Goal: Task Accomplishment & Management: Use online tool/utility

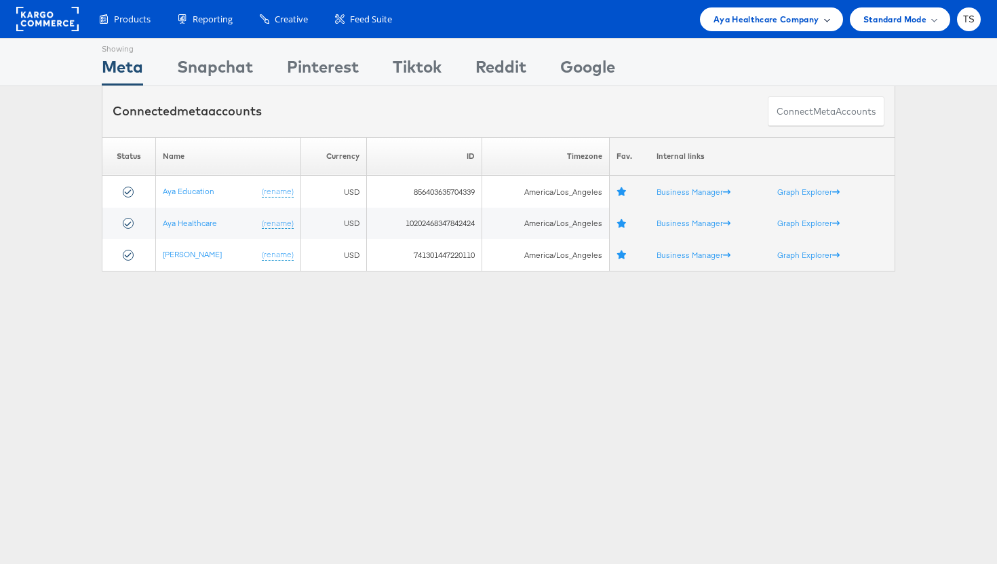
click at [812, 26] on div "Aya Healthcare Company" at bounding box center [771, 19] width 143 height 24
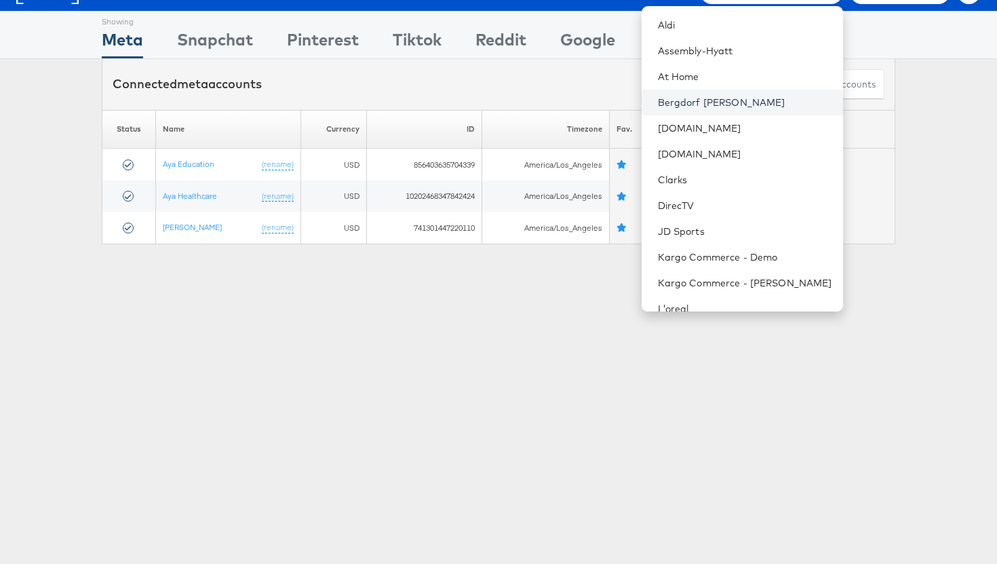
scroll to position [70, 0]
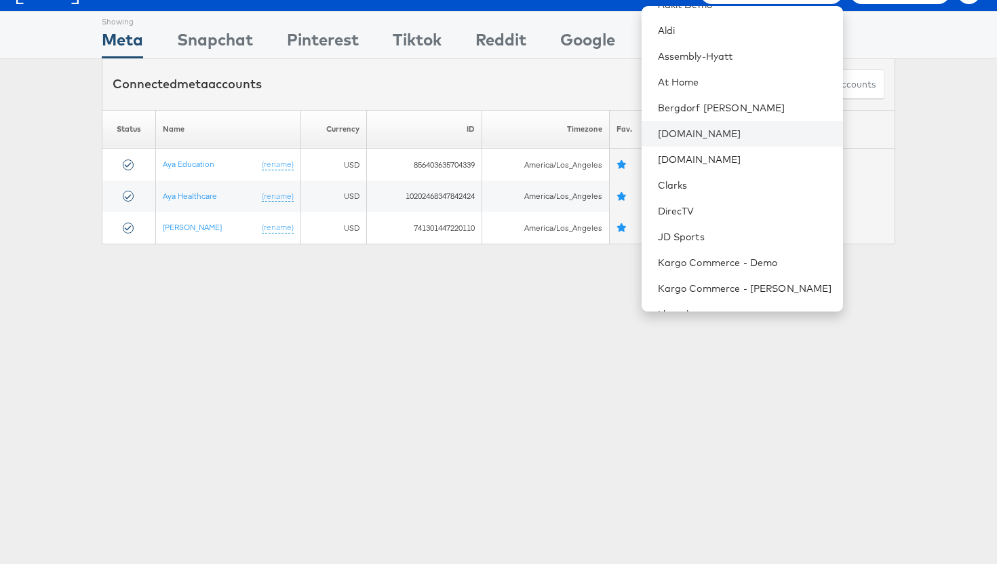
click at [741, 123] on li "[DOMAIN_NAME]" at bounding box center [743, 134] width 202 height 26
click at [732, 136] on link "[DOMAIN_NAME]" at bounding box center [745, 134] width 174 height 14
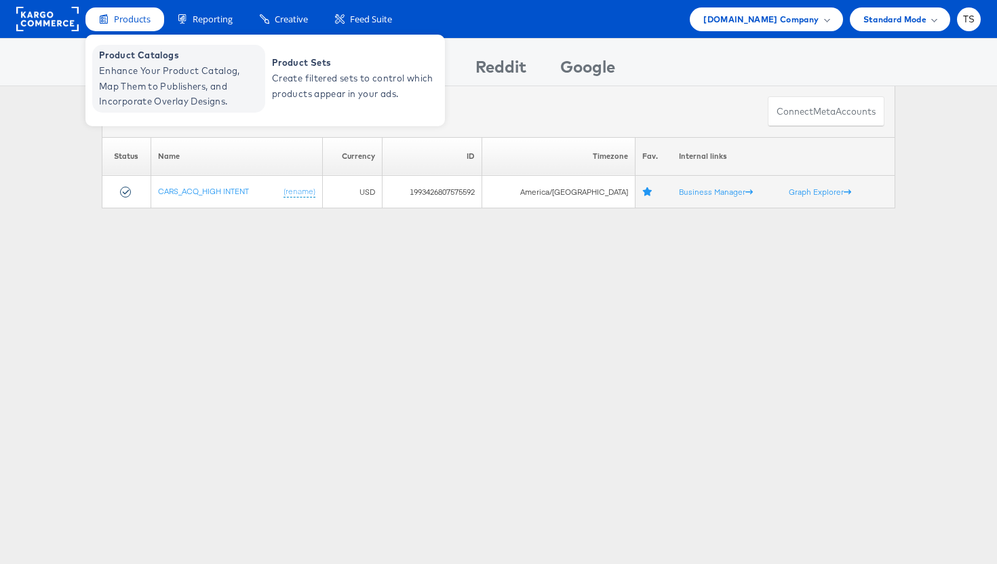
click at [159, 79] on span "Enhance Your Product Catalog, Map Them to Publishers, and Incorporate Overlay D…" at bounding box center [180, 86] width 163 height 46
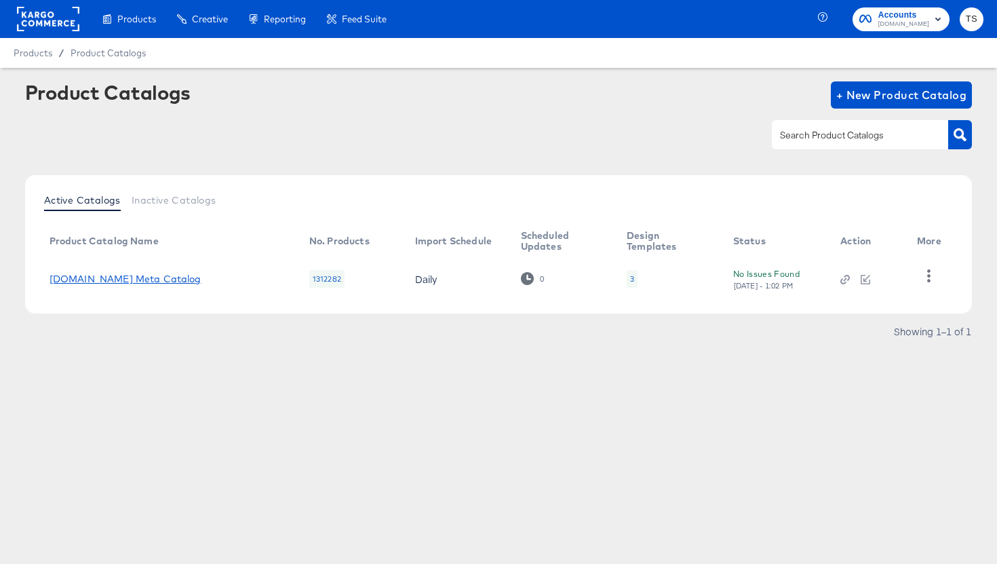
click at [138, 280] on link "Cars.com Meta Catalog" at bounding box center [126, 278] width 152 height 11
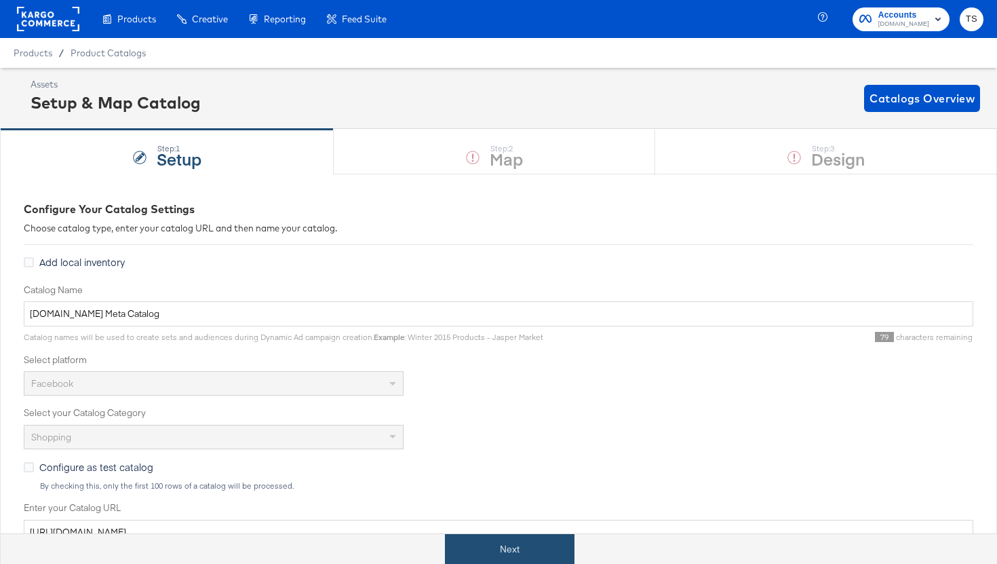
click at [531, 546] on button "Next" at bounding box center [510, 549] width 130 height 31
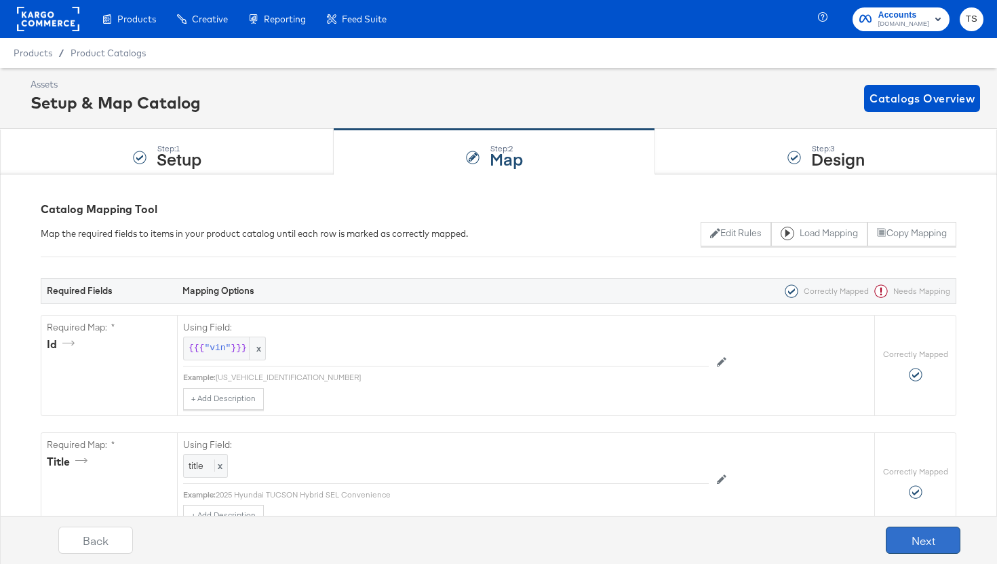
click at [916, 545] on button "Next" at bounding box center [923, 540] width 75 height 27
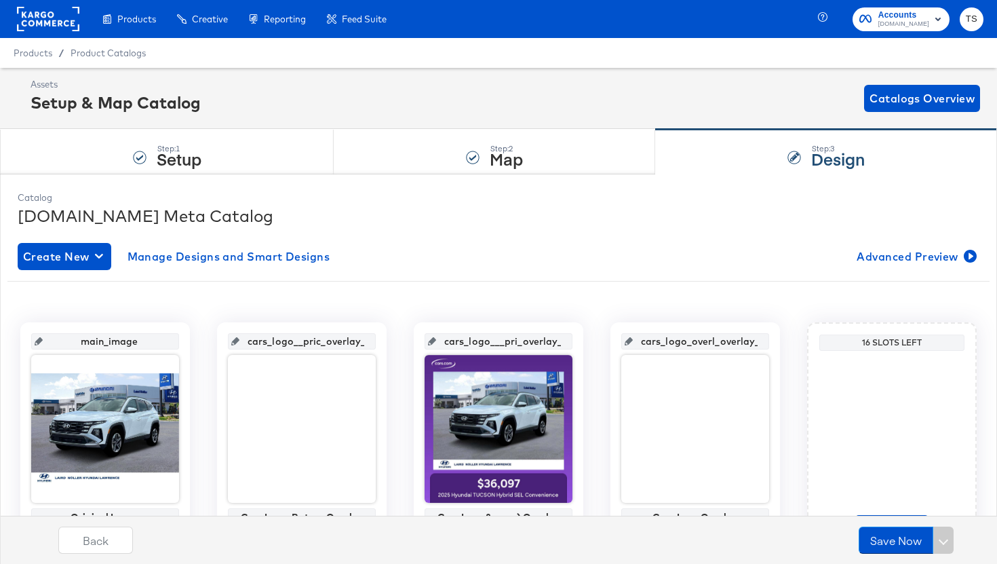
scroll to position [83, 0]
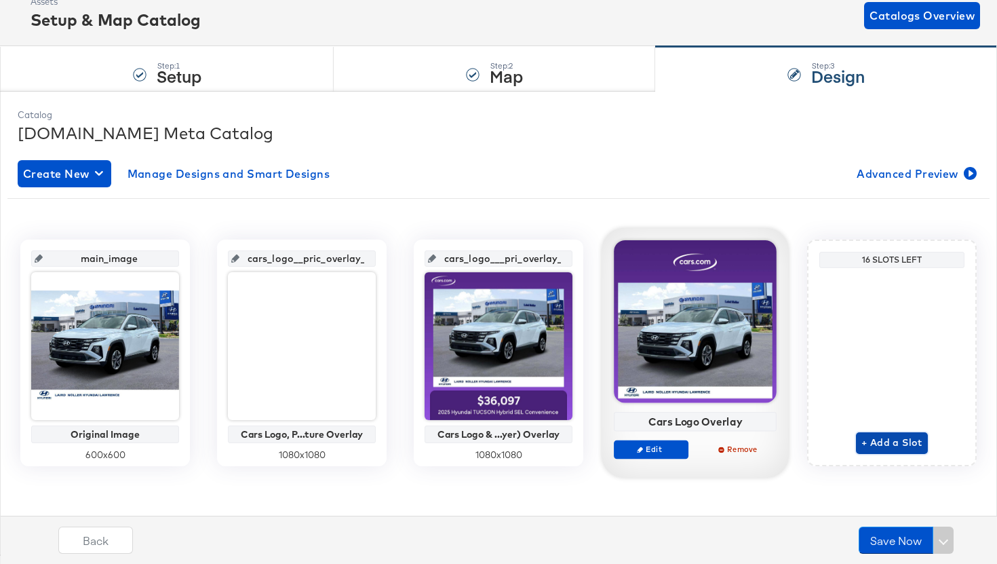
click at [878, 436] on span "+ Add a Slot" at bounding box center [892, 442] width 61 height 17
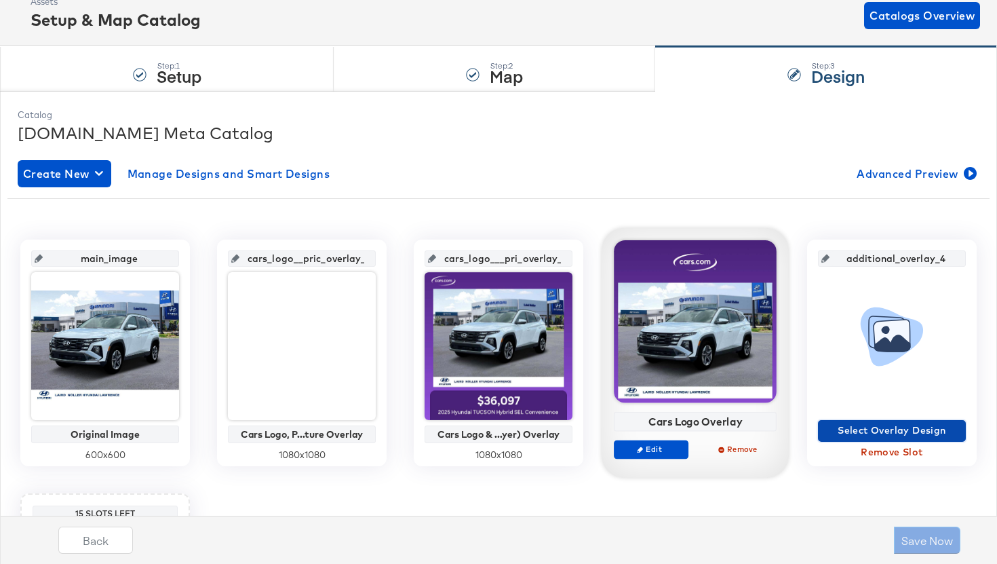
click at [897, 429] on span "Select Overlay Design" at bounding box center [892, 430] width 137 height 17
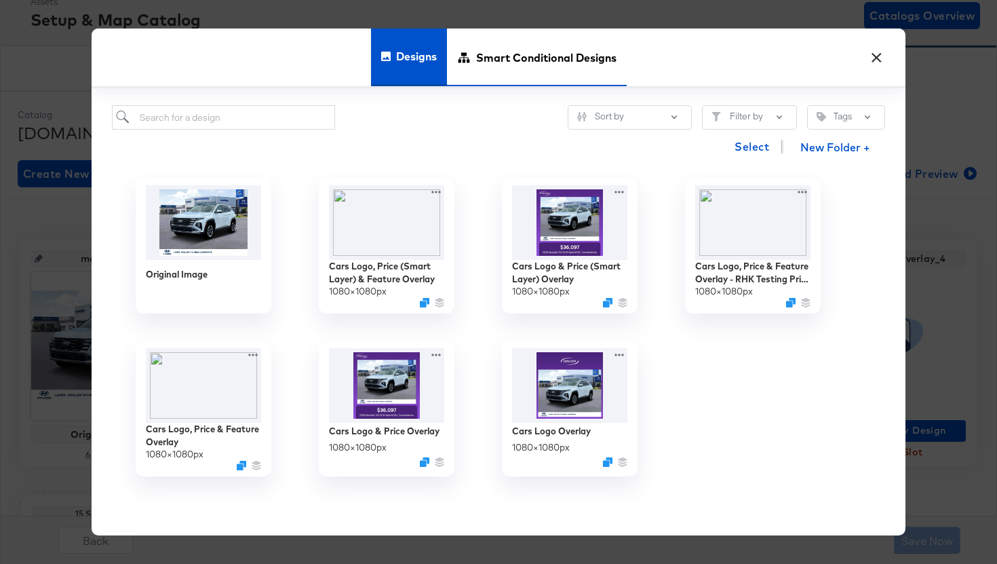
click at [514, 59] on span "Smart Conditional Designs" at bounding box center [546, 57] width 140 height 60
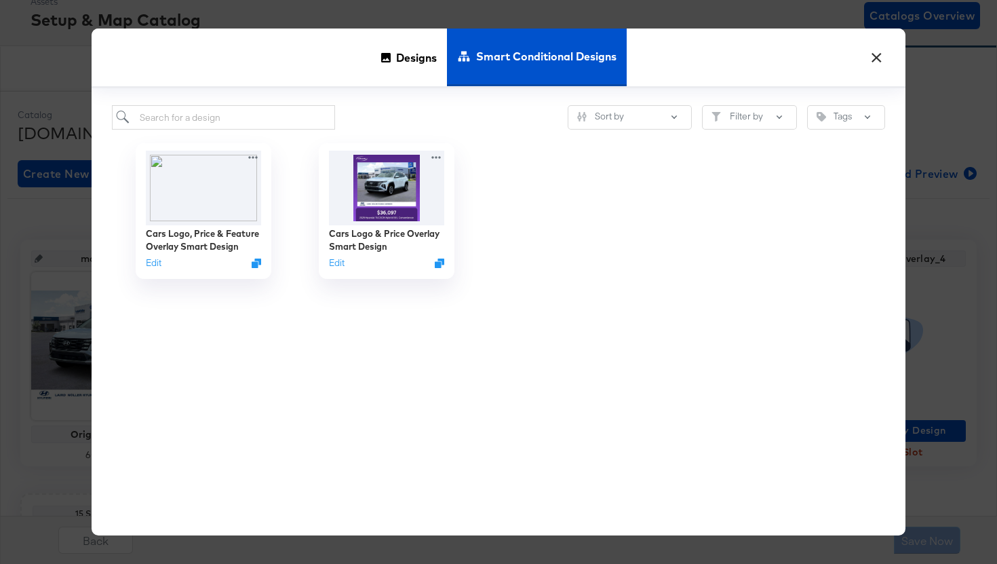
click at [875, 57] on button "×" at bounding box center [876, 54] width 24 height 24
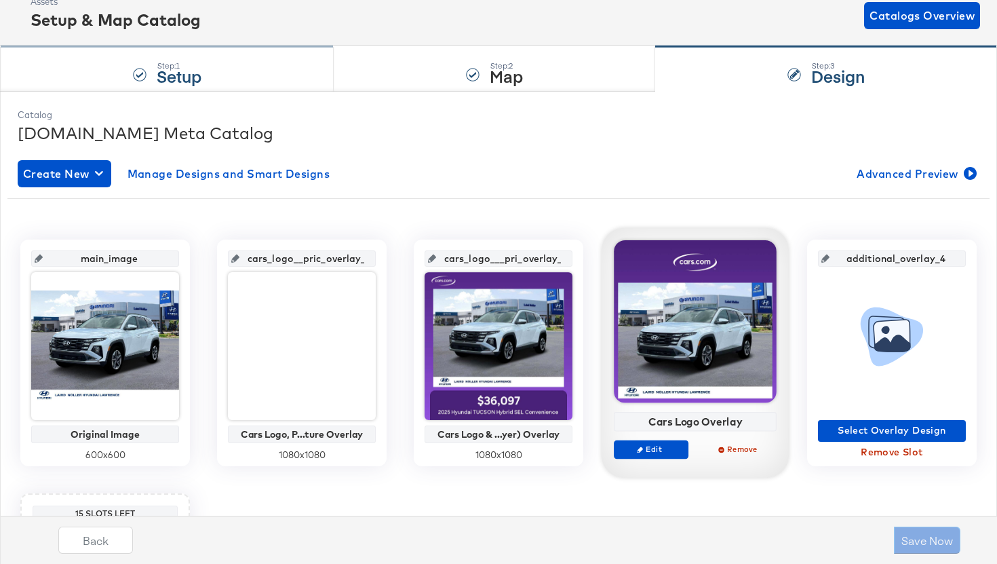
scroll to position [0, 0]
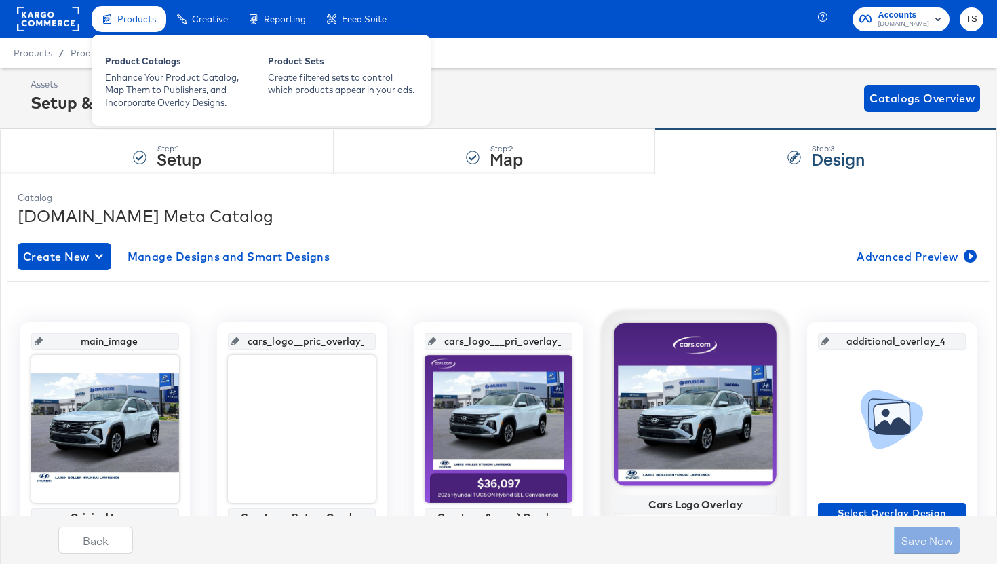
click at [119, 18] on span "Products" at bounding box center [136, 19] width 39 height 11
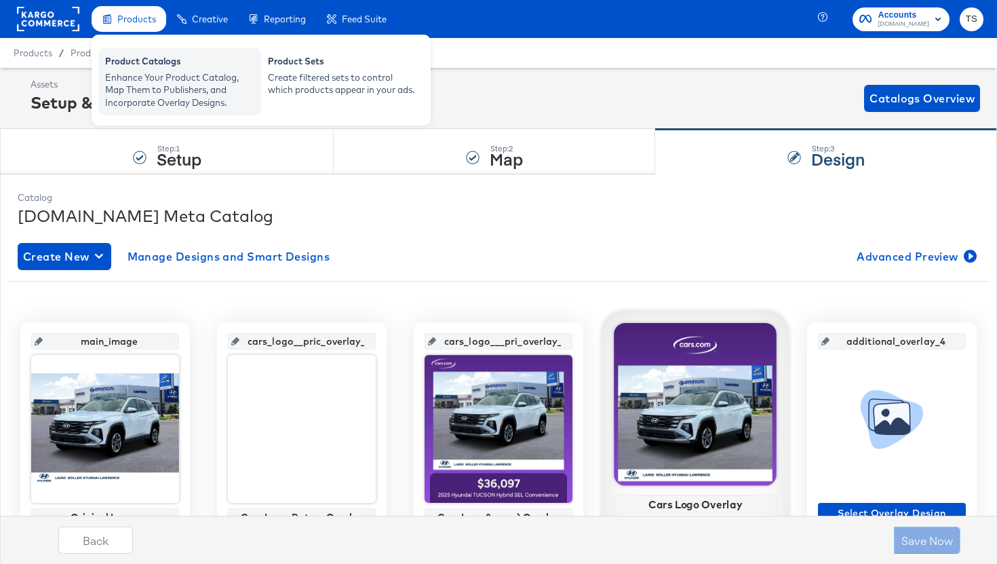
click at [137, 92] on div "Enhance Your Product Catalog, Map Them to Publishers, and Incorporate Overlay D…" at bounding box center [179, 90] width 149 height 38
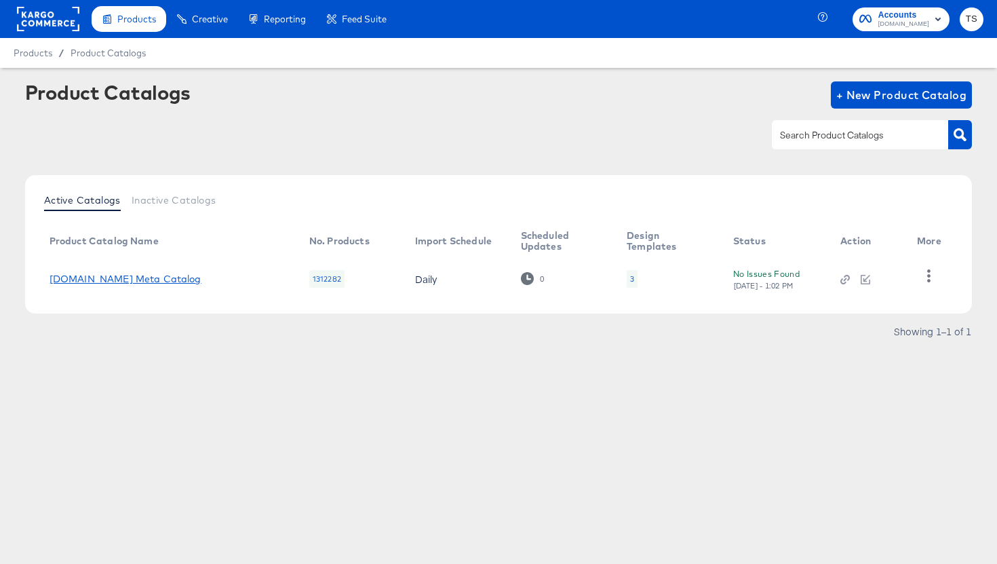
click at [126, 274] on link "Cars.com Meta Catalog" at bounding box center [126, 278] width 152 height 11
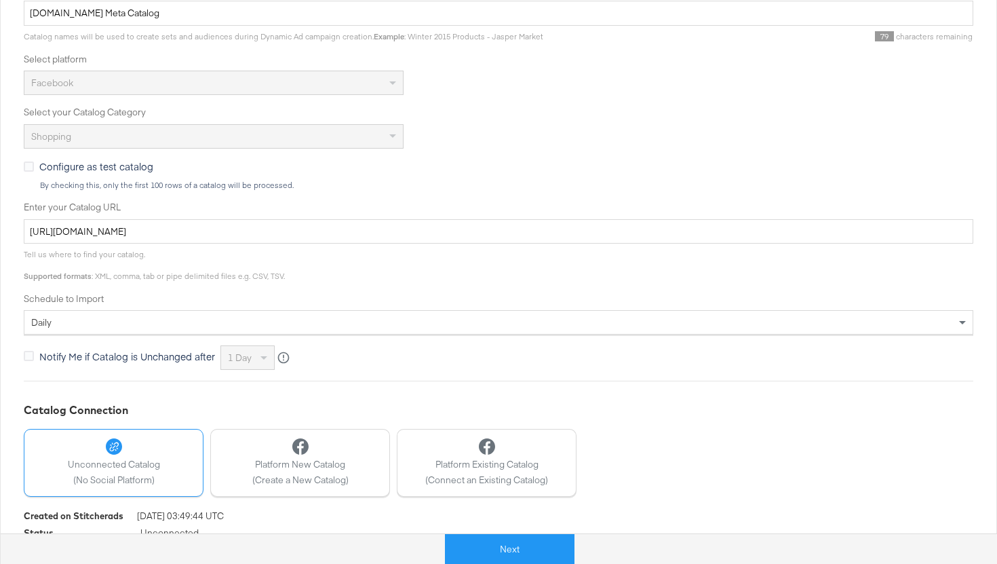
scroll to position [346, 0]
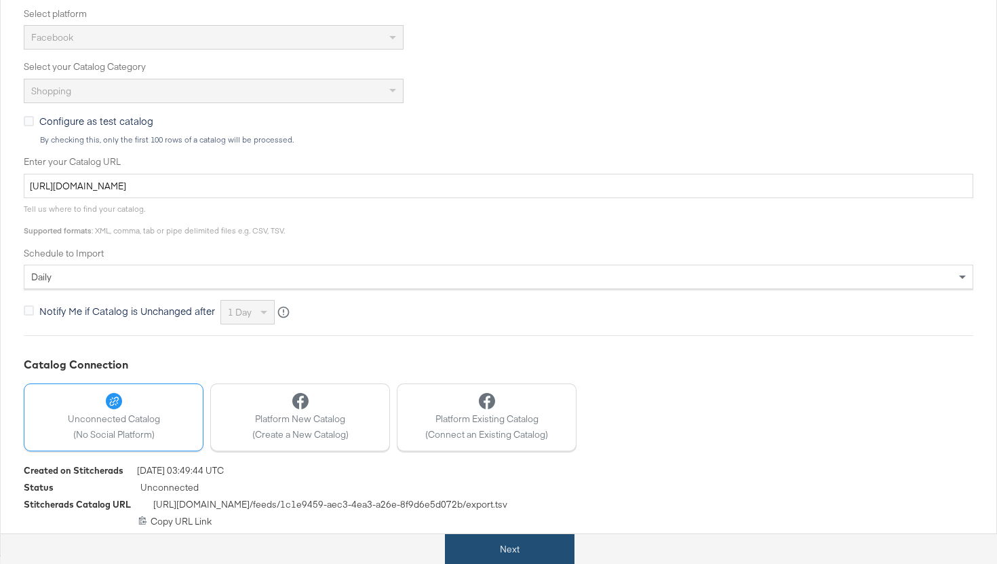
click at [538, 550] on button "Next" at bounding box center [510, 549] width 130 height 31
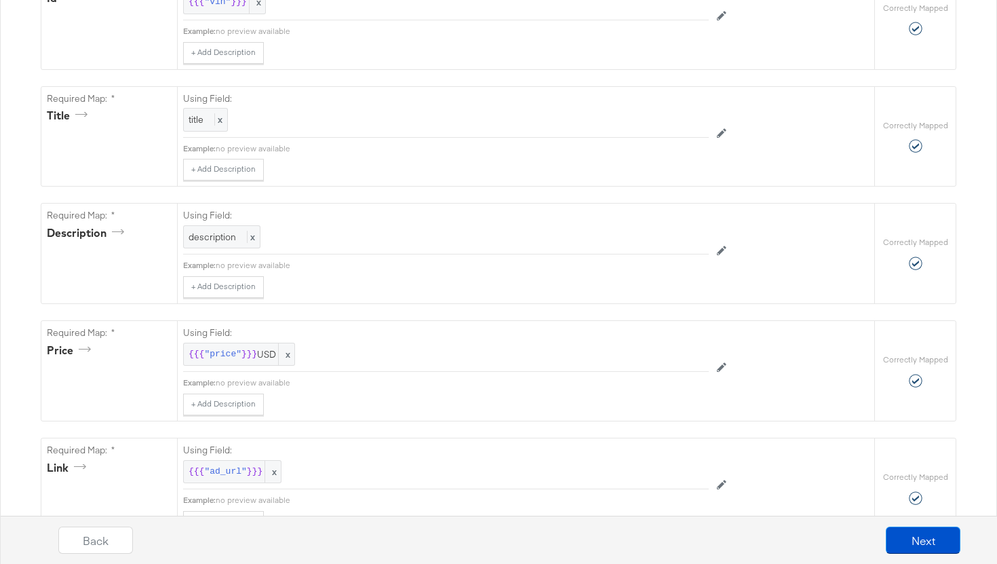
scroll to position [0, 0]
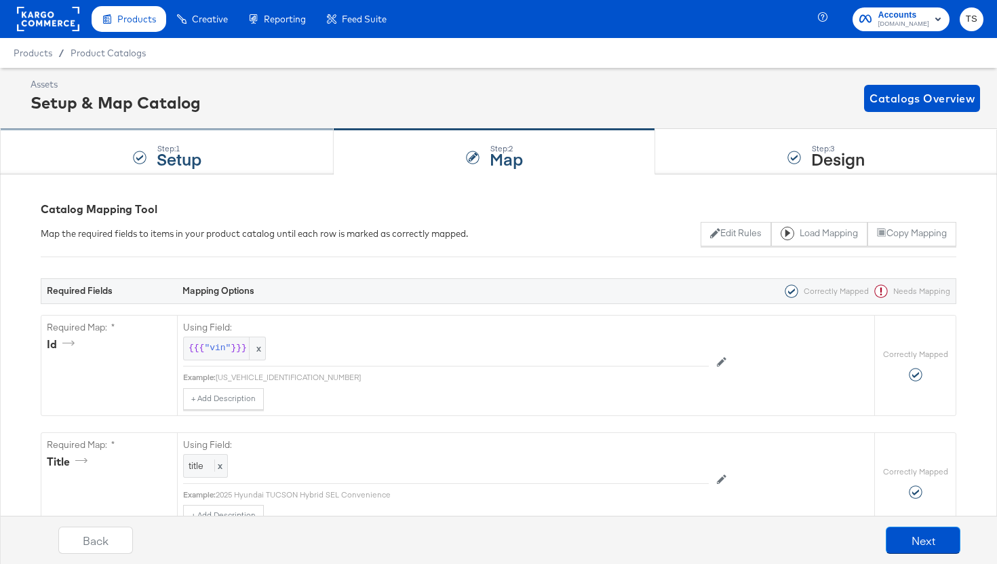
click at [251, 142] on div "Step: 1 Setup" at bounding box center [167, 152] width 334 height 45
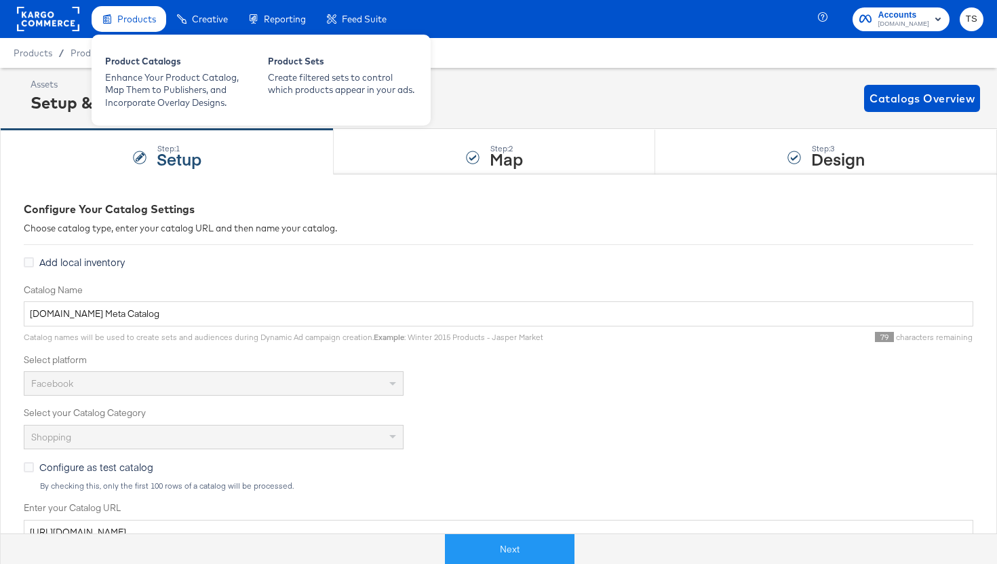
click at [117, 9] on div "Products" at bounding box center [129, 19] width 75 height 26
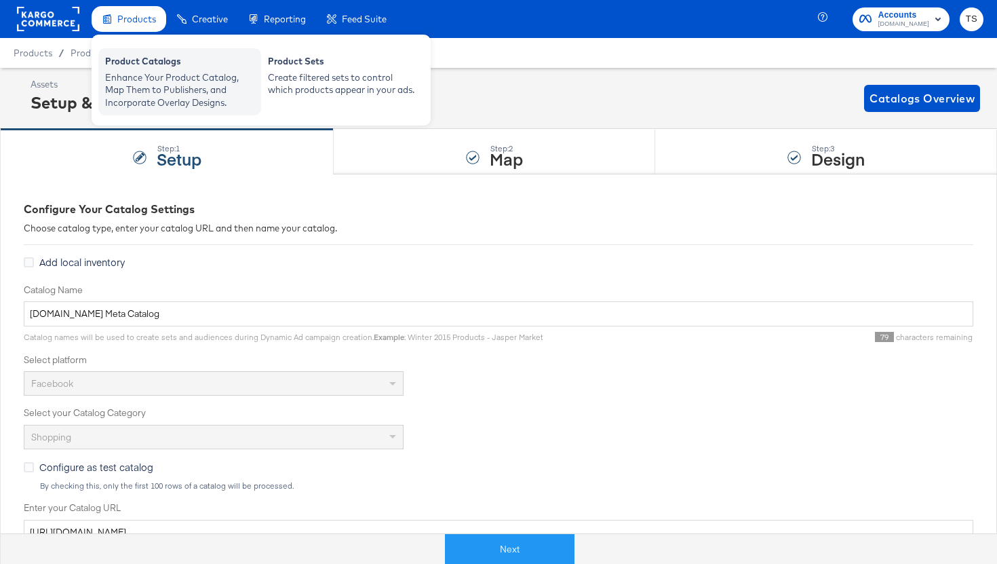
click at [121, 73] on div "Enhance Your Product Catalog, Map Them to Publishers, and Incorporate Overlay D…" at bounding box center [179, 90] width 149 height 38
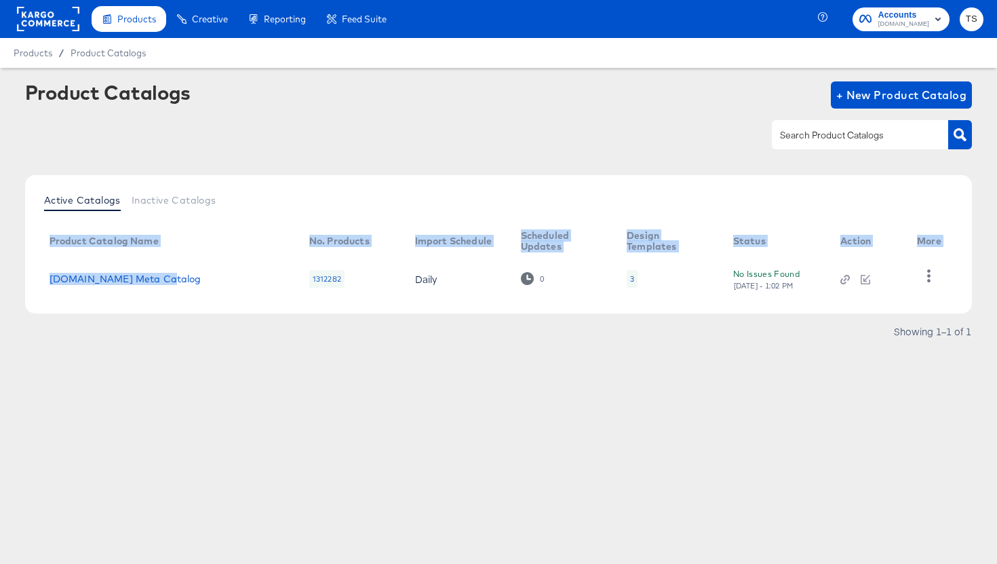
drag, startPoint x: 171, startPoint y: 274, endPoint x: 32, endPoint y: 275, distance: 139.1
click at [32, 275] on div "Active Catalogs Inactive Catalogs Product Catalog Name No. Products Import Sche…" at bounding box center [499, 244] width 948 height 138
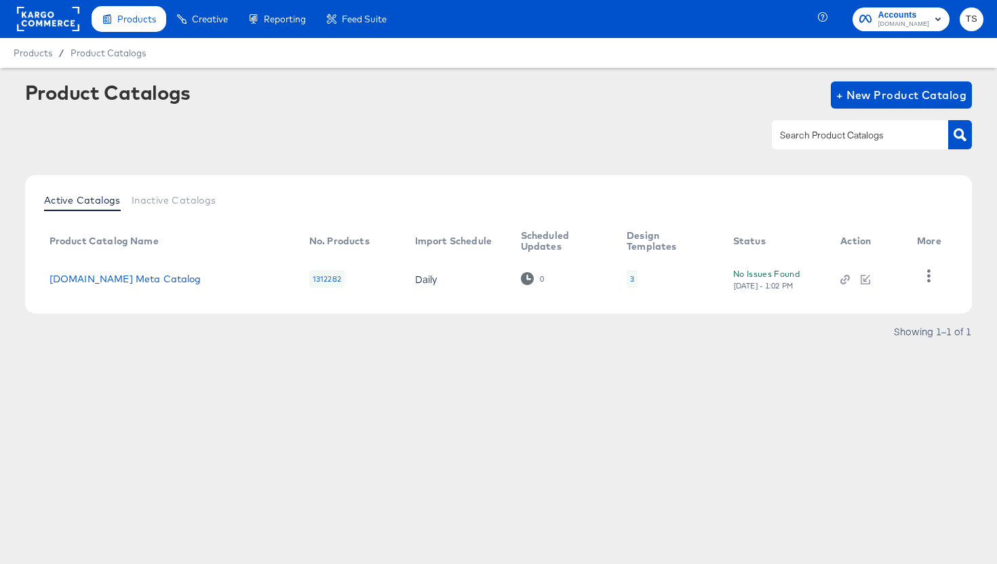
click at [191, 327] on div "Showing 1–1 of 1" at bounding box center [499, 338] width 948 height 22
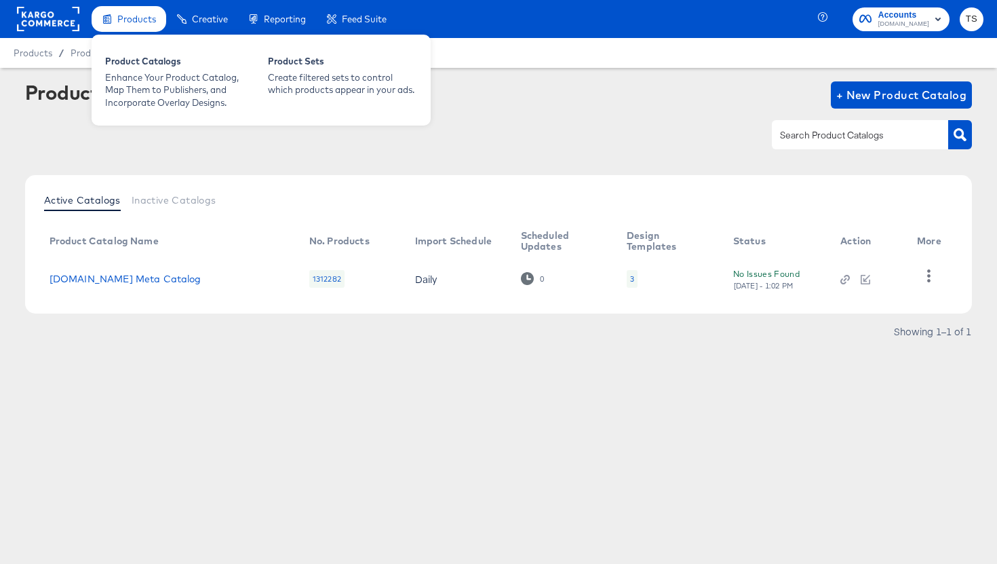
click at [131, 16] on span "Products" at bounding box center [136, 19] width 39 height 11
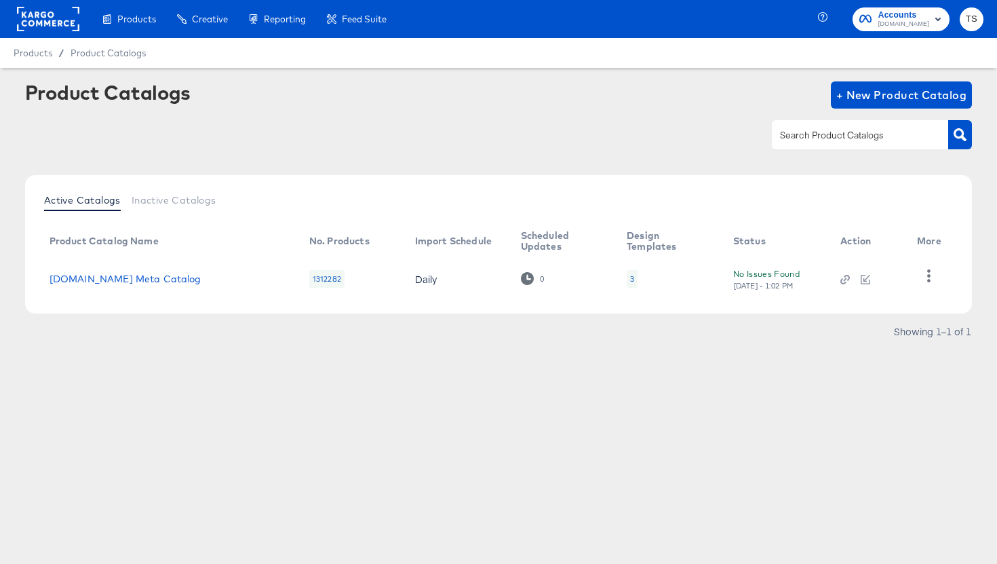
click at [74, 26] on rect at bounding box center [48, 19] width 62 height 24
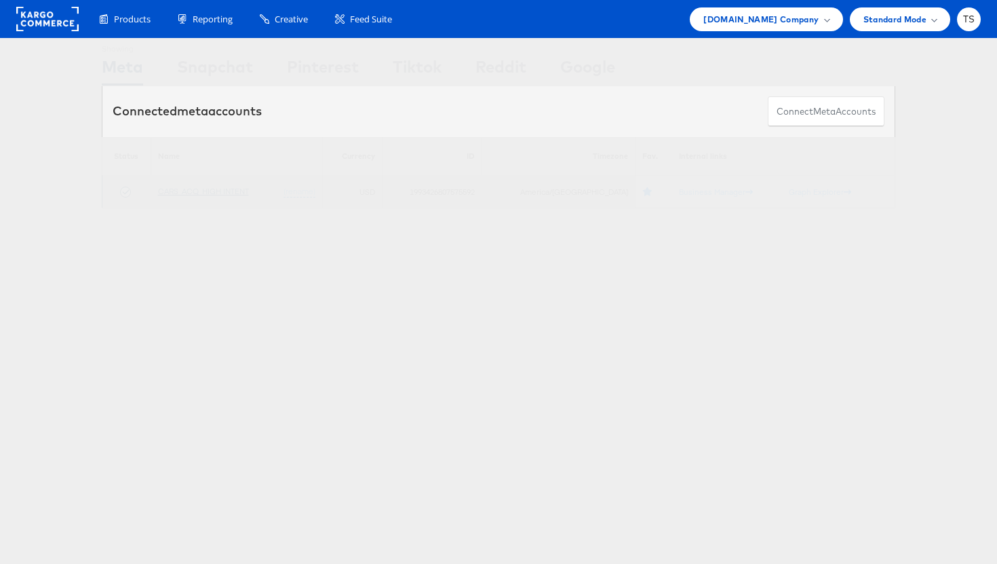
click at [208, 190] on link "CARS_ACQ_HIGH INTENT" at bounding box center [203, 191] width 91 height 10
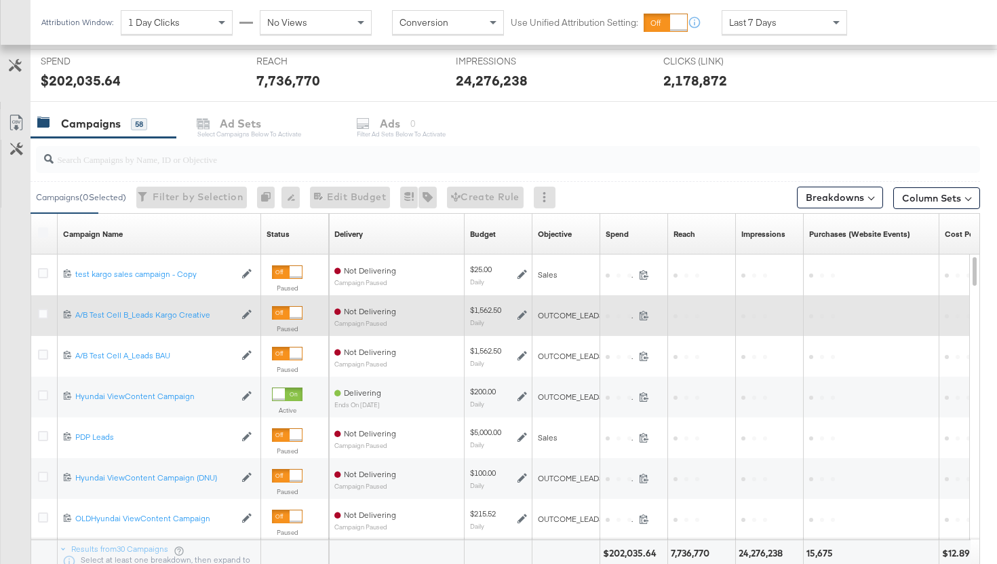
scroll to position [628, 0]
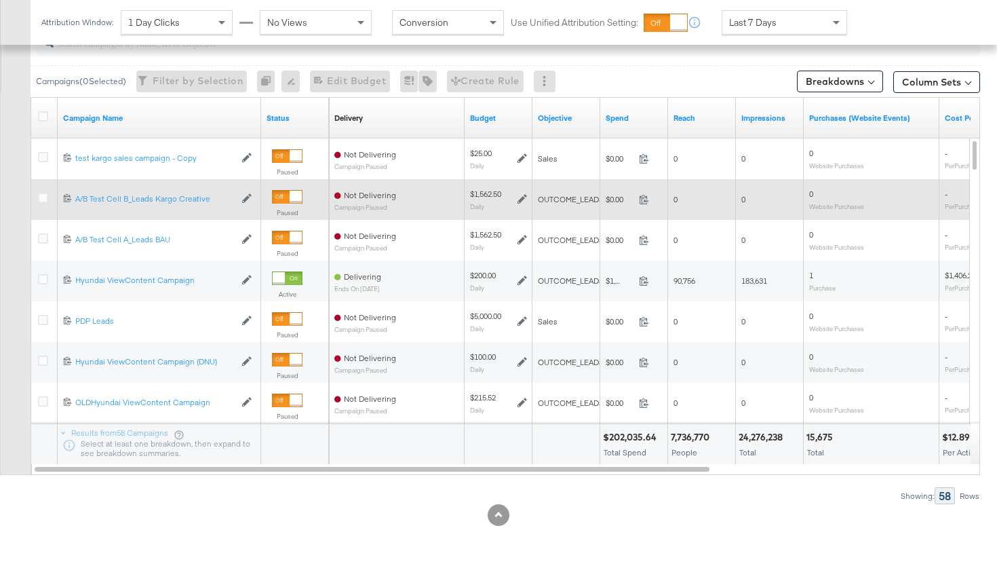
click at [180, 192] on div "120232304297000073 A/B Test Cell B_Leads Kargo Creative A/B Test Cell B_Leads K…" at bounding box center [160, 199] width 204 height 22
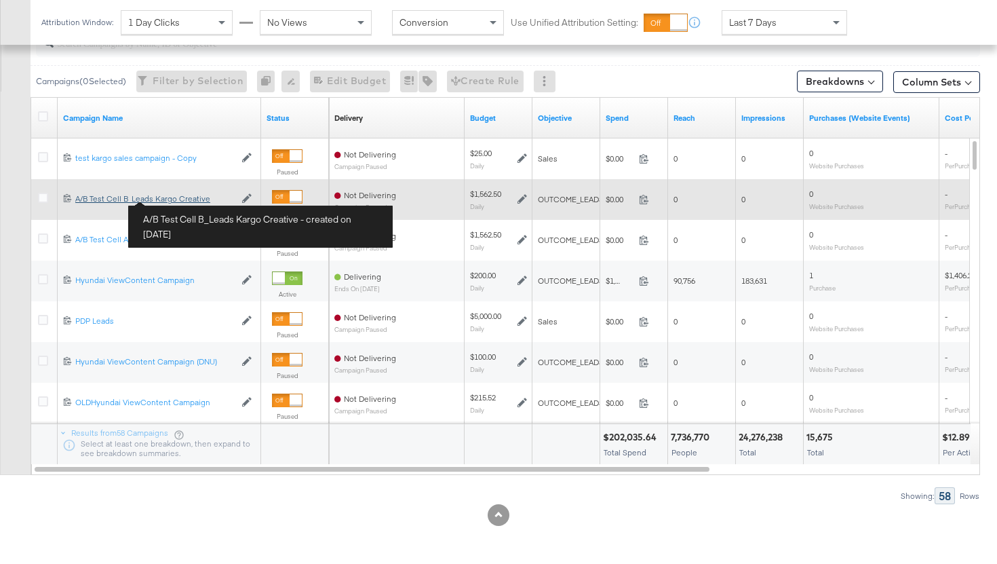
click at [178, 200] on div "A/B Test Cell B_Leads Kargo Creative A/B Test Cell B_Leads Kargo Creative" at bounding box center [154, 198] width 159 height 11
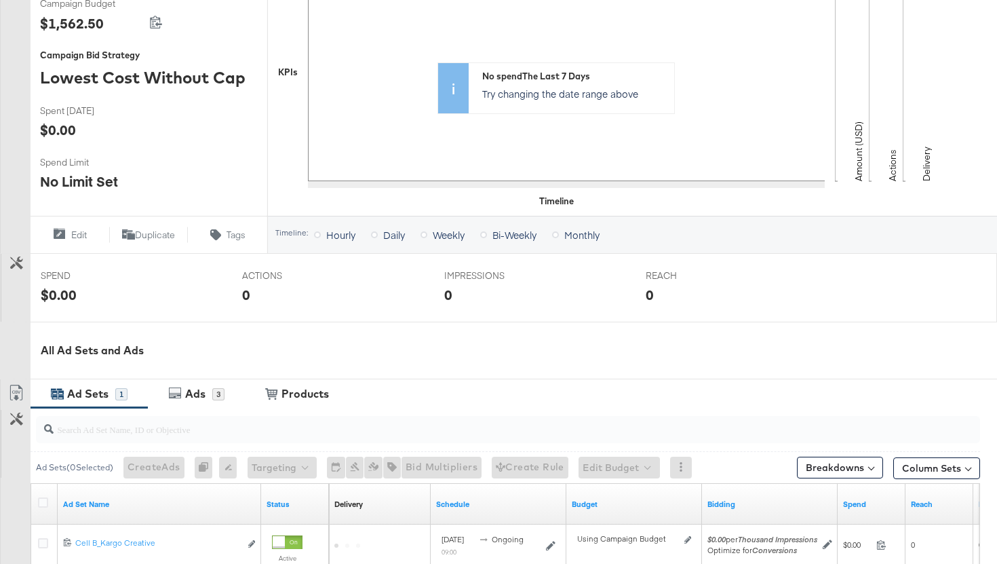
scroll to position [472, 0]
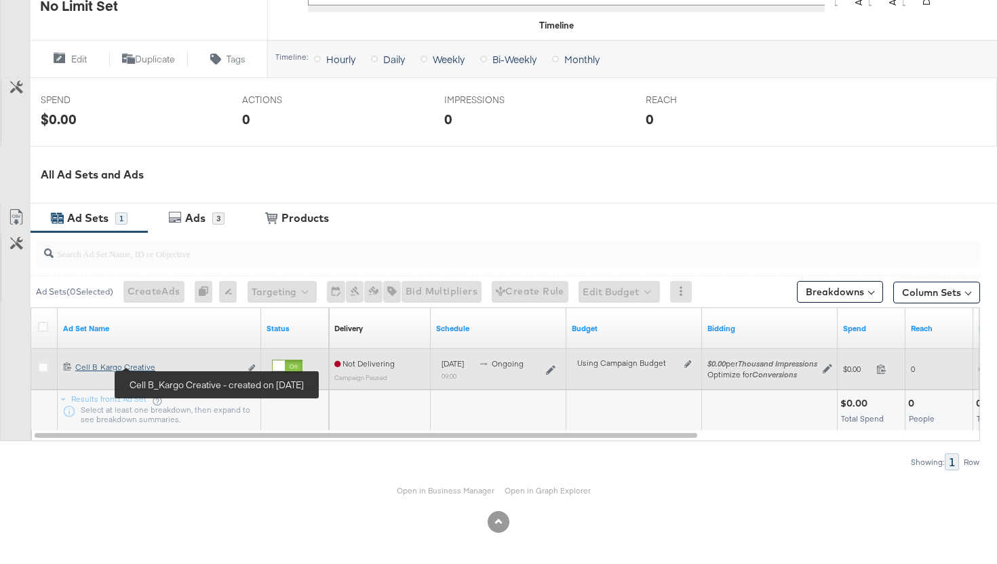
click at [145, 366] on div "Cell B_Kargo Creative Cell B_Kargo Creative" at bounding box center [157, 367] width 165 height 11
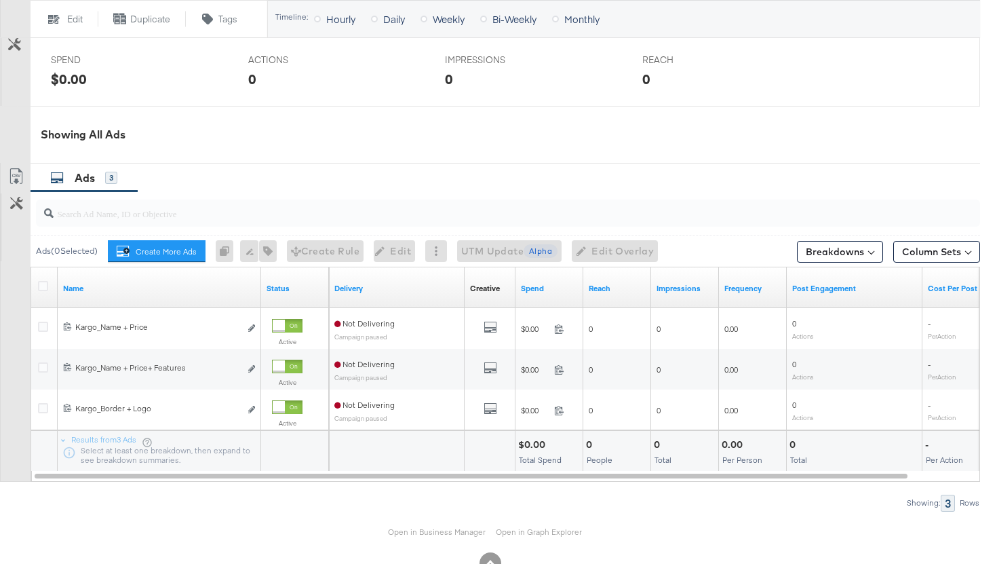
scroll to position [631, 0]
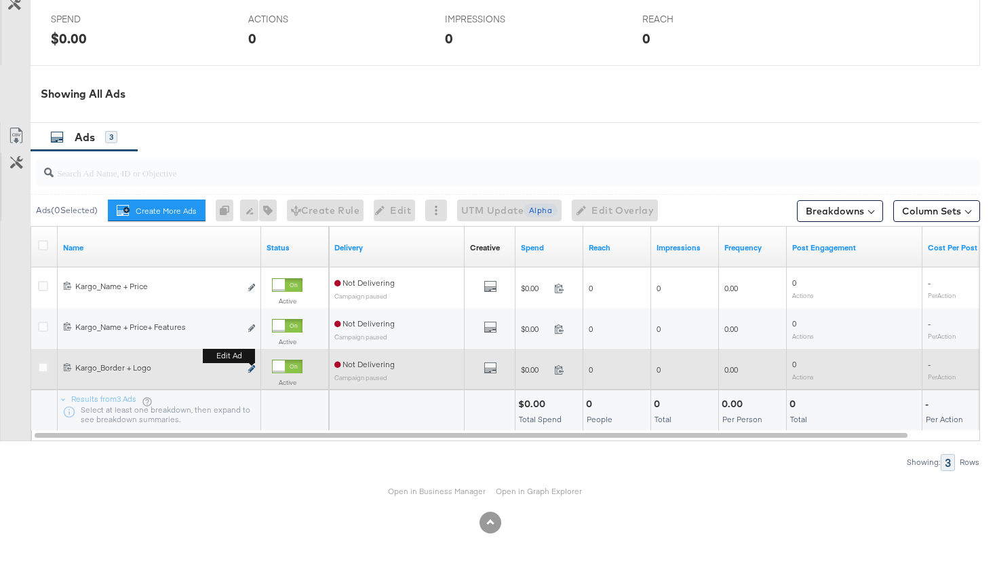
click at [250, 370] on icon "link" at bounding box center [251, 368] width 7 height 7
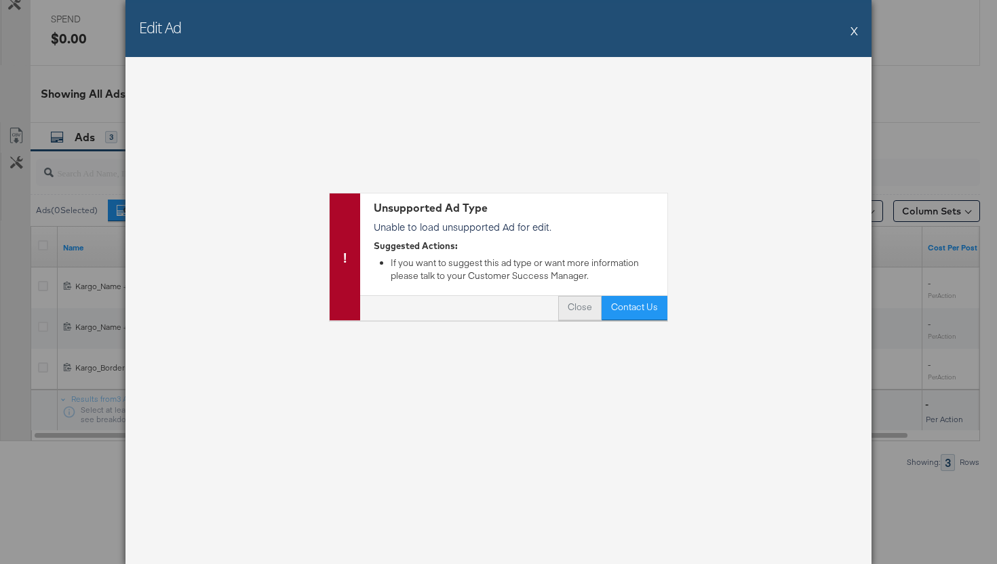
click at [584, 313] on button "Close" at bounding box center [579, 308] width 43 height 24
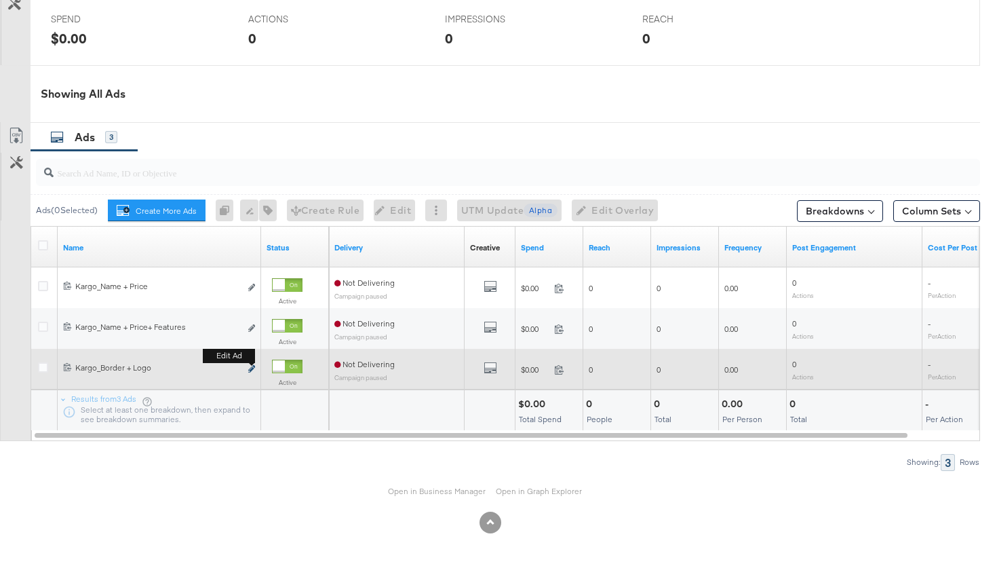
click at [252, 370] on icon "link" at bounding box center [251, 368] width 7 height 7
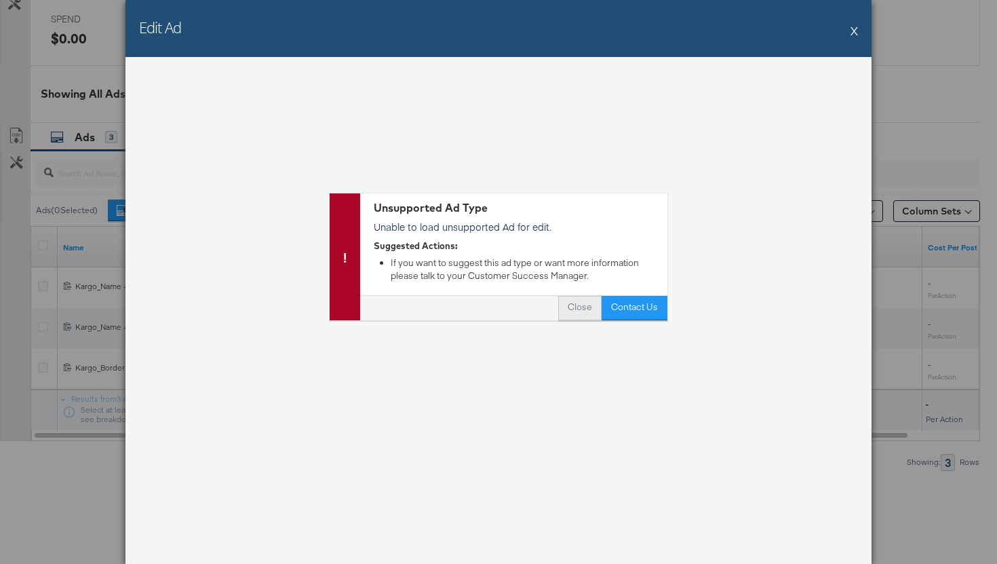
click at [576, 305] on button "Close" at bounding box center [579, 308] width 43 height 24
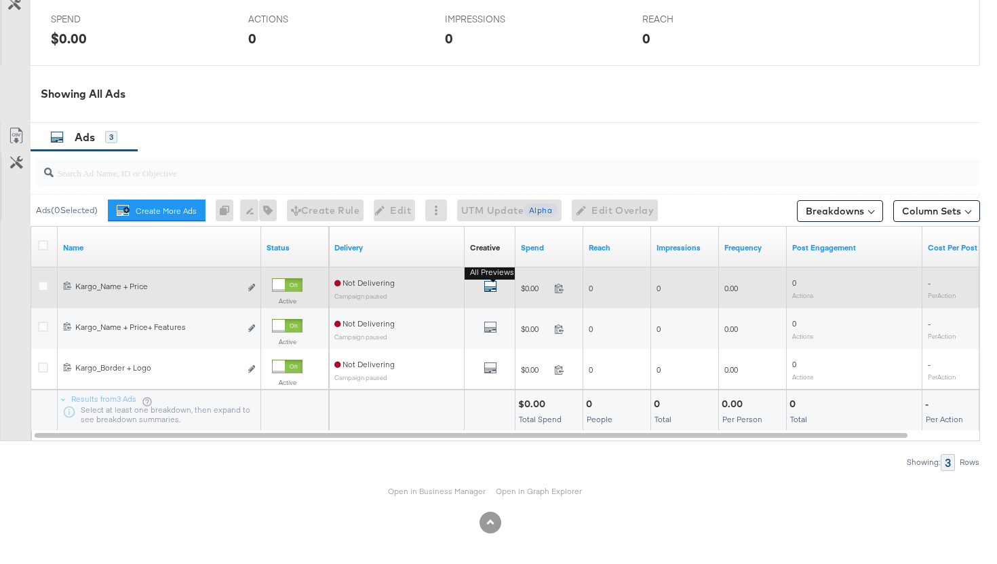
click at [490, 289] on icon "default" at bounding box center [491, 287] width 14 height 14
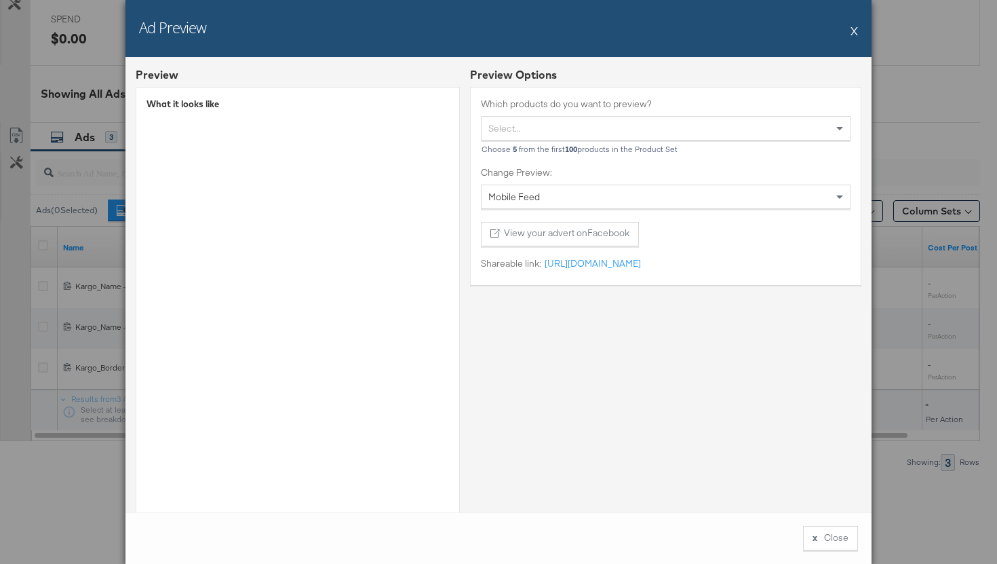
click at [852, 33] on button "X" at bounding box center [854, 30] width 7 height 27
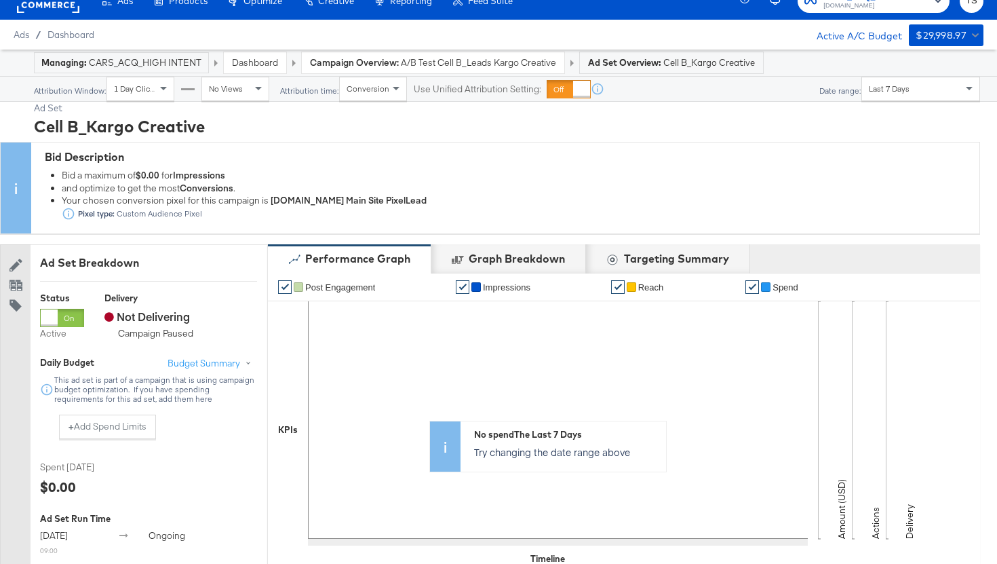
scroll to position [0, 0]
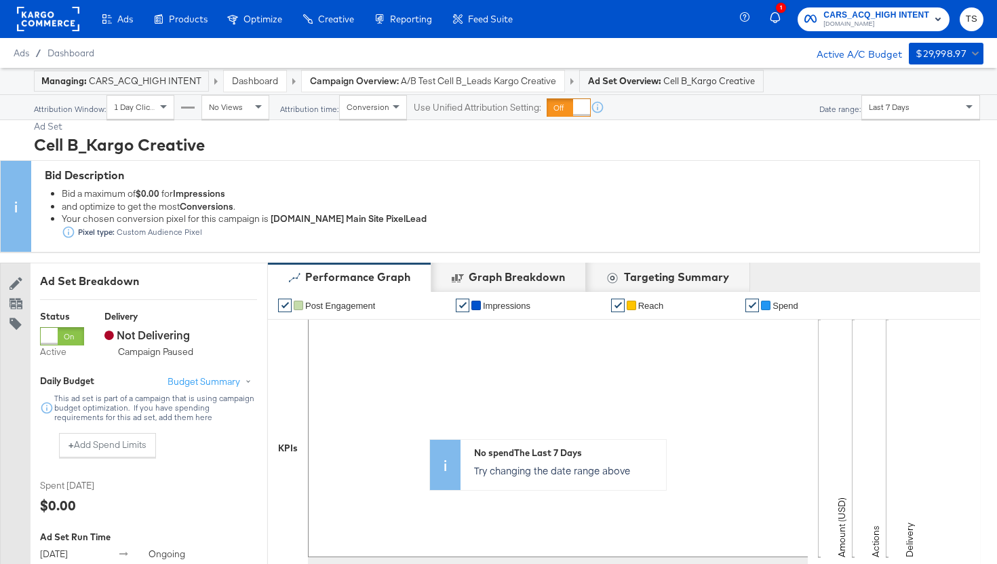
click at [43, 14] on rect at bounding box center [48, 19] width 62 height 24
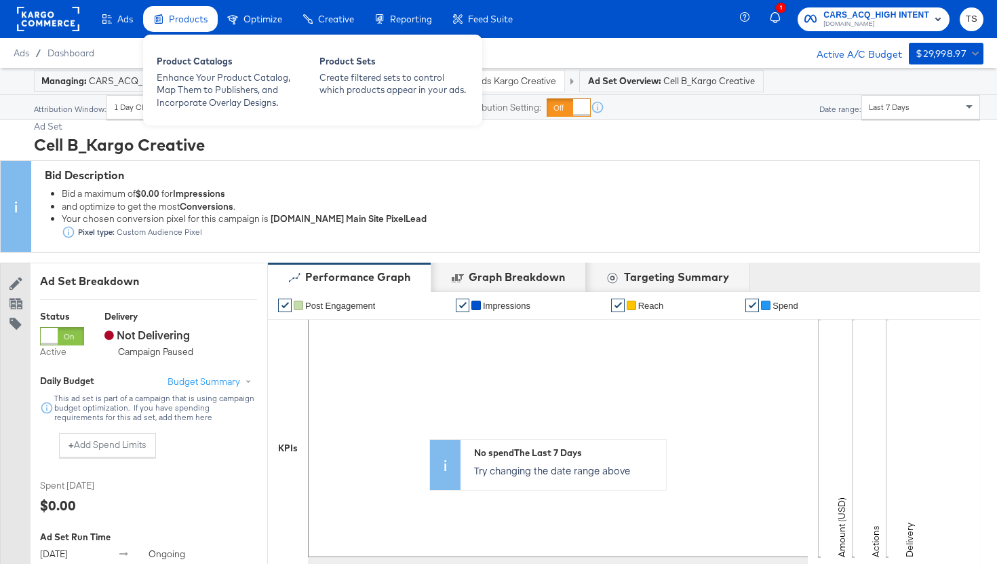
click at [193, 26] on div "Products" at bounding box center [180, 19] width 75 height 26
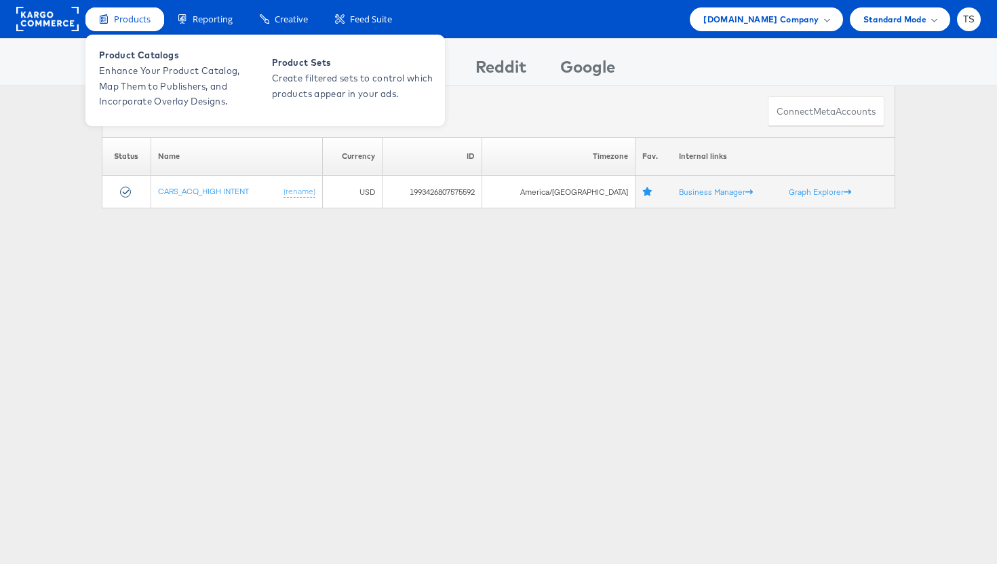
click at [125, 25] on div "Products" at bounding box center [124, 19] width 79 height 24
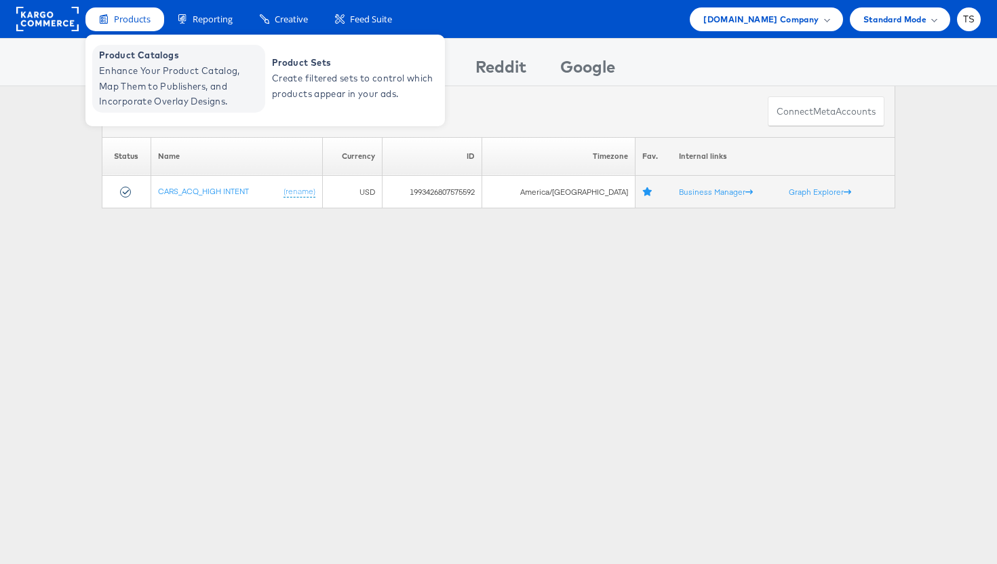
click at [155, 83] on span "Enhance Your Product Catalog, Map Them to Publishers, and Incorporate Overlay D…" at bounding box center [180, 86] width 163 height 46
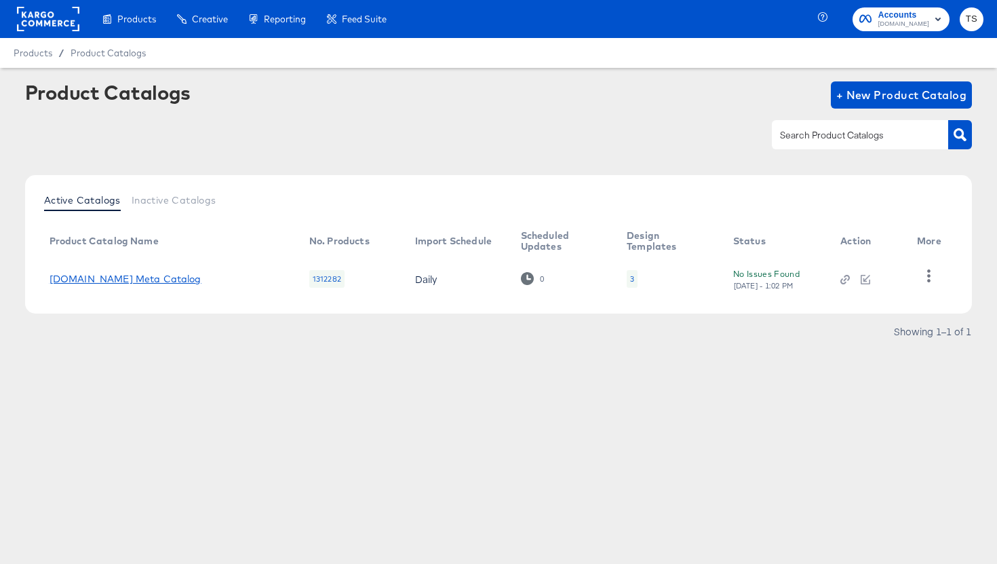
click at [140, 275] on link "[DOMAIN_NAME] Meta Catalog" at bounding box center [126, 278] width 152 height 11
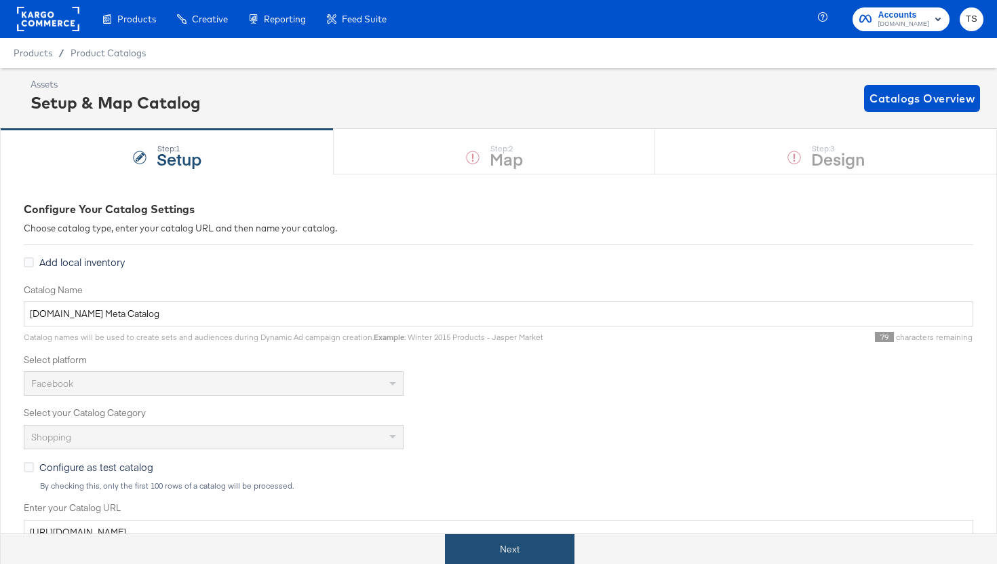
click at [499, 558] on button "Next" at bounding box center [510, 549] width 130 height 31
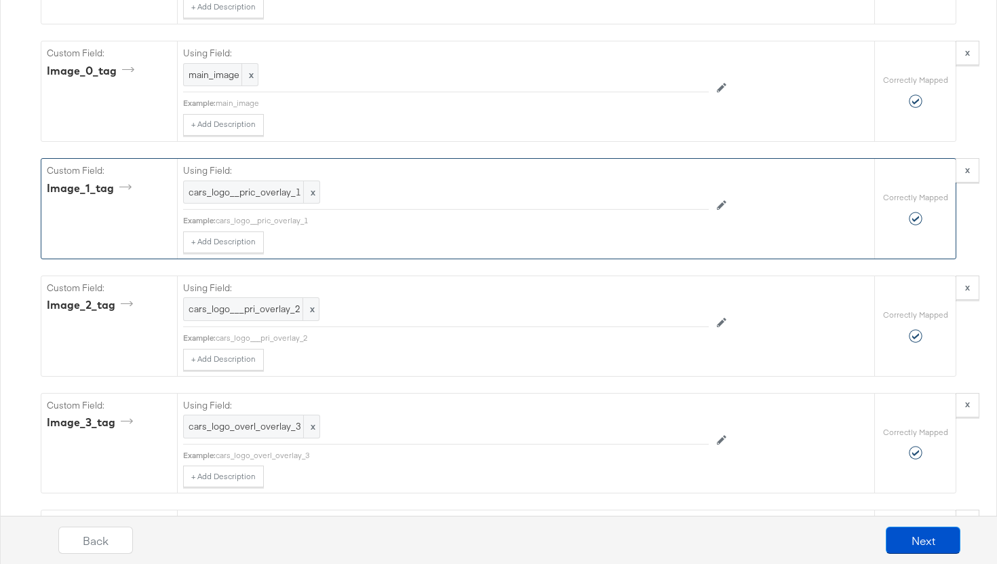
scroll to position [1341, 0]
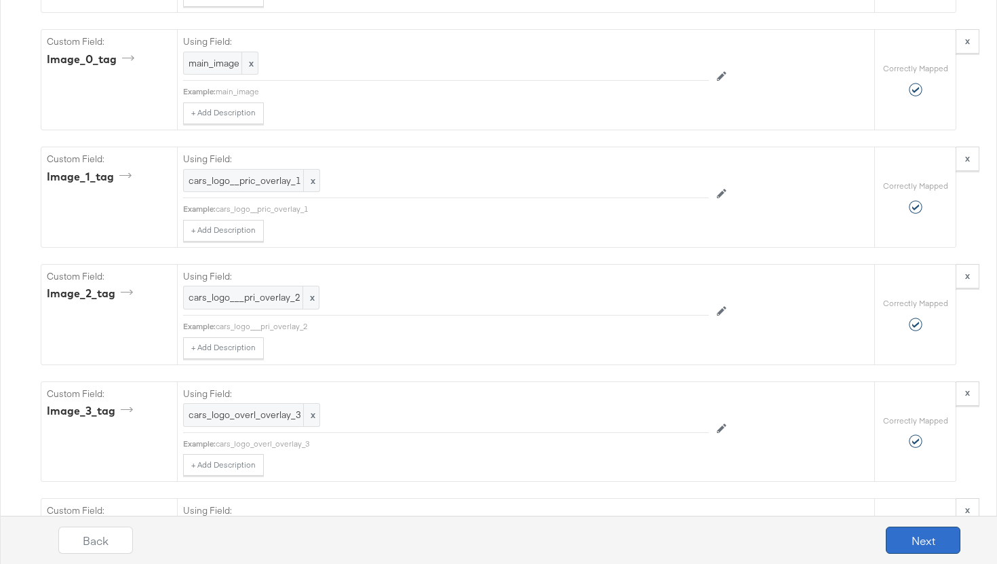
click at [917, 550] on button "Next" at bounding box center [923, 540] width 75 height 27
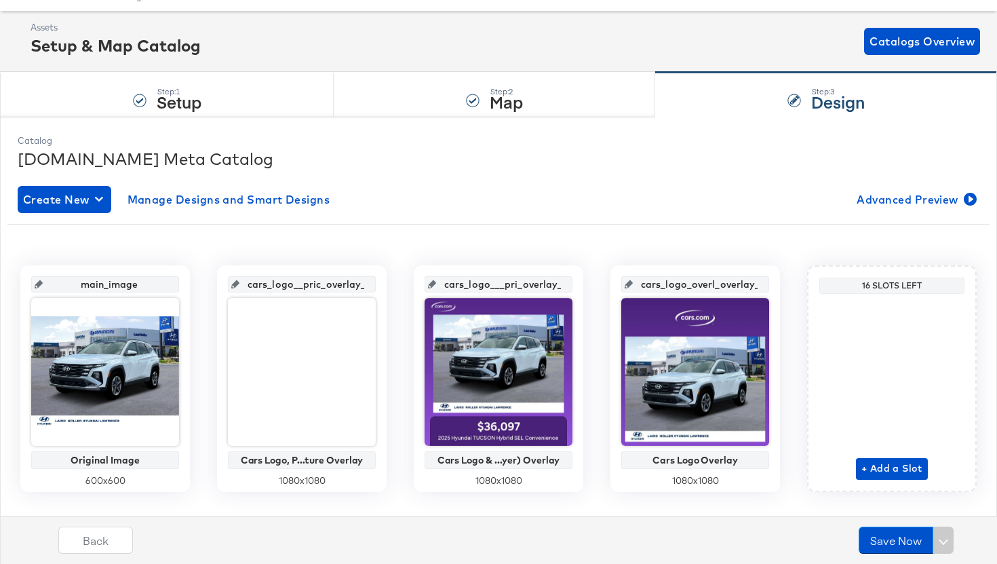
scroll to position [83, 0]
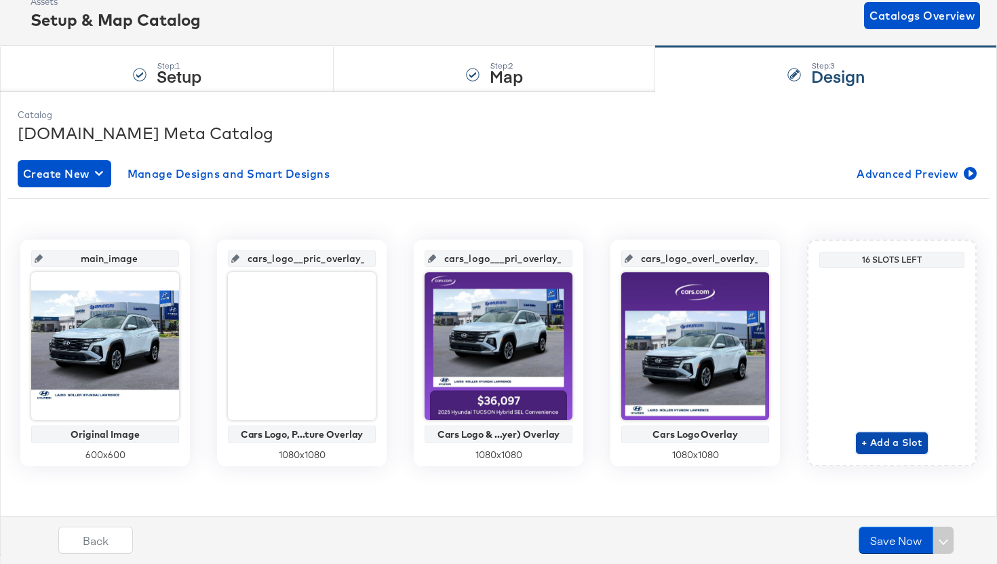
click at [907, 447] on span "+ Add a Slot" at bounding box center [892, 442] width 61 height 17
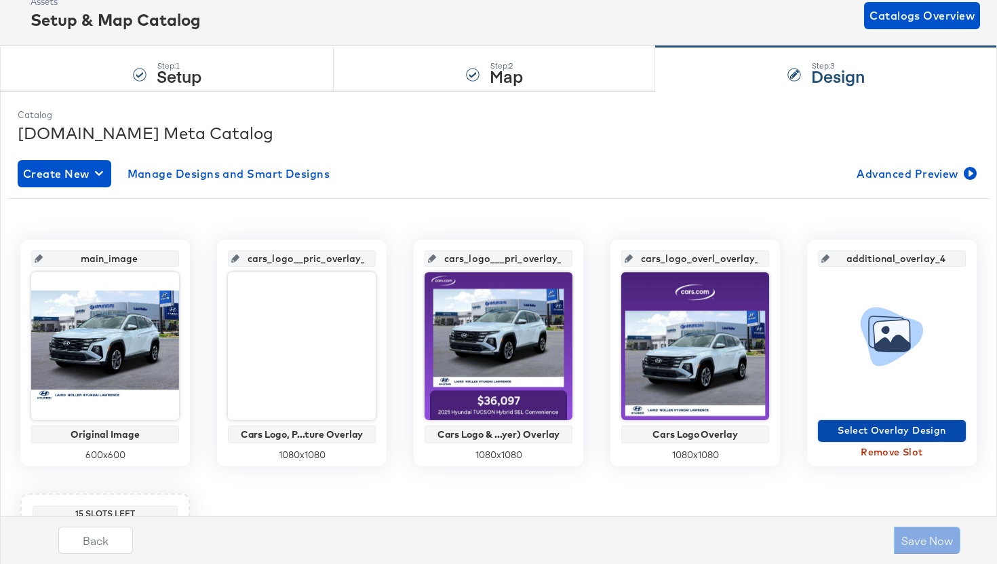
click at [894, 434] on span "Select Overlay Design" at bounding box center [892, 430] width 137 height 17
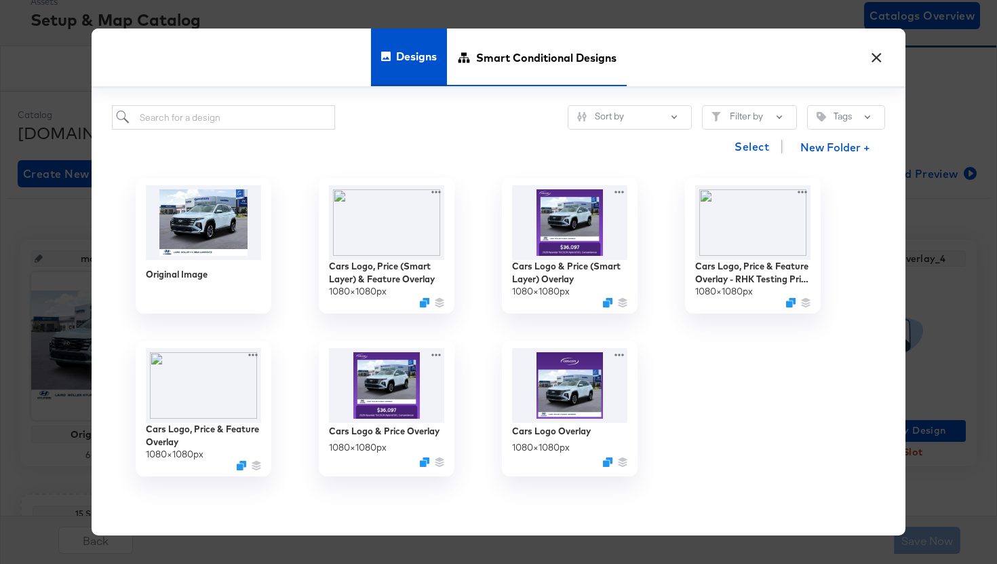
click at [537, 58] on span "Smart Conditional Designs" at bounding box center [546, 57] width 140 height 60
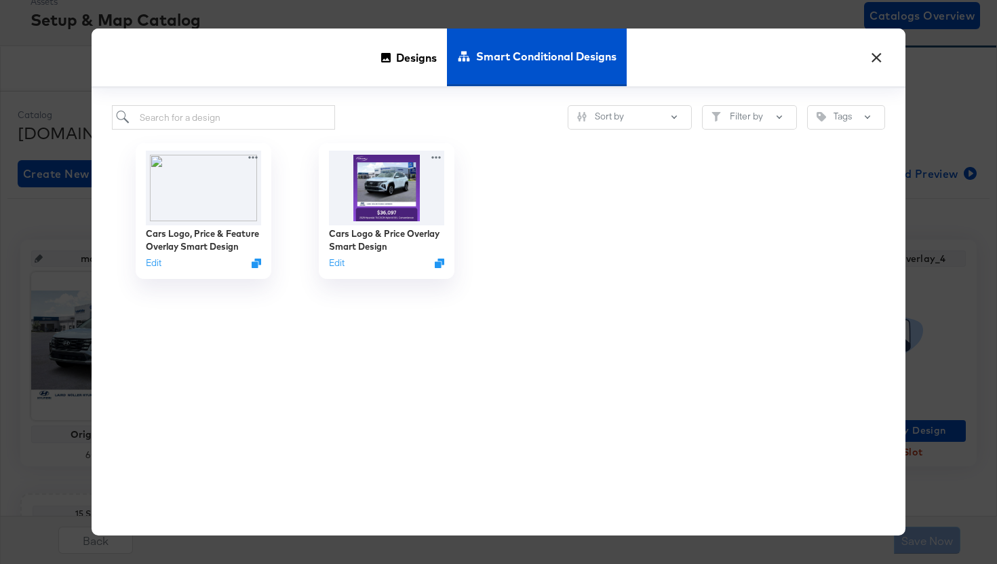
click at [886, 56] on button "×" at bounding box center [876, 54] width 24 height 24
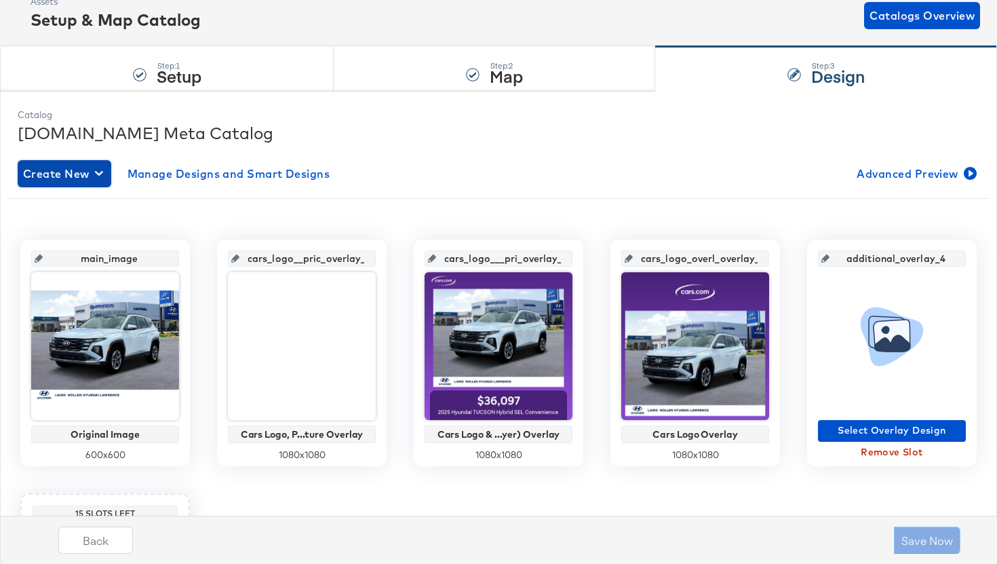
click at [81, 176] on span "Create New" at bounding box center [64, 173] width 83 height 19
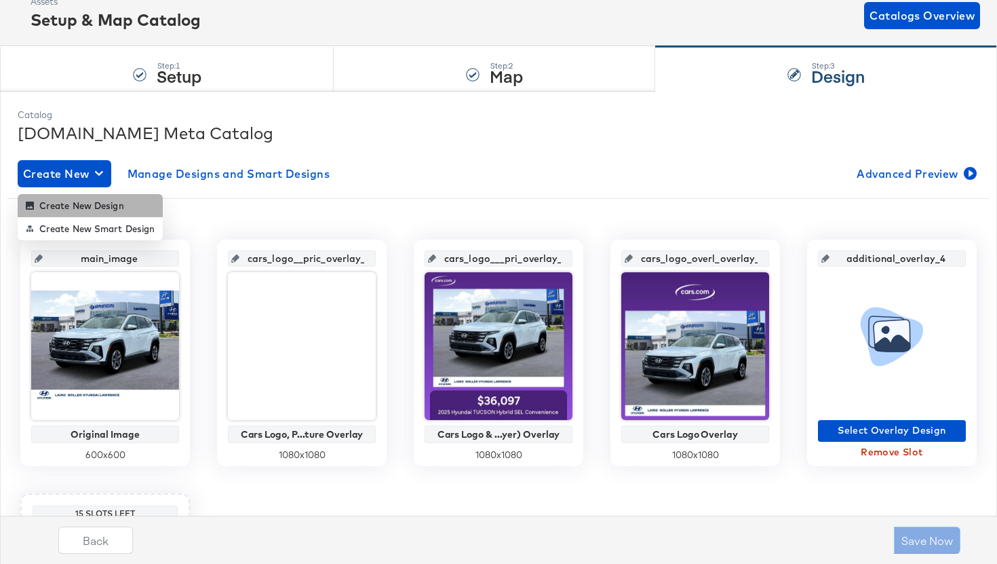
click at [88, 202] on div "Create New Design" at bounding box center [75, 205] width 98 height 11
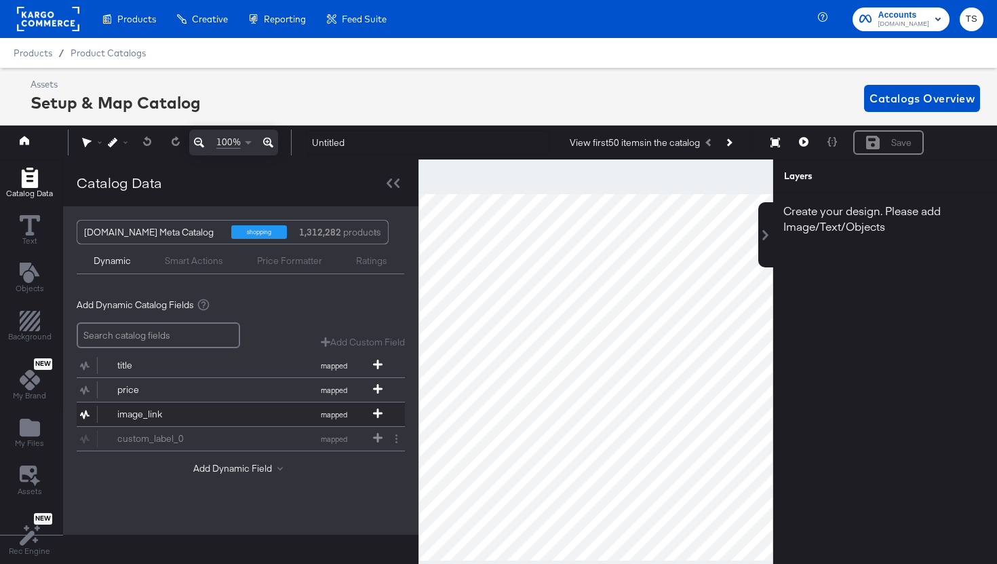
click at [217, 420] on button "image_link mapped" at bounding box center [232, 414] width 311 height 24
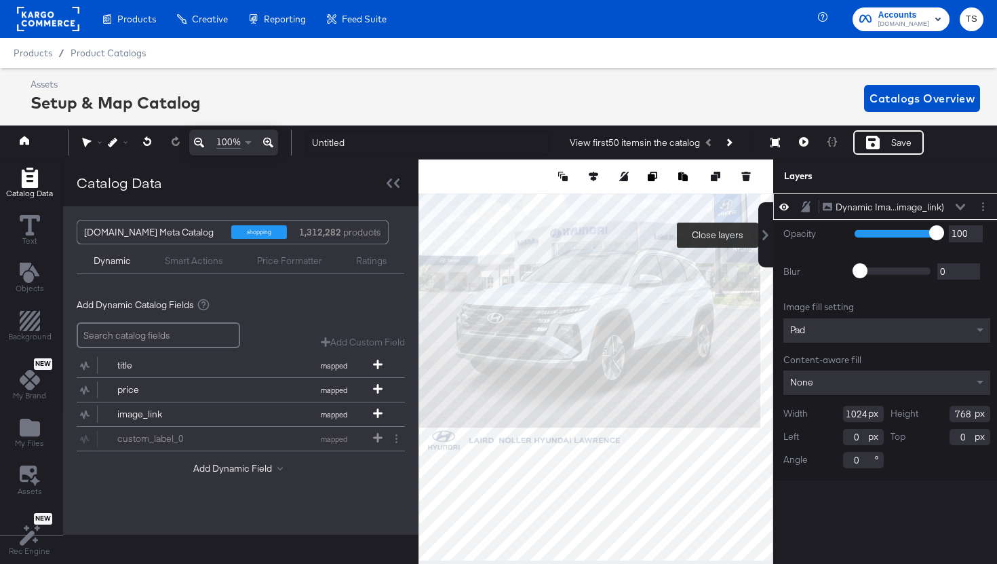
click at [768, 238] on icon at bounding box center [766, 235] width 11 height 11
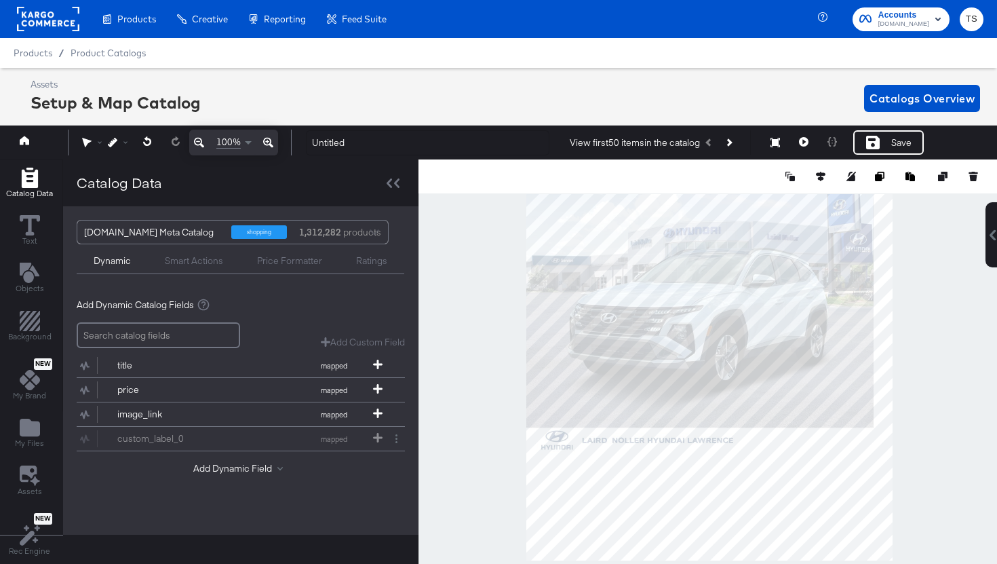
scroll to position [49, 0]
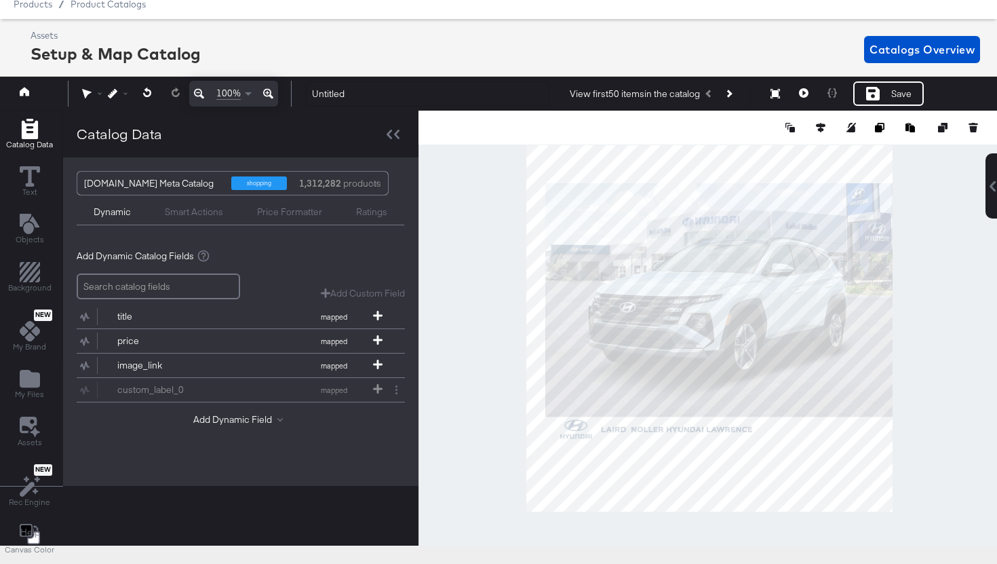
type input "120"
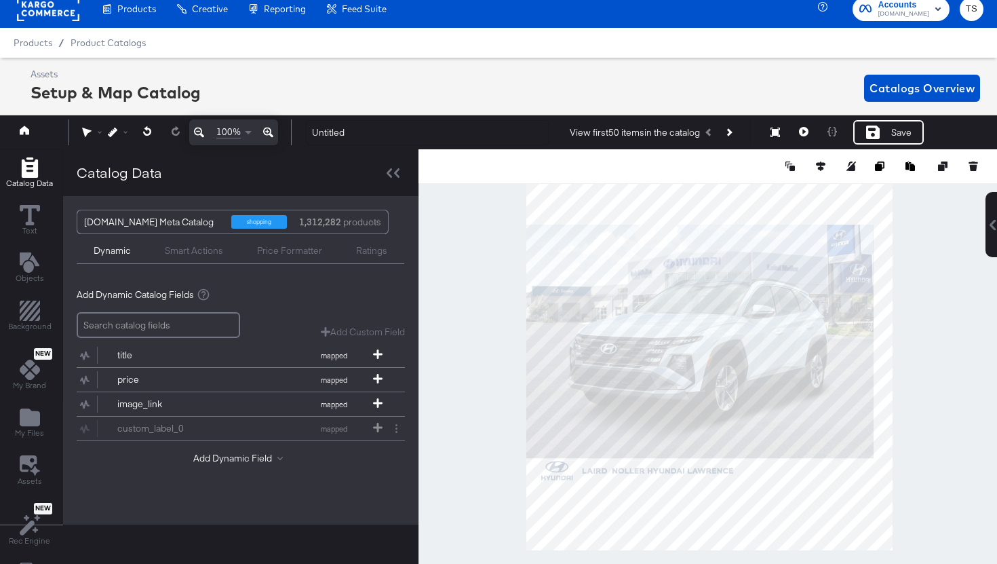
scroll to position [12, 0]
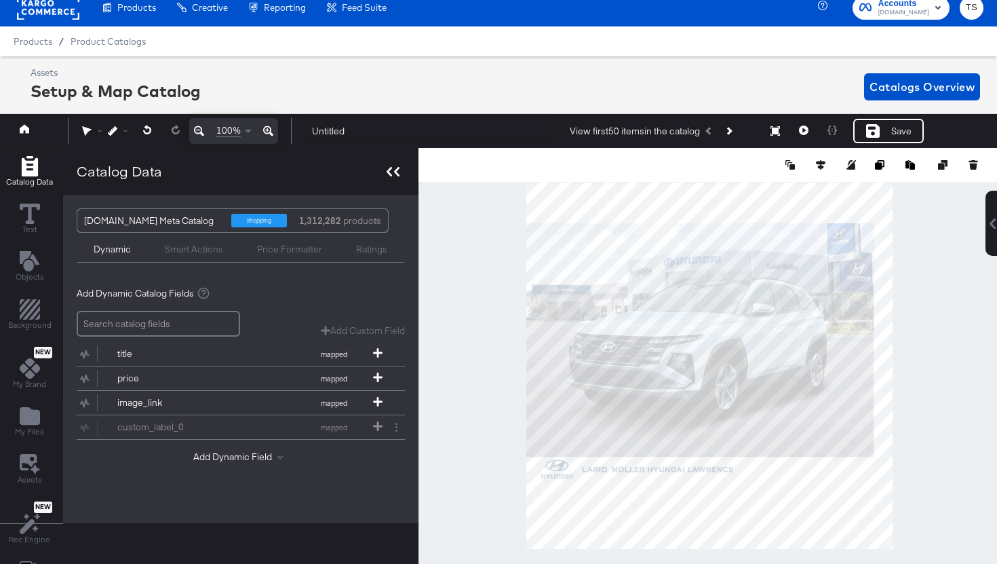
click at [394, 172] on icon at bounding box center [396, 171] width 5 height 9
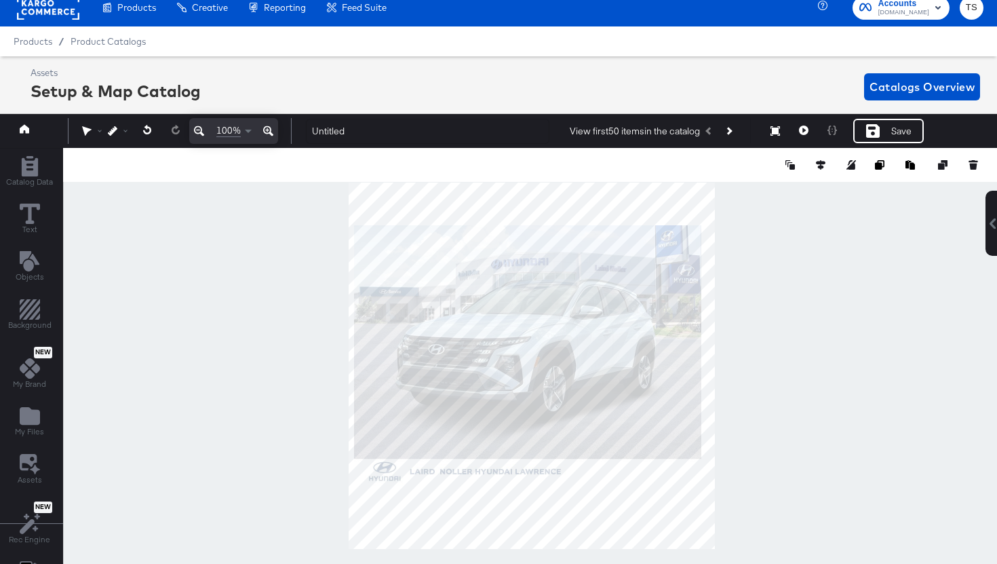
type input "16"
type input "126"
click at [313, 132] on div "100% Untitled View first 50 items in the catalog Save Catalog Data Text Objects…" at bounding box center [499, 131] width 1004 height 34
type input "1247"
type input "936"
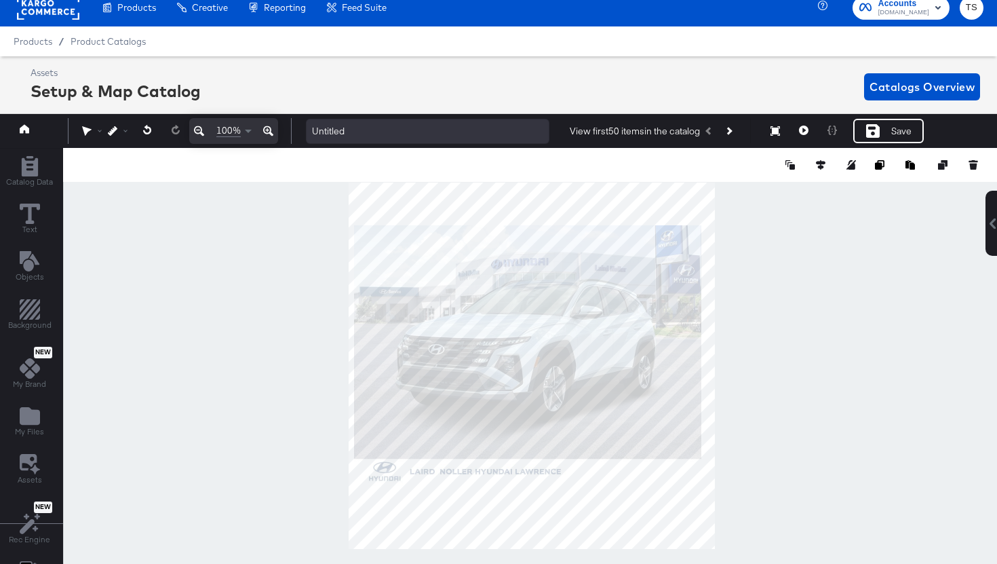
type input "-207"
type input "-42"
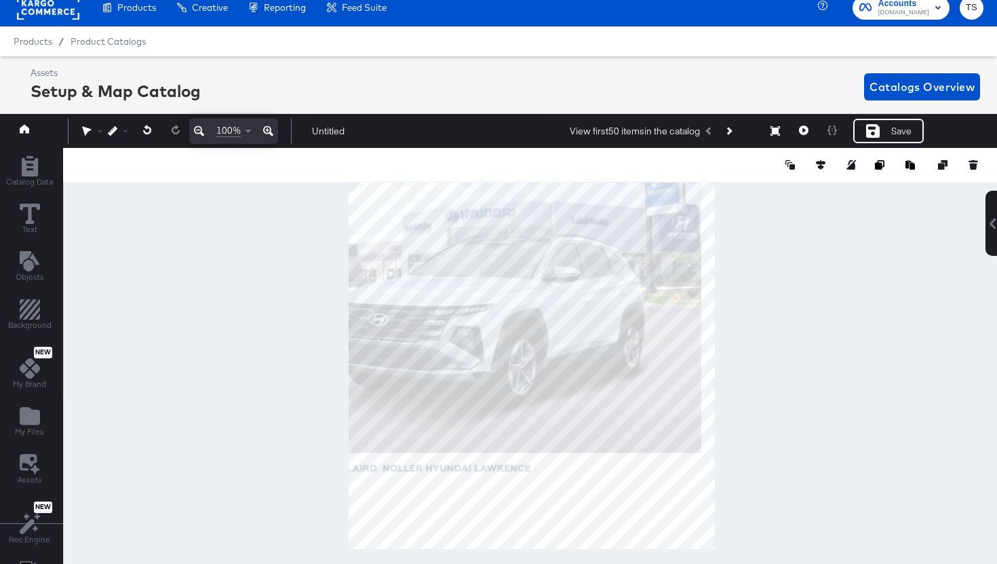
scroll to position [0, 0]
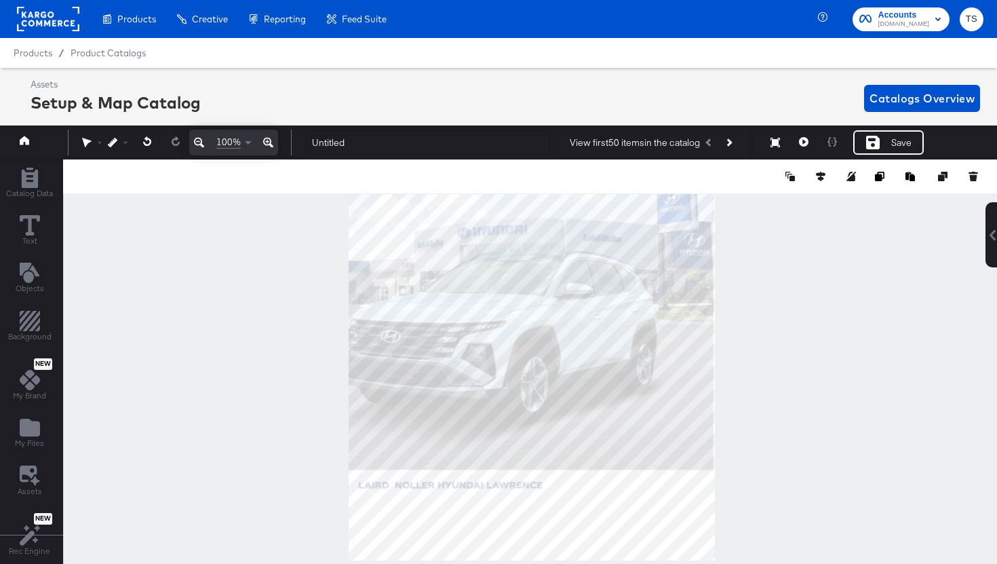
type input "-165"
type input "-28"
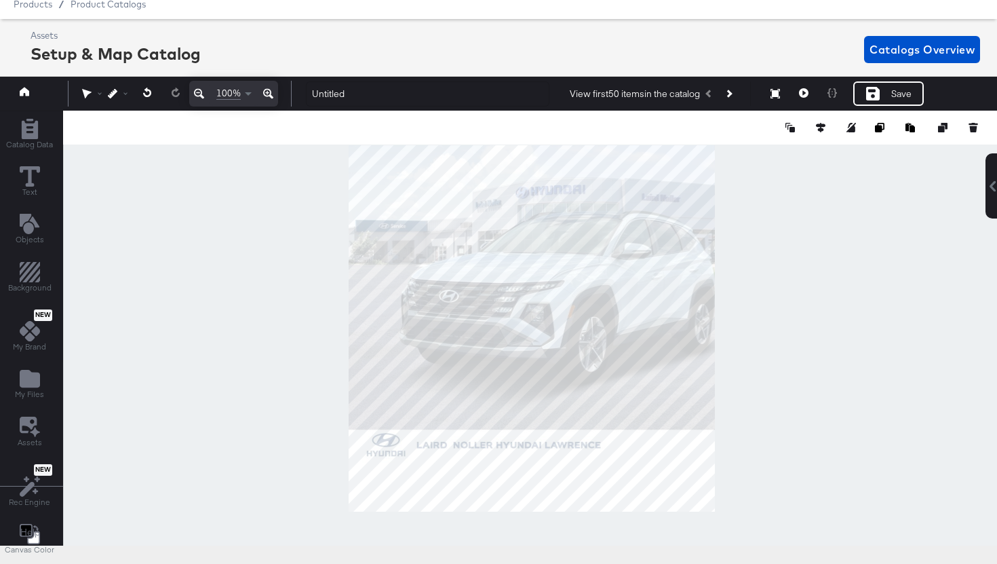
type input "0"
click at [989, 183] on icon at bounding box center [993, 186] width 11 height 11
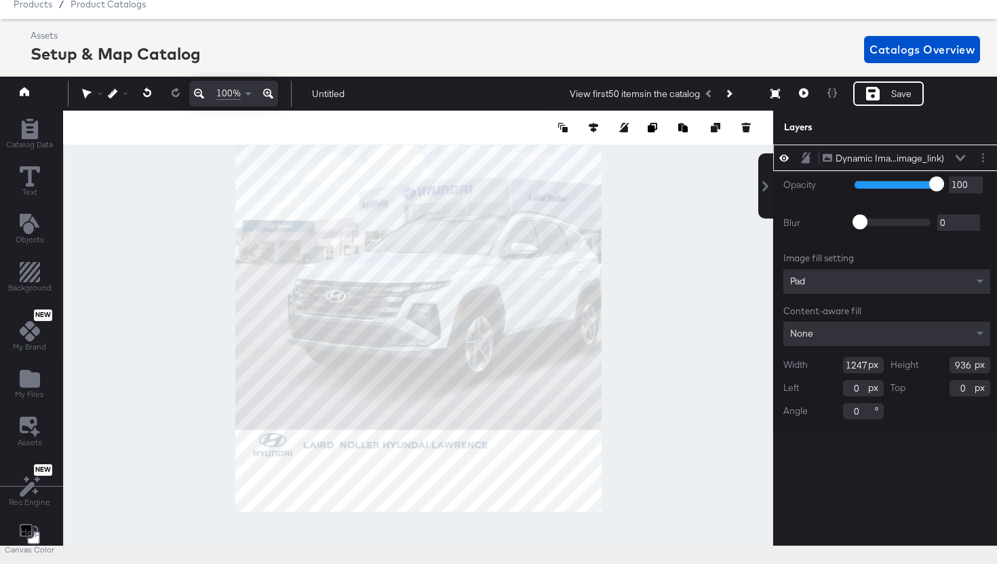
scroll to position [49, 3]
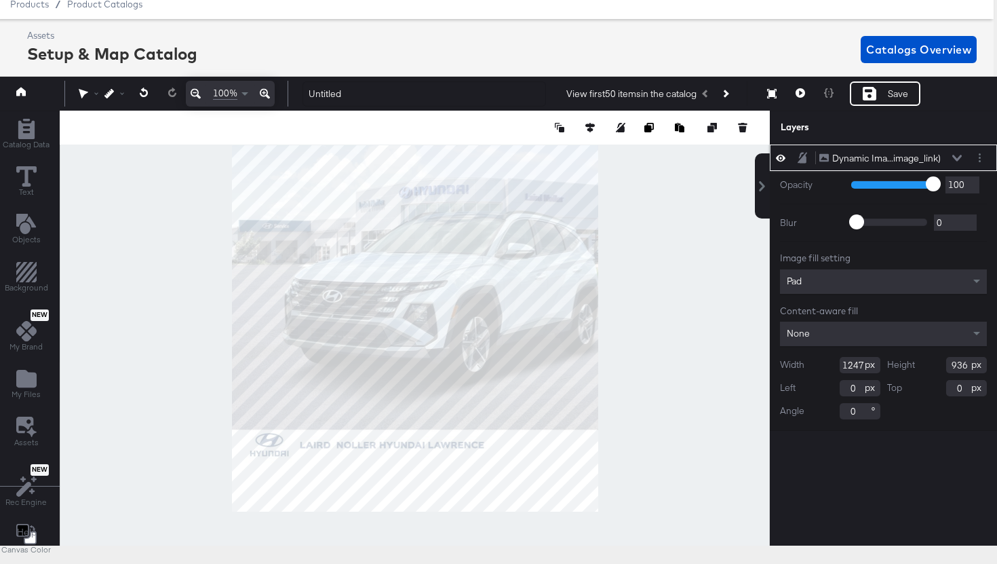
click at [857, 282] on div "Pad" at bounding box center [883, 281] width 207 height 24
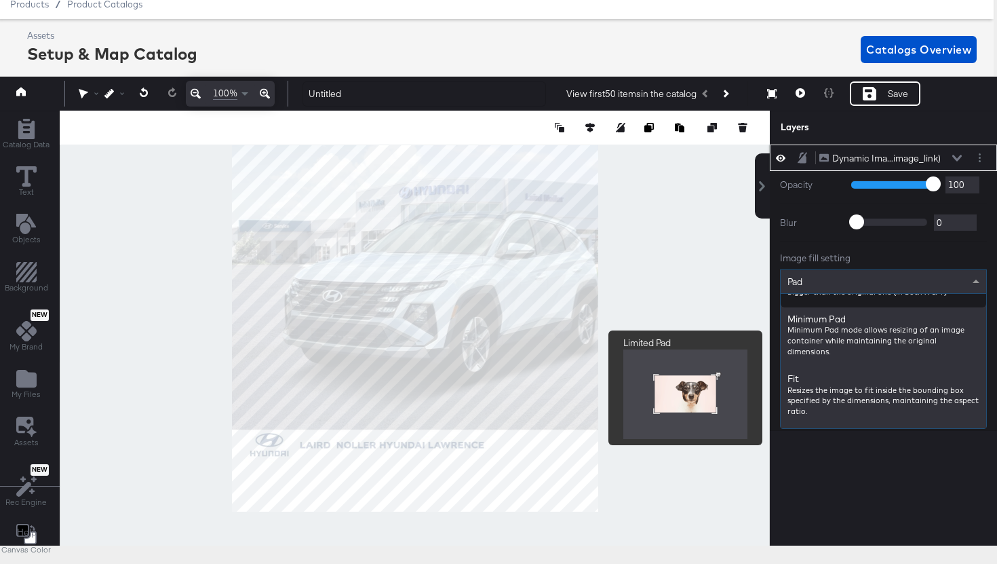
scroll to position [107, 0]
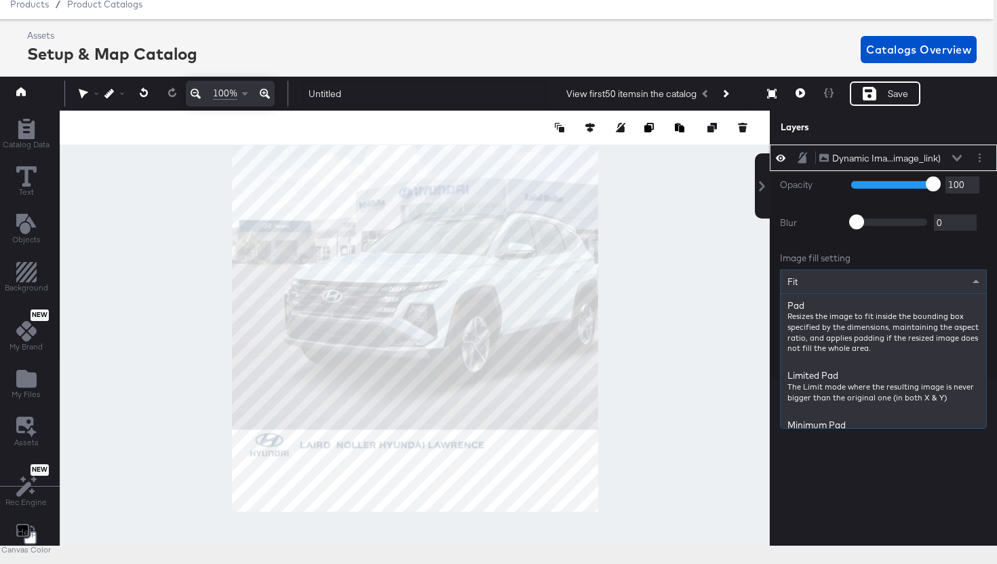
click at [867, 277] on div "Fit" at bounding box center [884, 281] width 206 height 23
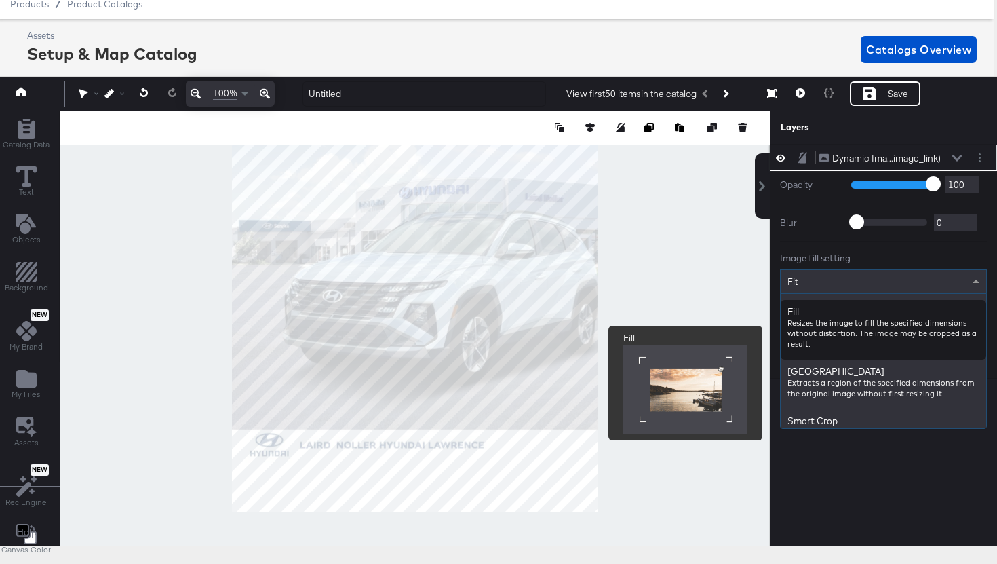
scroll to position [233, 0]
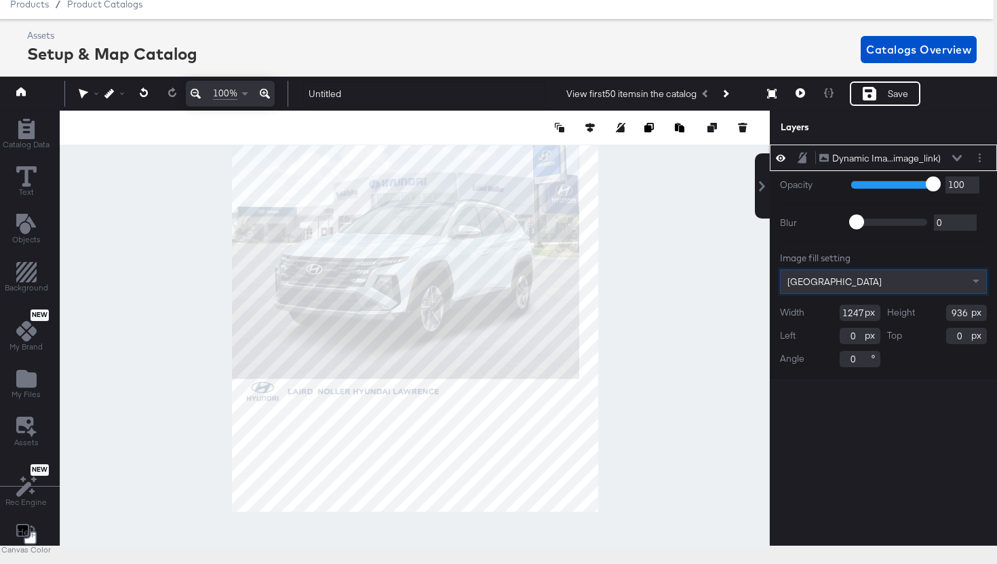
click at [848, 275] on div "Crop Center" at bounding box center [884, 281] width 206 height 23
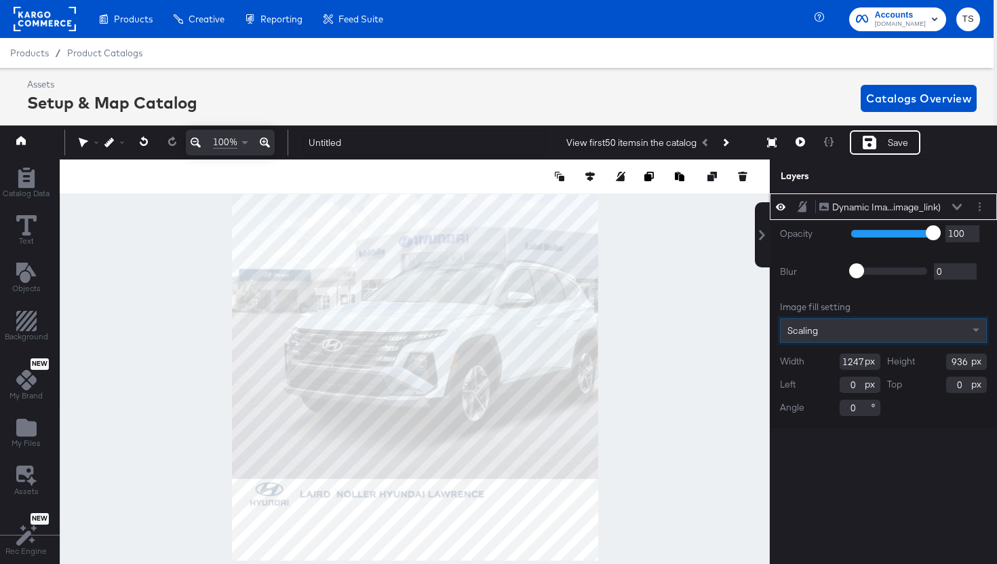
scroll to position [49, 3]
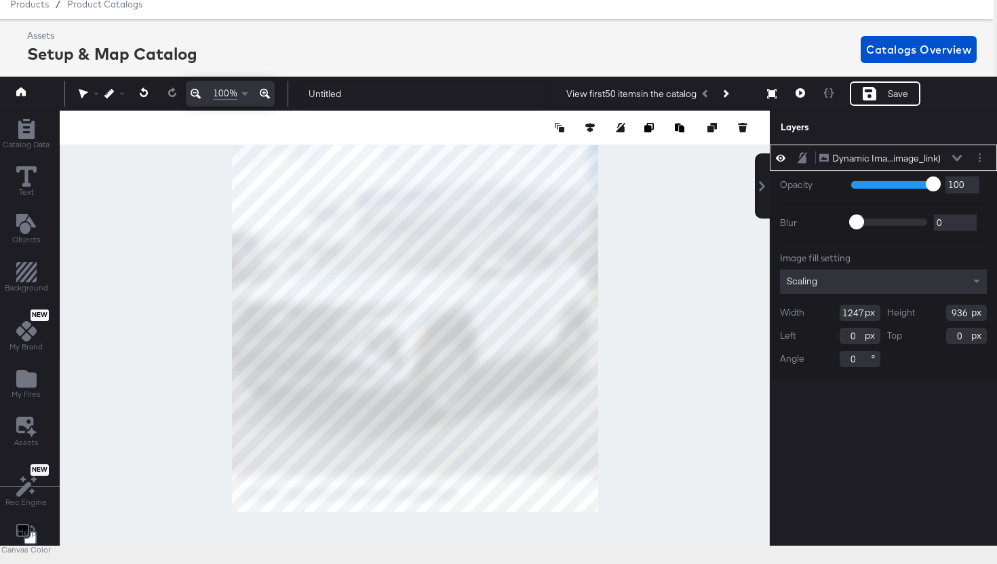
click at [180, 532] on div at bounding box center [415, 328] width 710 height 435
type input "1450"
type input "1087"
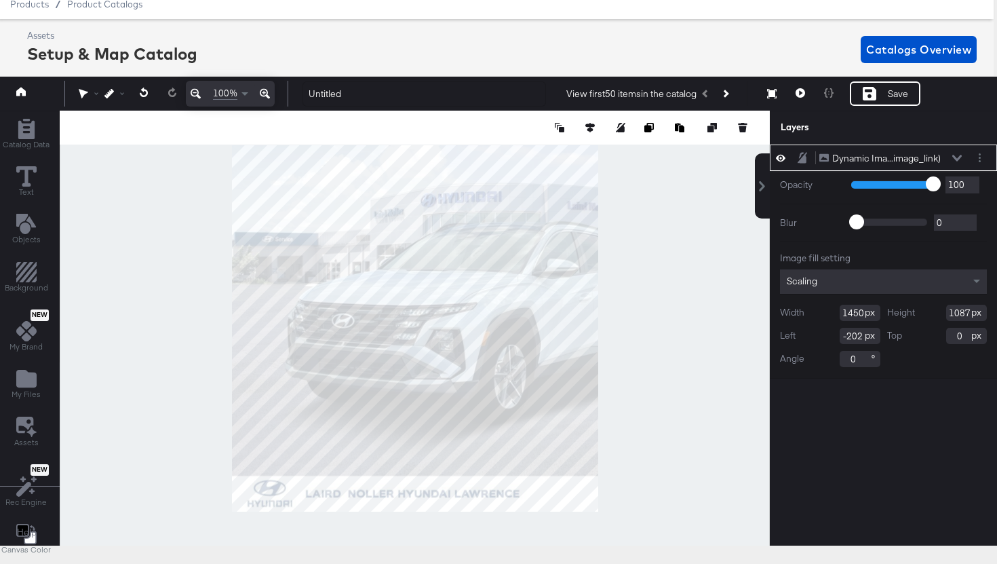
type input "-16"
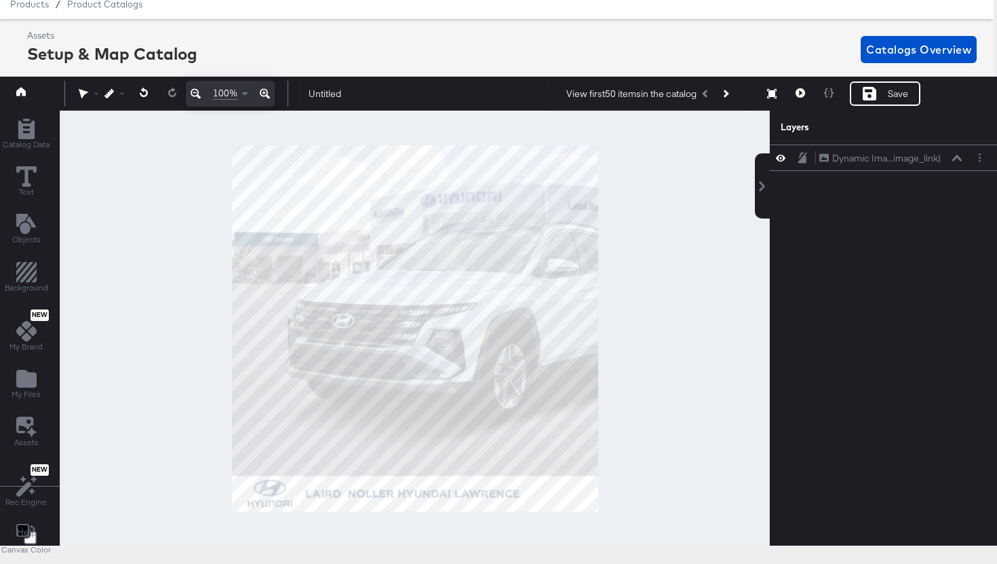
click at [734, 330] on div at bounding box center [415, 328] width 710 height 435
click at [902, 94] on div "Save" at bounding box center [898, 94] width 20 height 13
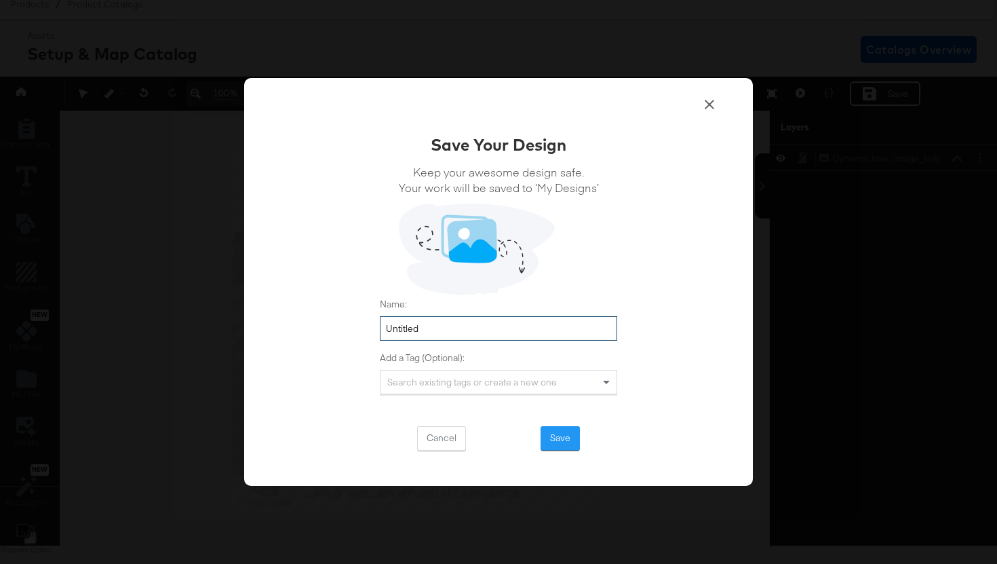
click at [425, 323] on input "Untitled" at bounding box center [498, 328] width 237 height 25
drag, startPoint x: 425, startPoint y: 328, endPoint x: 342, endPoint y: 320, distance: 83.9
click at [343, 320] on div "Save Your Design Keep your awesome design safe. Your work will be saved to ‘My …" at bounding box center [498, 282] width 509 height 408
type input "Main Image 1 Slide Show"
click at [552, 430] on button "Save" at bounding box center [560, 438] width 39 height 24
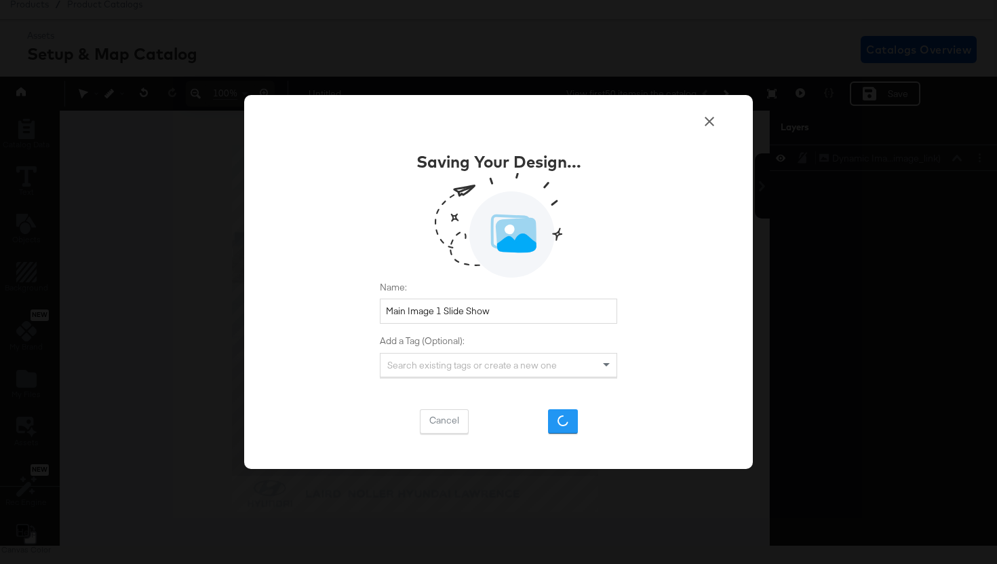
scroll to position [49, 0]
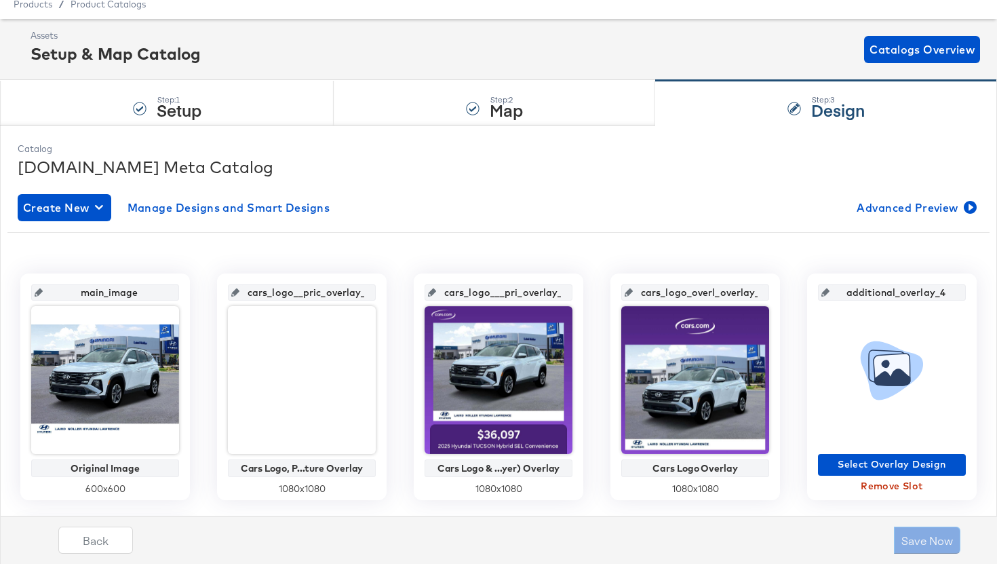
click at [90, 221] on div at bounding box center [499, 221] width 962 height 1
click at [97, 212] on icon "button" at bounding box center [99, 207] width 8 height 13
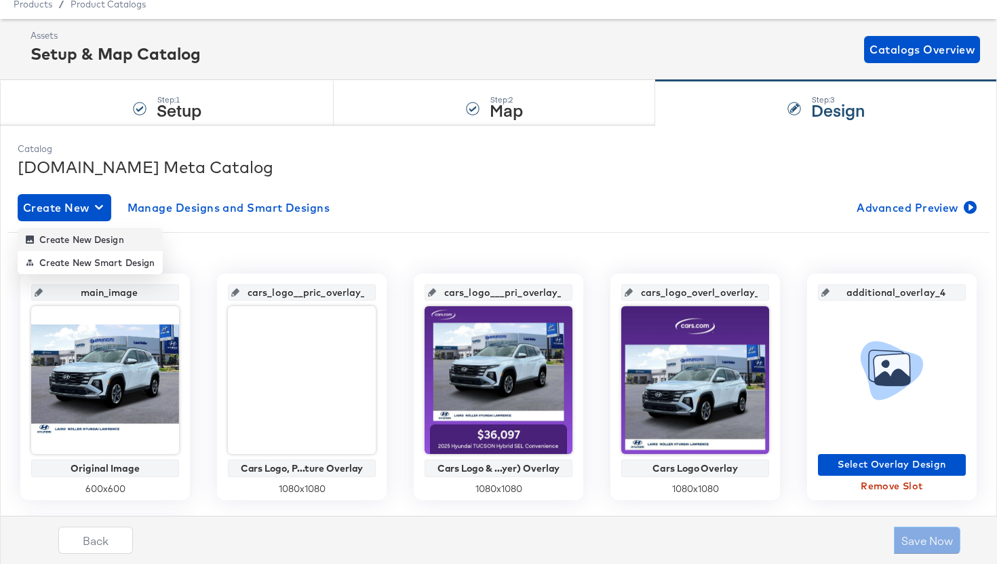
click at [85, 237] on div "Create New Design" at bounding box center [75, 239] width 98 height 11
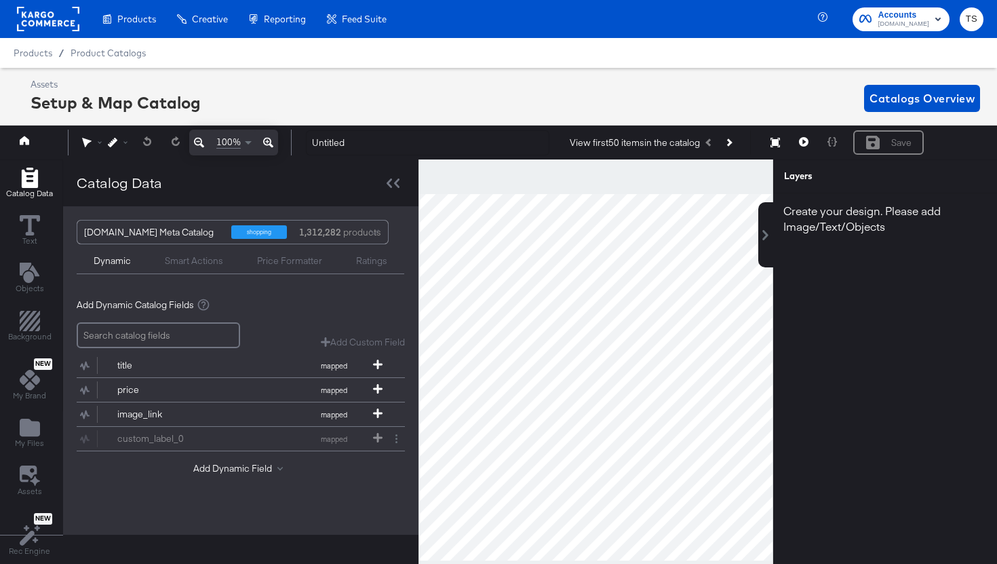
click at [227, 475] on div "Add Dynamic Field" at bounding box center [241, 471] width 328 height 18
click at [233, 470] on button "Add Dynamic Field" at bounding box center [240, 468] width 95 height 13
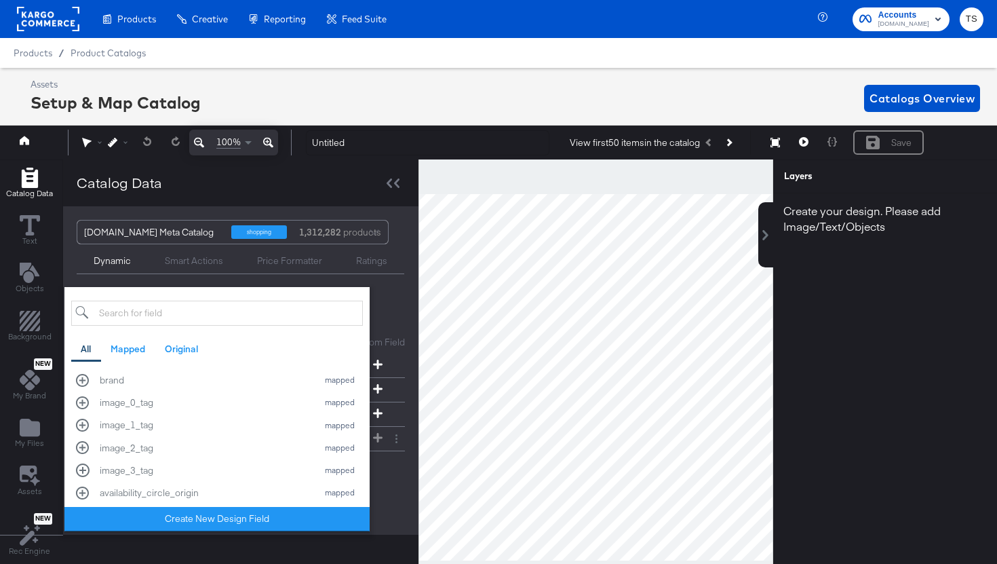
scroll to position [194, 0]
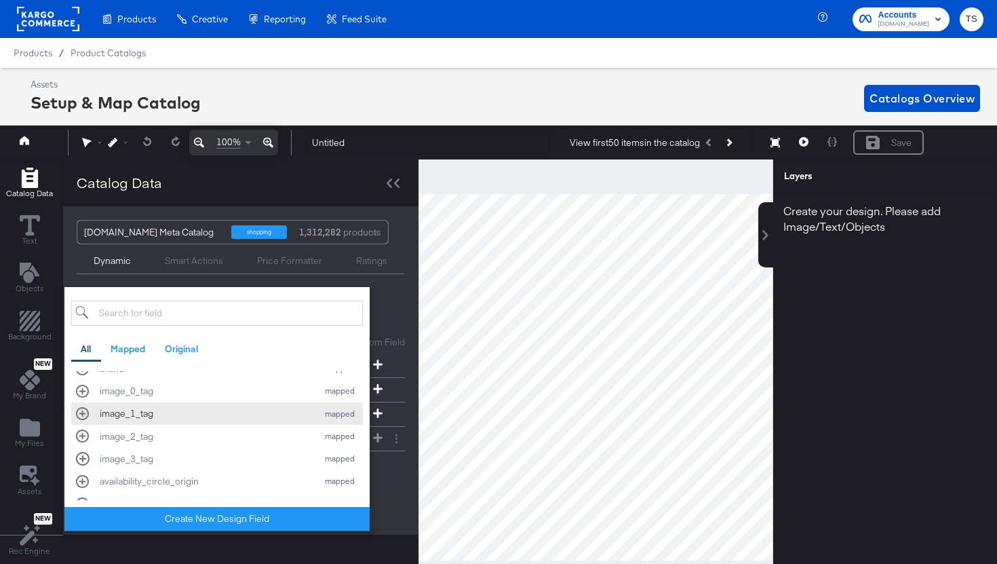
click at [222, 412] on div "image_1_tag" at bounding box center [205, 413] width 211 height 13
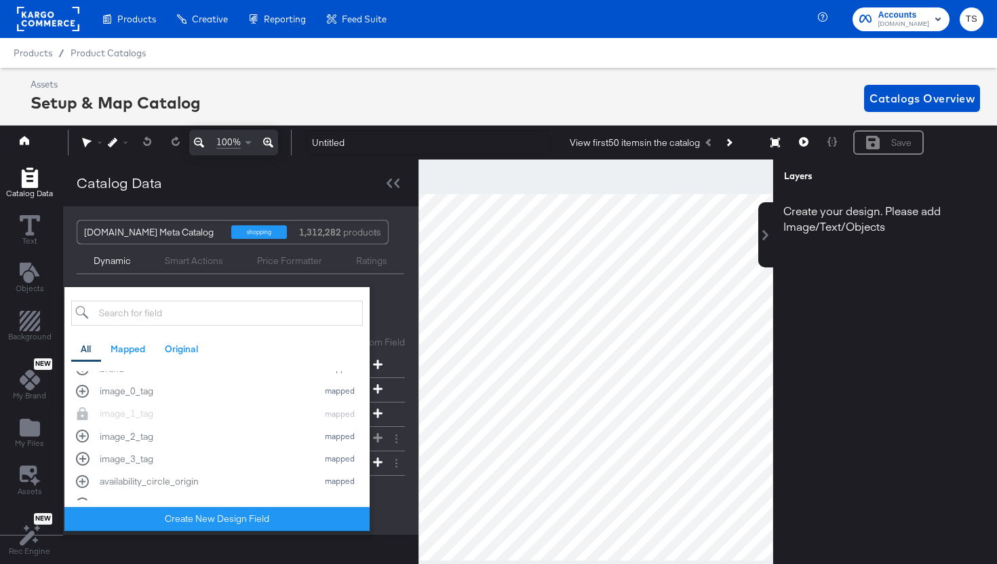
click at [388, 299] on div "Add Dynamic Catalog Fields" at bounding box center [241, 305] width 328 height 13
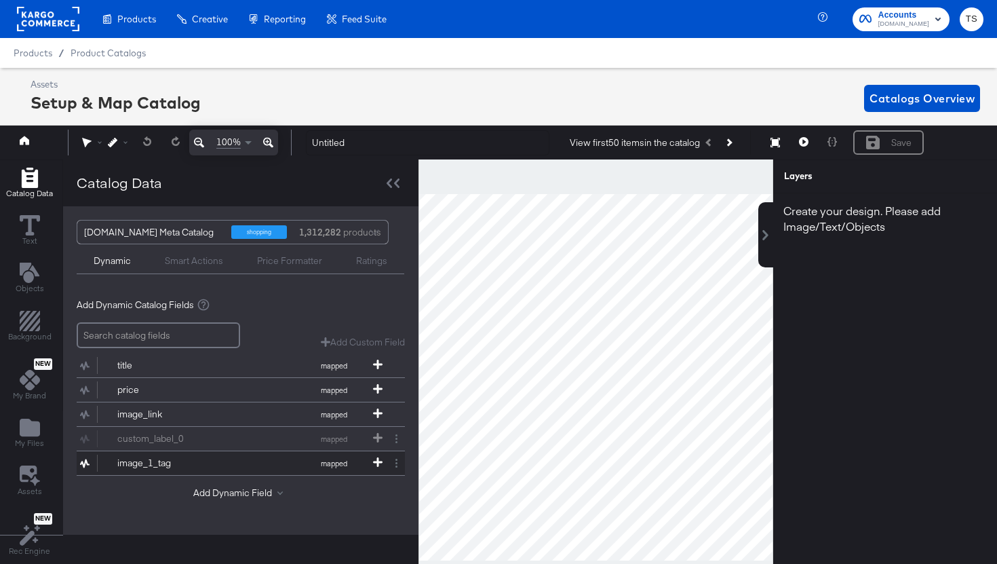
click at [235, 469] on button "image_1_tag mapped" at bounding box center [232, 463] width 311 height 24
click at [222, 493] on button "Add Dynamic Field" at bounding box center [240, 493] width 95 height 13
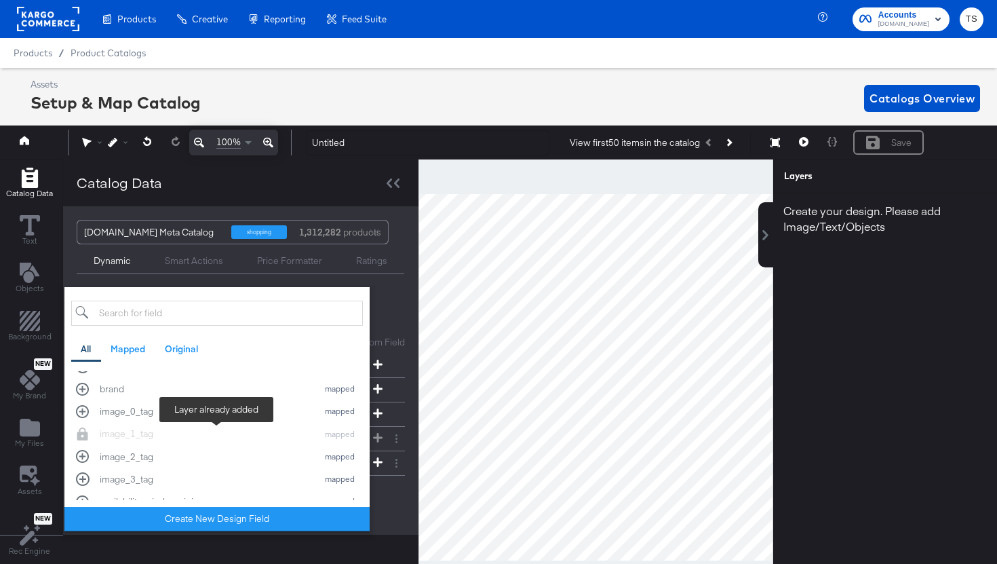
scroll to position [161, 0]
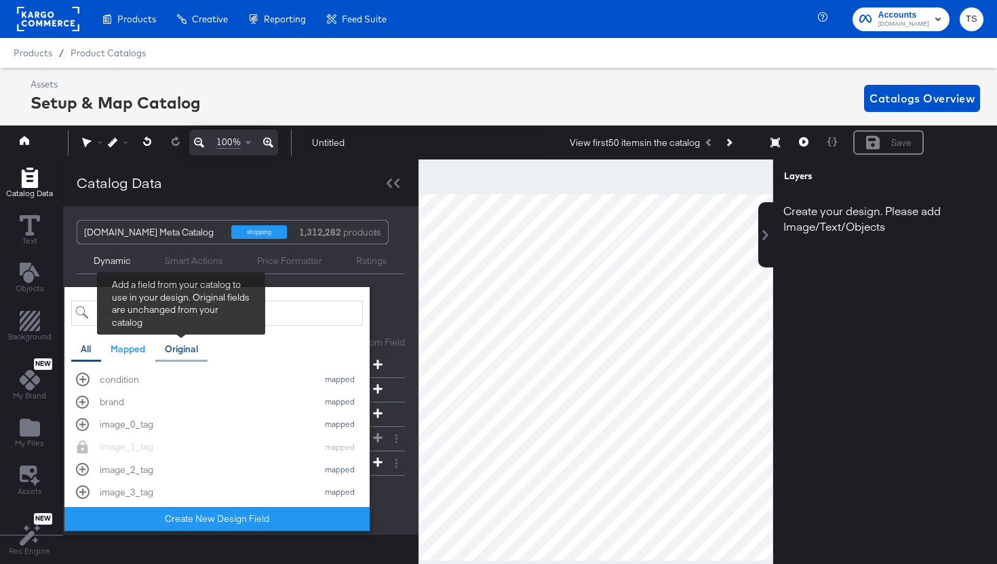
click at [176, 339] on div "Original" at bounding box center [181, 349] width 53 height 26
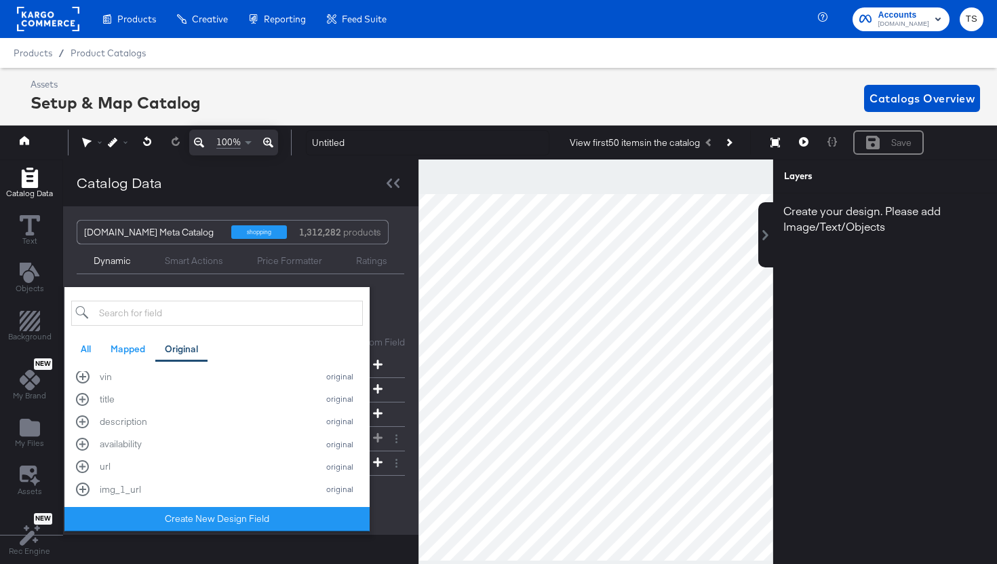
scroll to position [49, 0]
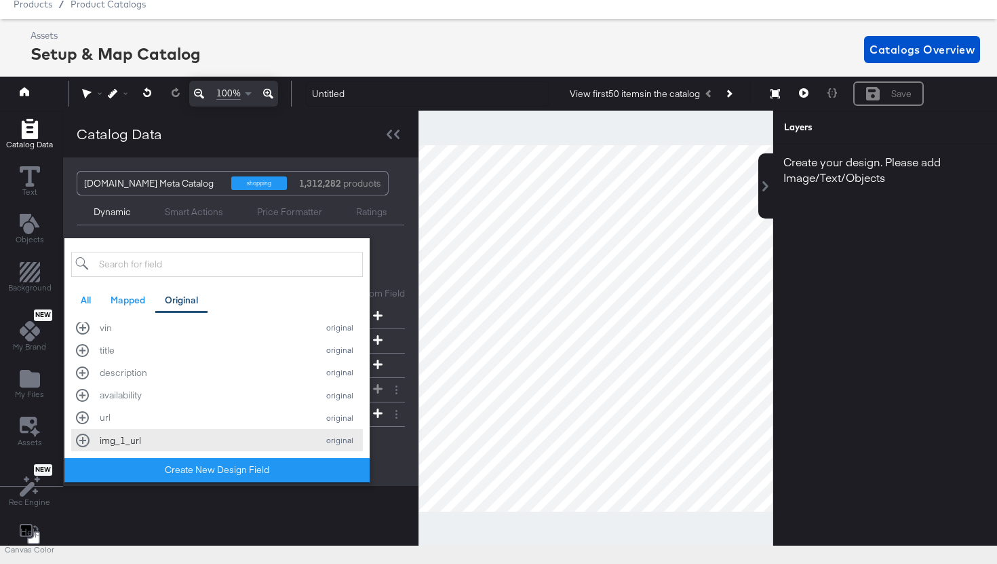
click at [195, 436] on div "img_1_url" at bounding box center [205, 440] width 211 height 13
click at [396, 468] on div "Add Dynamic Field All Mapped Original Add a field from your catalog to use in y…" at bounding box center [241, 471] width 328 height 18
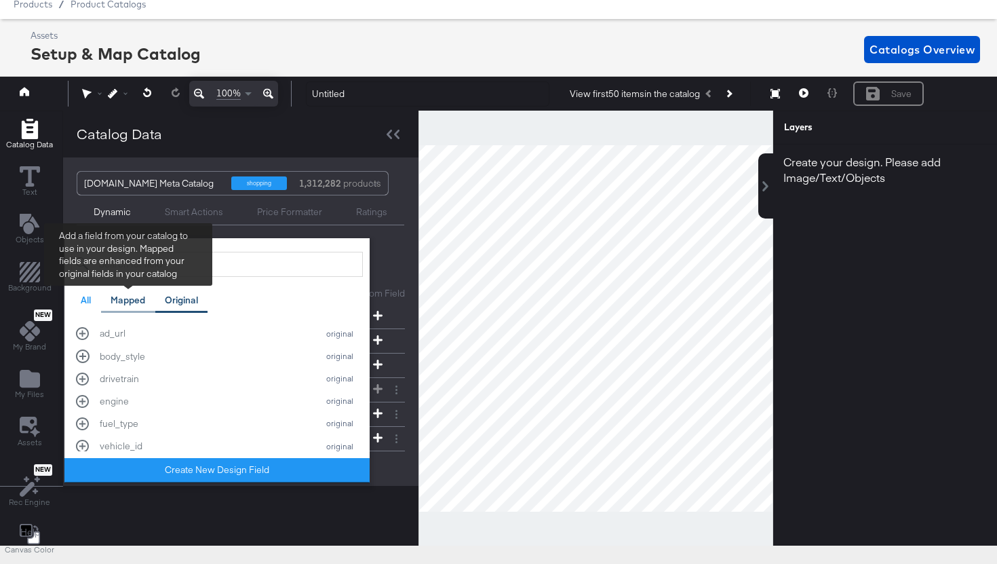
click at [144, 306] on div "Mapped" at bounding box center [128, 300] width 54 height 26
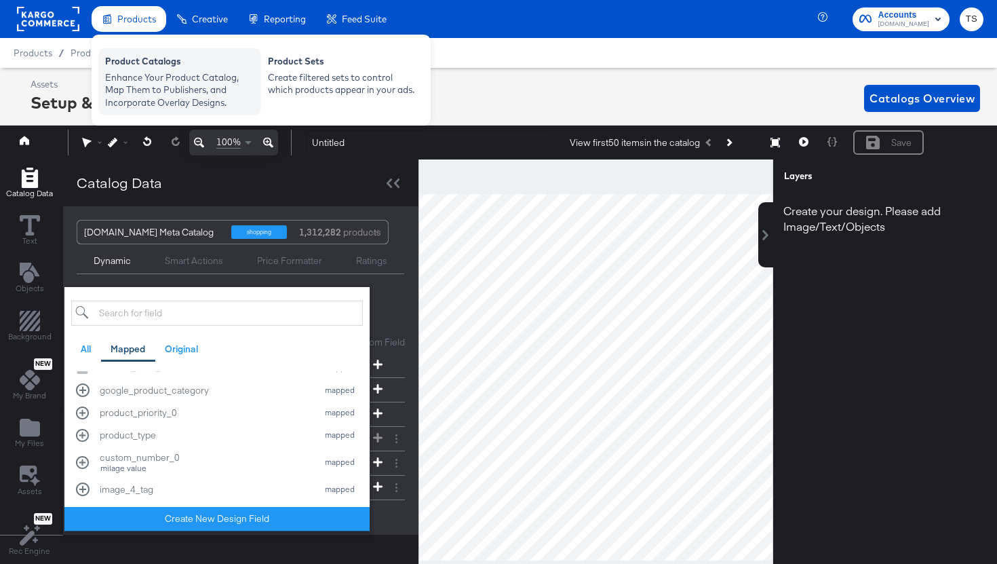
click at [137, 79] on div "Enhance Your Product Catalog, Map Them to Publishers, and Incorporate Overlay D…" at bounding box center [179, 90] width 149 height 38
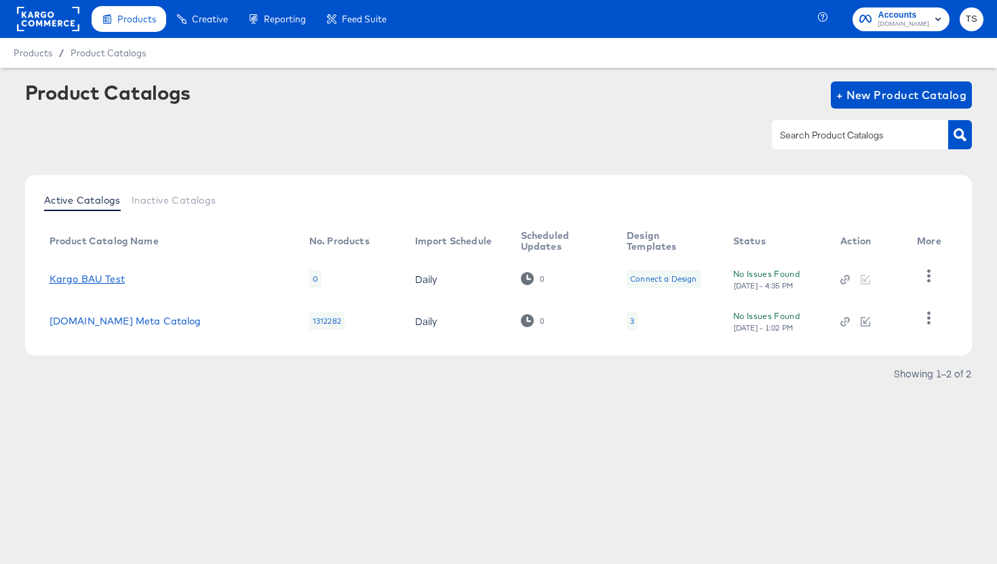
click at [108, 278] on link "Kargo BAU Test" at bounding box center [87, 278] width 75 height 11
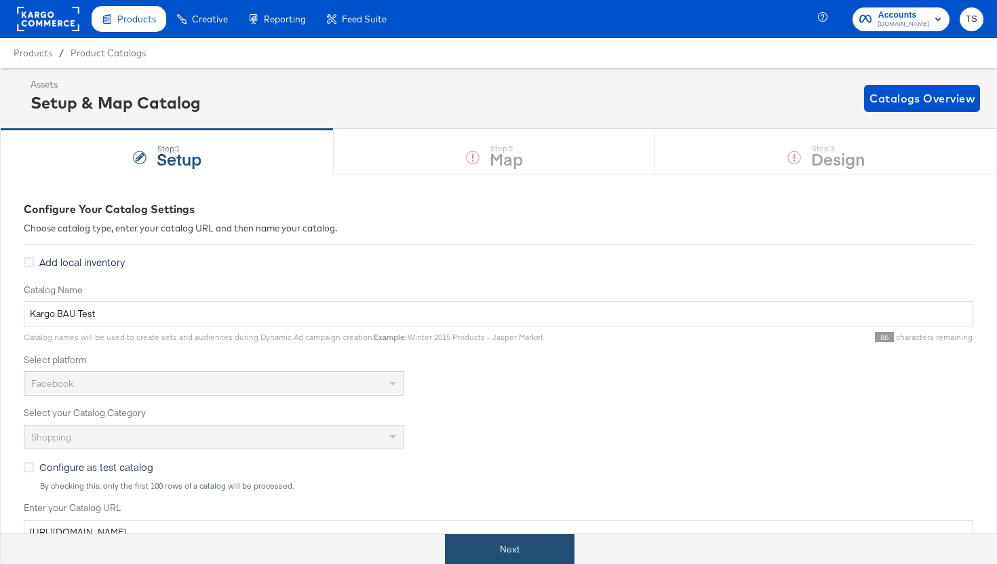
click at [505, 546] on button "Next" at bounding box center [510, 549] width 130 height 31
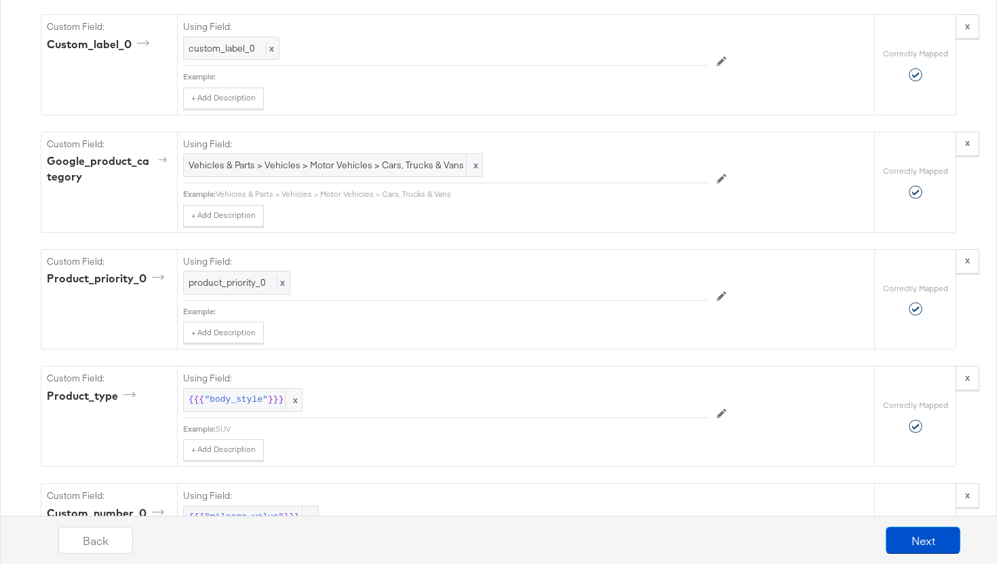
scroll to position [2177, 0]
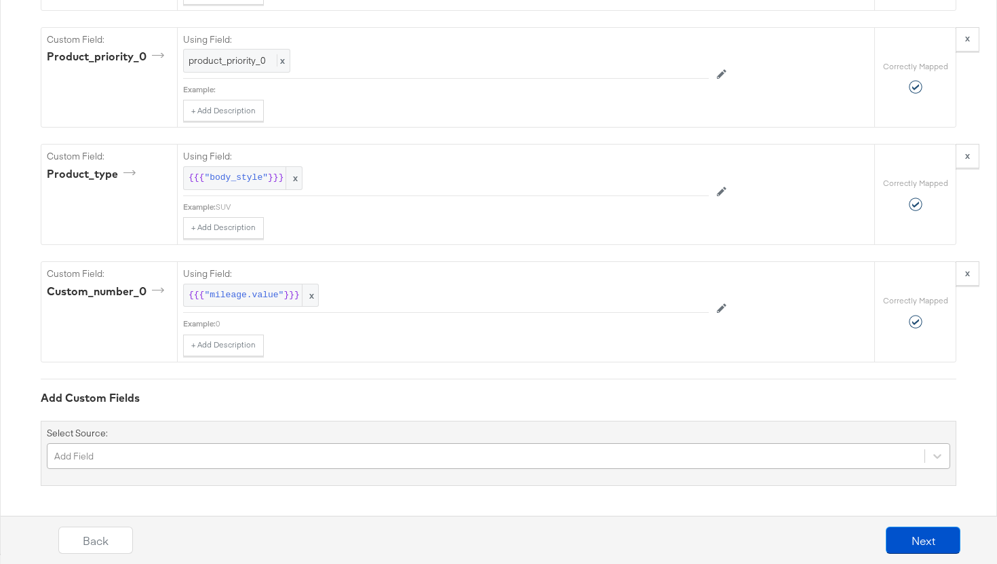
click at [142, 460] on div "Add Field" at bounding box center [499, 456] width 904 height 26
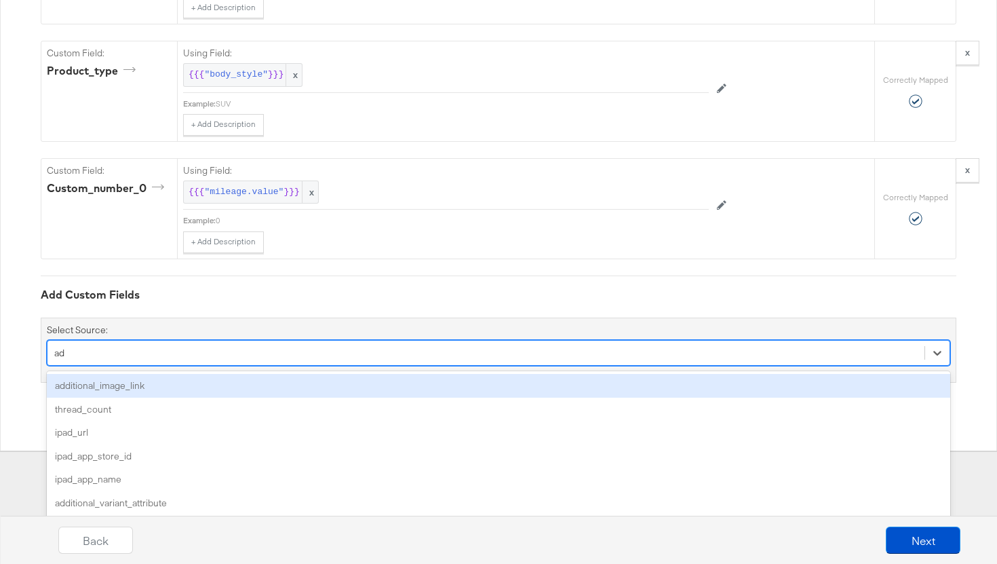
scroll to position [0, 0]
type input "add"
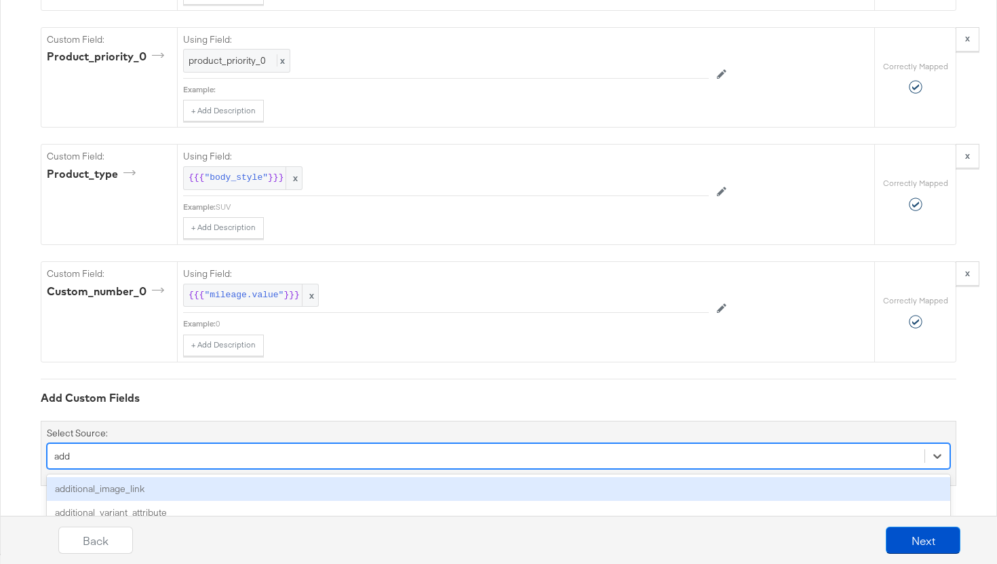
click at [191, 491] on div "additional_image_link" at bounding box center [499, 489] width 904 height 24
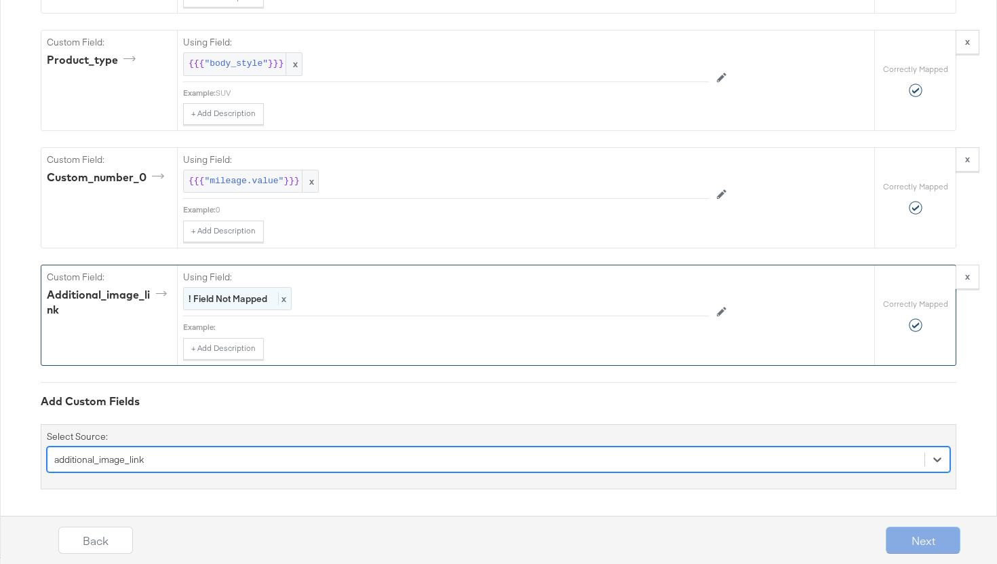
click at [251, 297] on strong "! Field Not Mapped" at bounding box center [228, 298] width 79 height 12
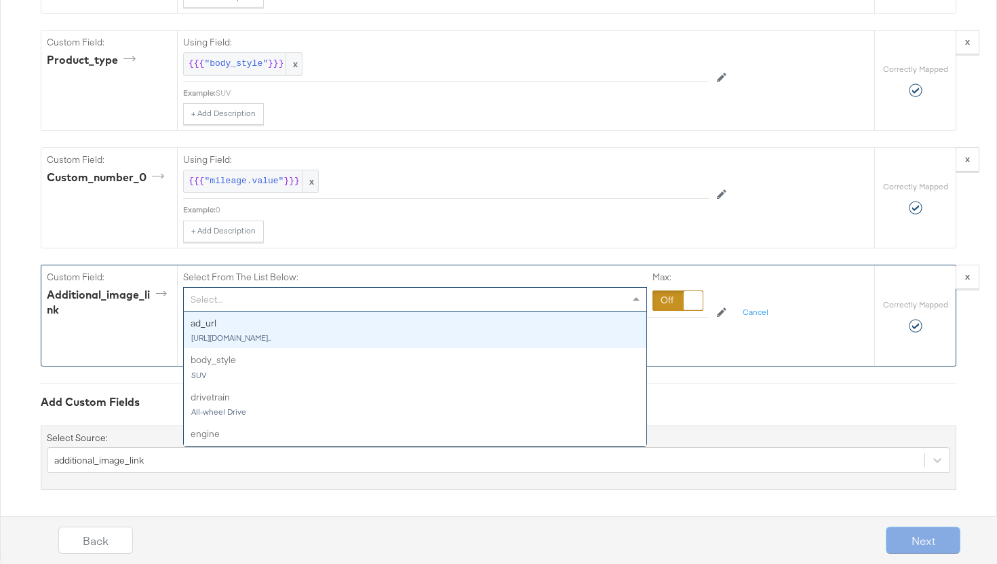
click at [251, 297] on div "Select..." at bounding box center [415, 299] width 463 height 23
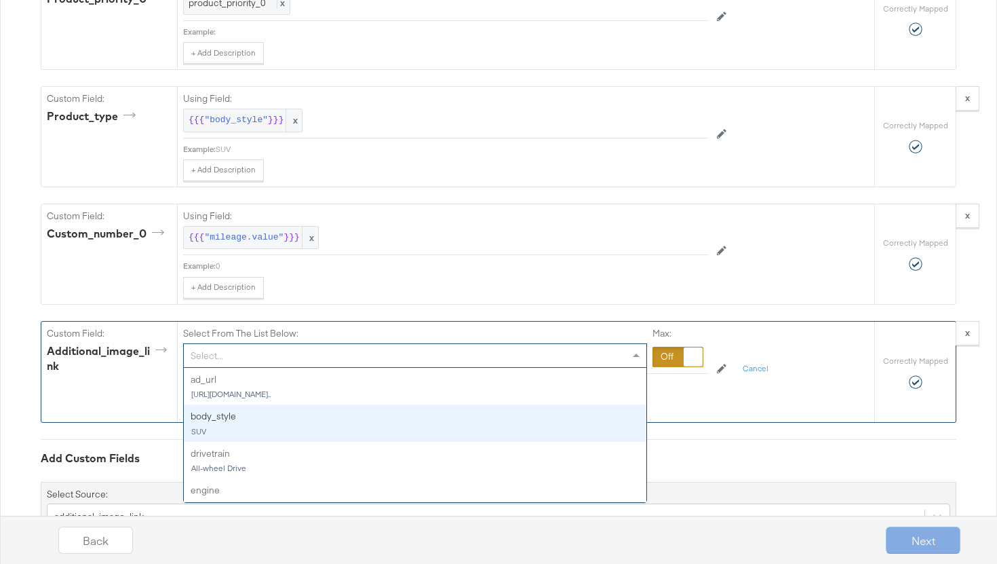
scroll to position [2422, 0]
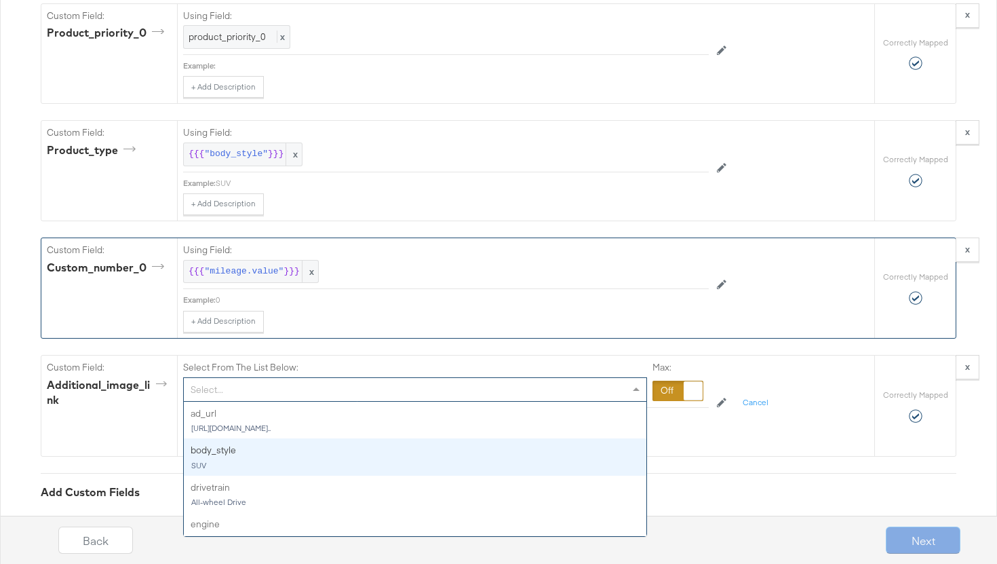
click at [448, 318] on div "+ Add Description Add Note" at bounding box center [446, 322] width 526 height 22
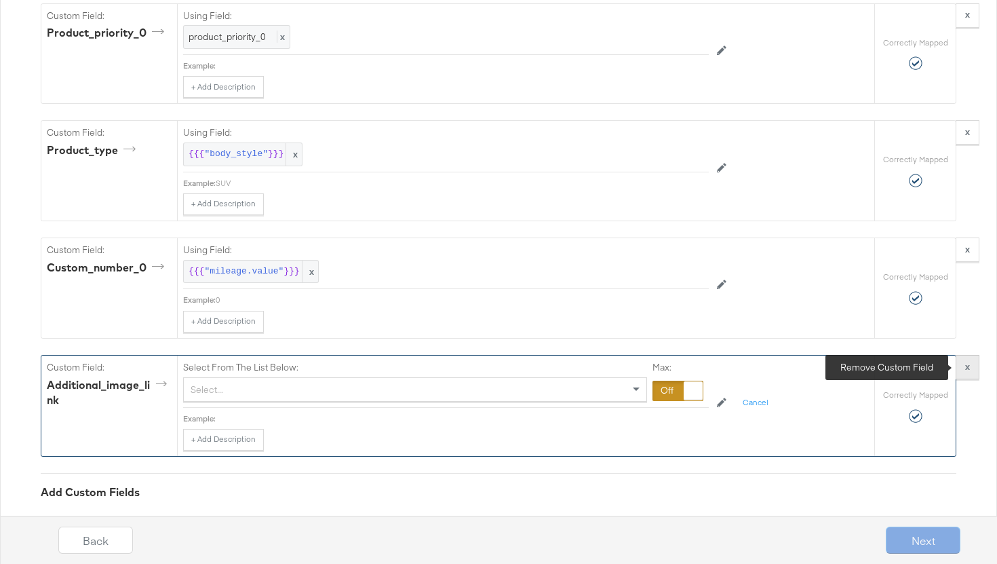
click at [978, 367] on button "x" at bounding box center [968, 367] width 24 height 24
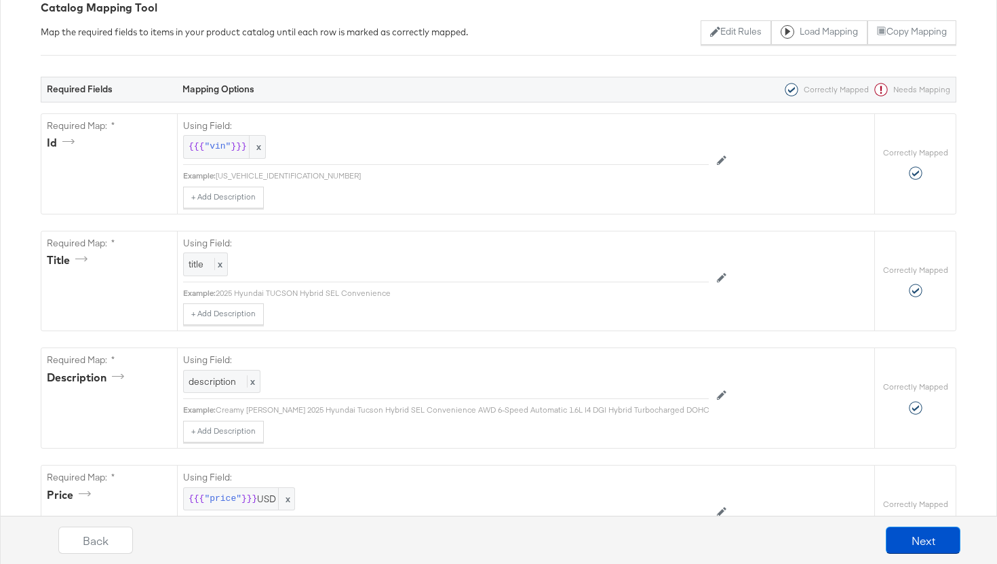
scroll to position [0, 0]
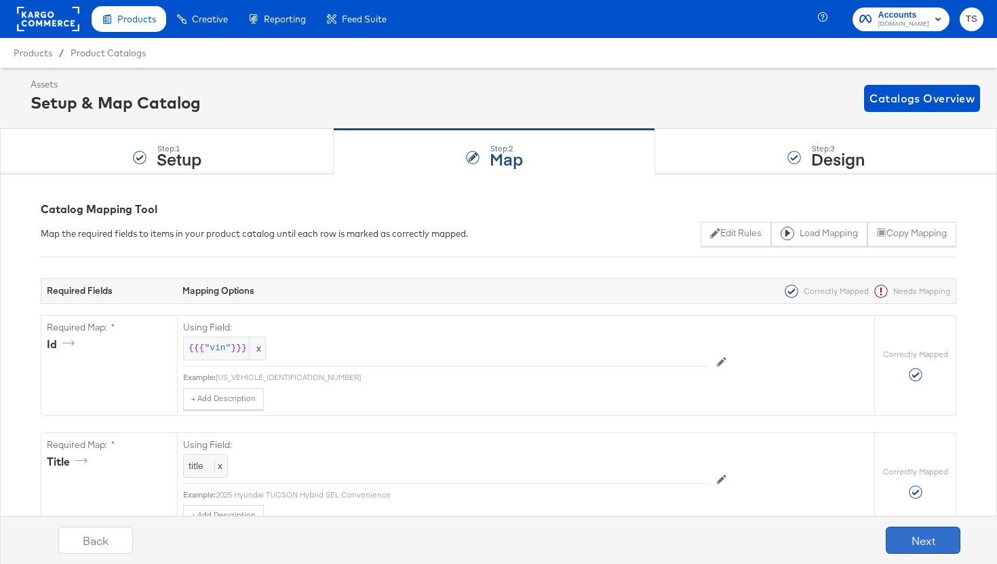
click at [919, 541] on button "Next" at bounding box center [923, 540] width 75 height 27
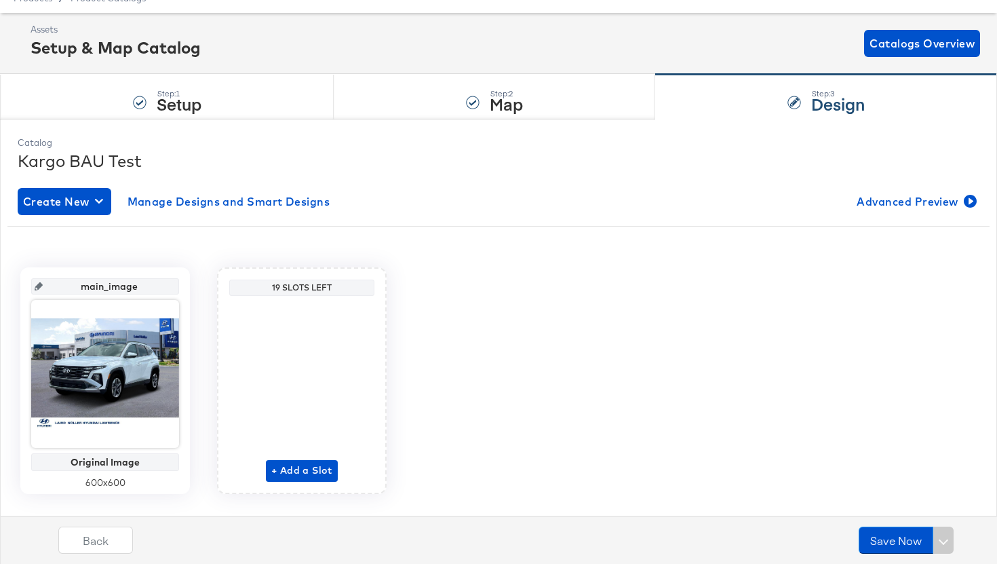
scroll to position [64, 0]
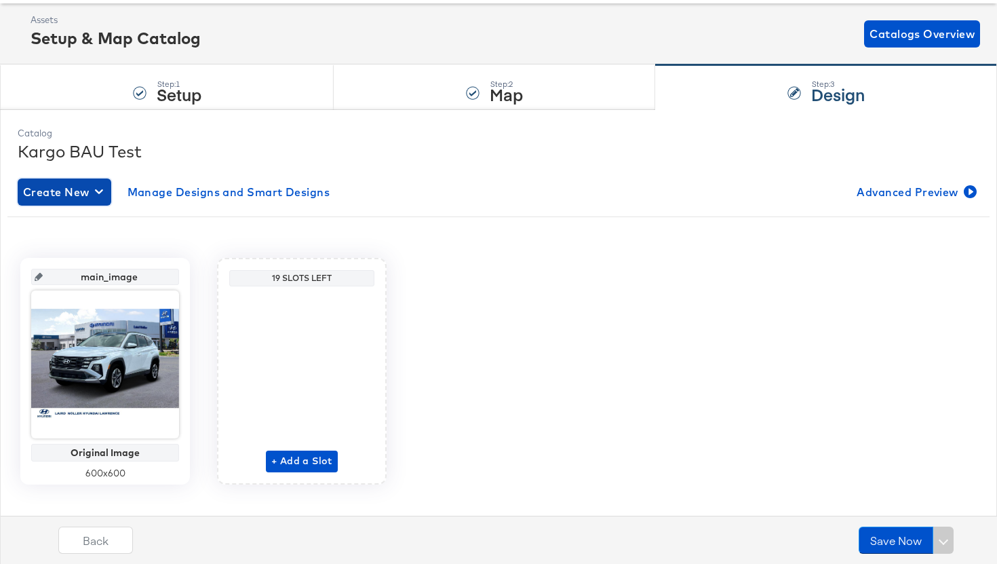
click at [90, 195] on span "Create New" at bounding box center [64, 192] width 83 height 19
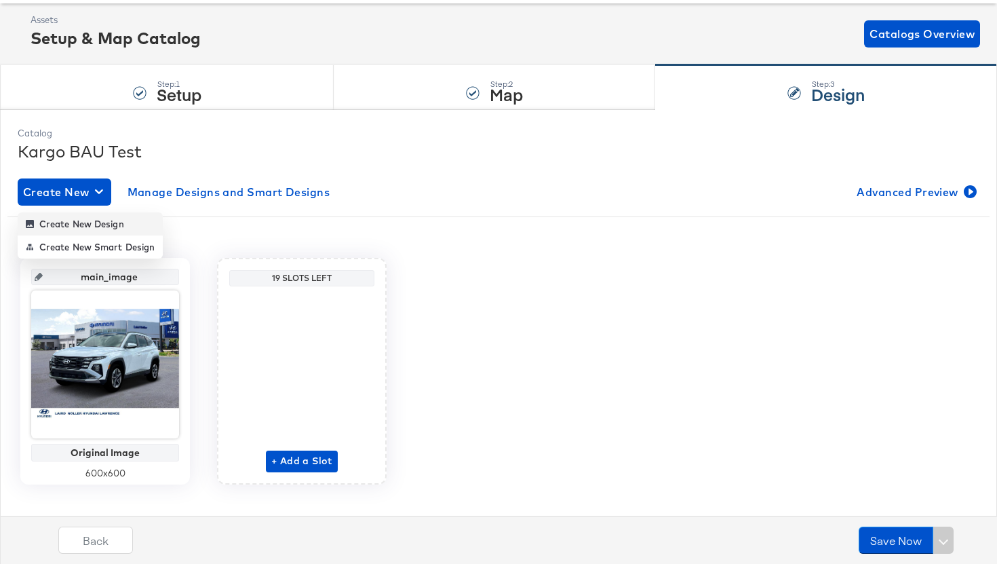
click at [85, 226] on div "Create New Design" at bounding box center [75, 223] width 98 height 11
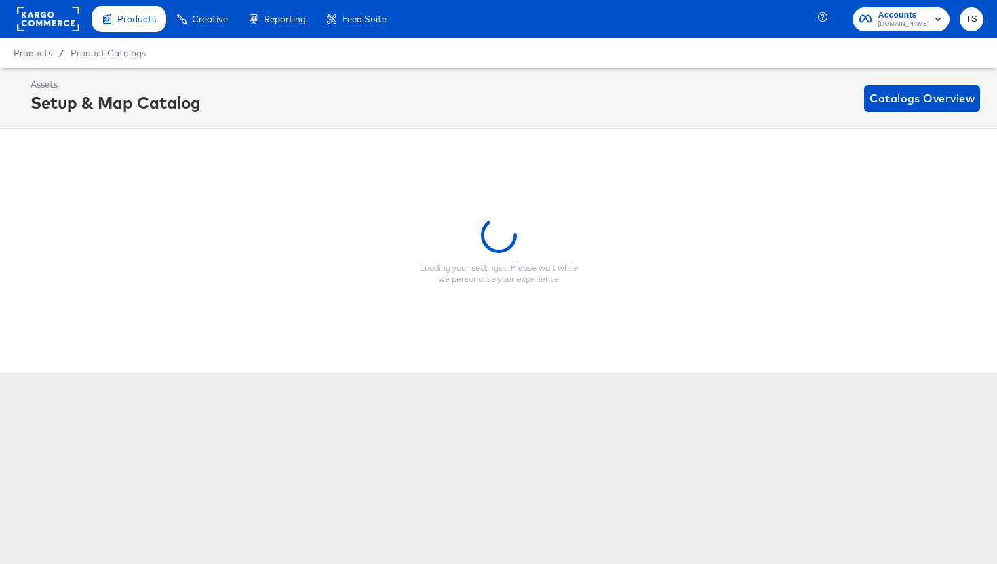
scroll to position [0, 0]
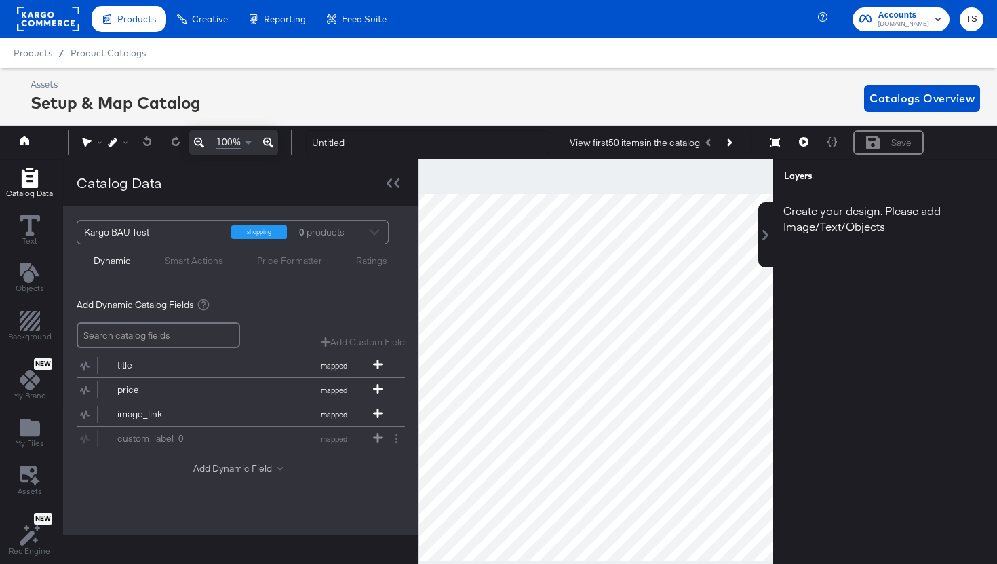
click at [231, 470] on button "Add Dynamic Field" at bounding box center [240, 468] width 95 height 13
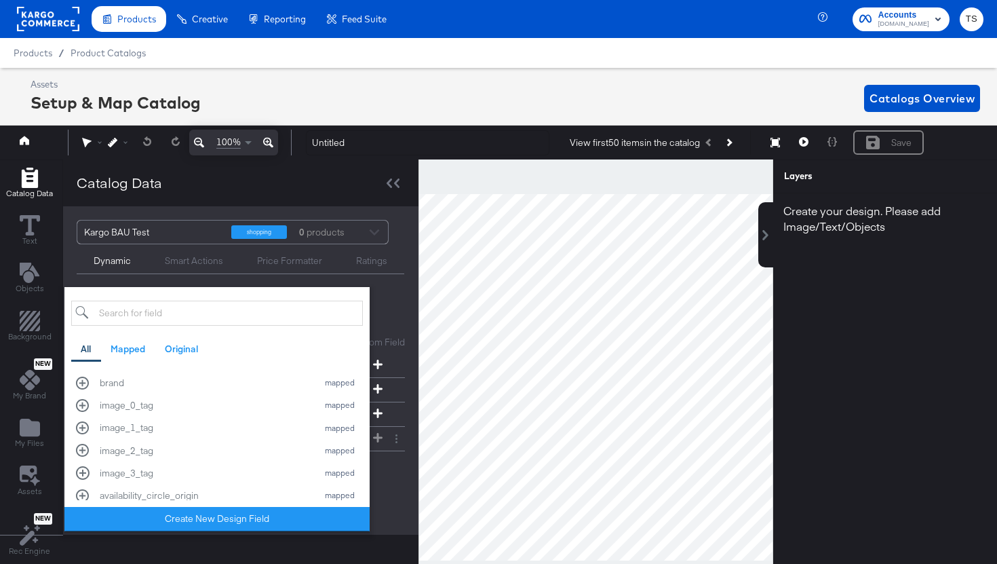
scroll to position [176, 0]
click at [214, 411] on div "image_0_tag" at bounding box center [205, 409] width 211 height 13
click at [398, 292] on div "Add Dynamic Catalog Fields Add Custom Field Create a custom field based on an e…" at bounding box center [241, 402] width 328 height 228
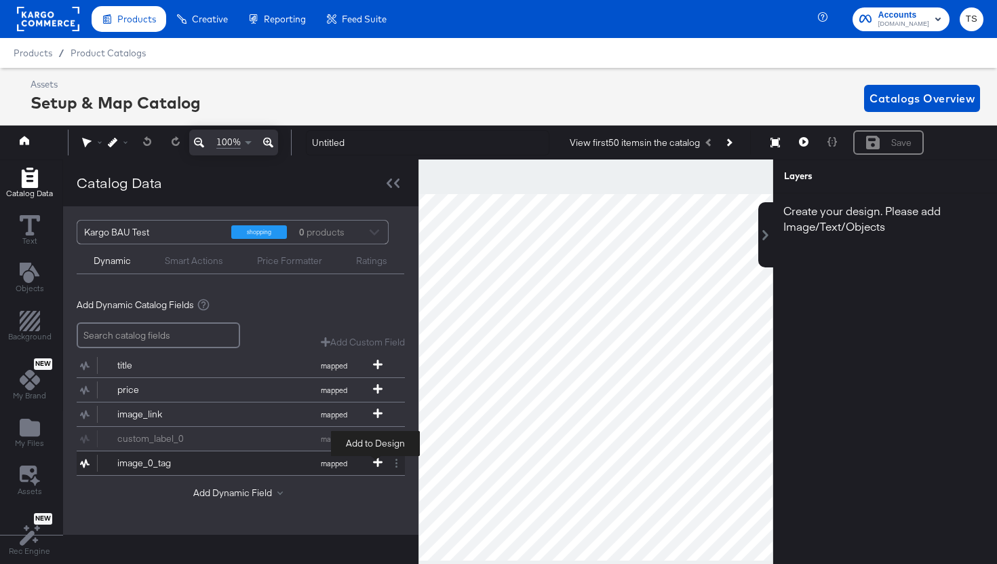
click at [374, 467] on span at bounding box center [378, 463] width 14 height 12
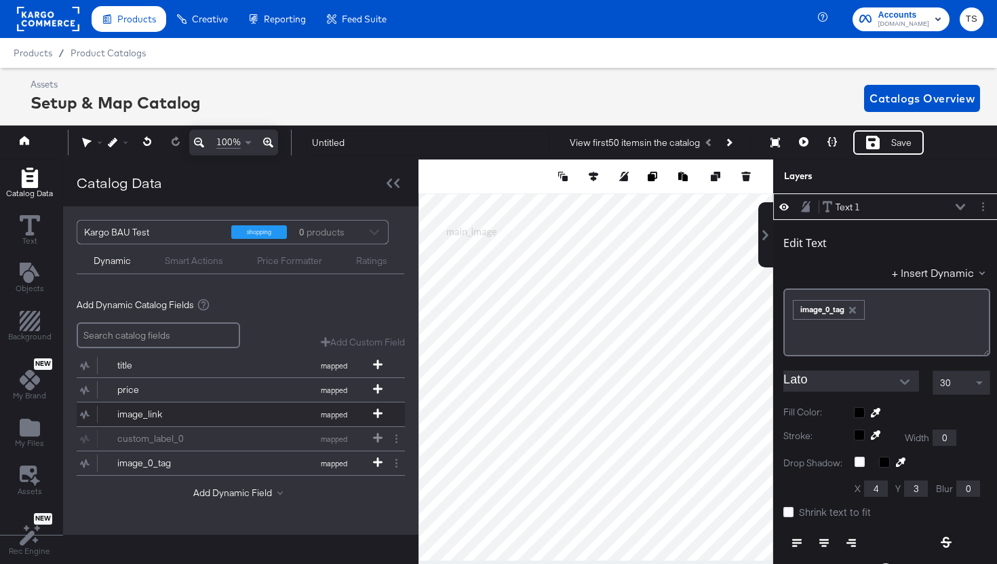
scroll to position [49, 0]
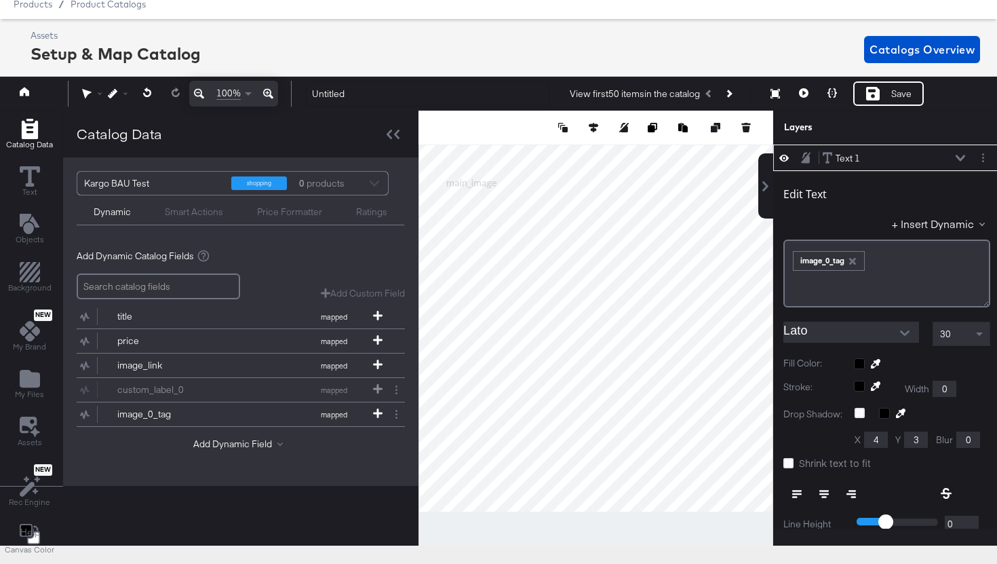
click at [215, 212] on div "Smart Actions" at bounding box center [194, 212] width 58 height 13
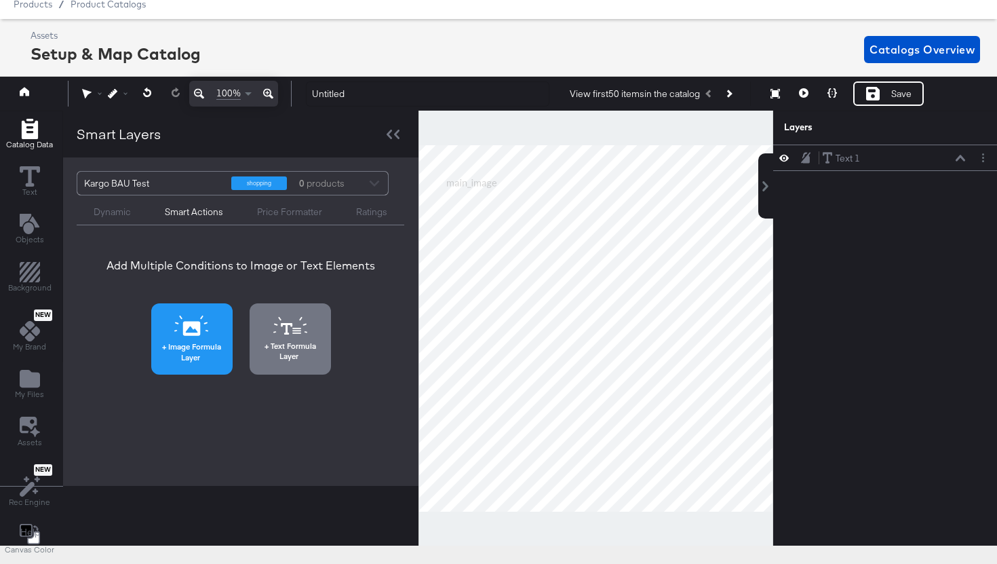
click at [201, 346] on span "Image Formula Layer" at bounding box center [191, 351] width 73 height 21
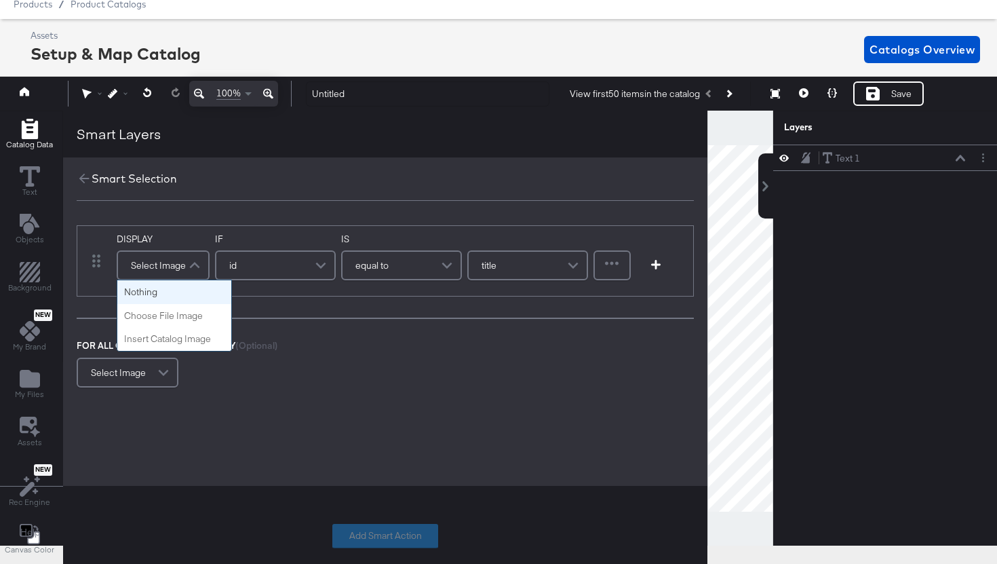
click at [190, 265] on span at bounding box center [197, 265] width 24 height 27
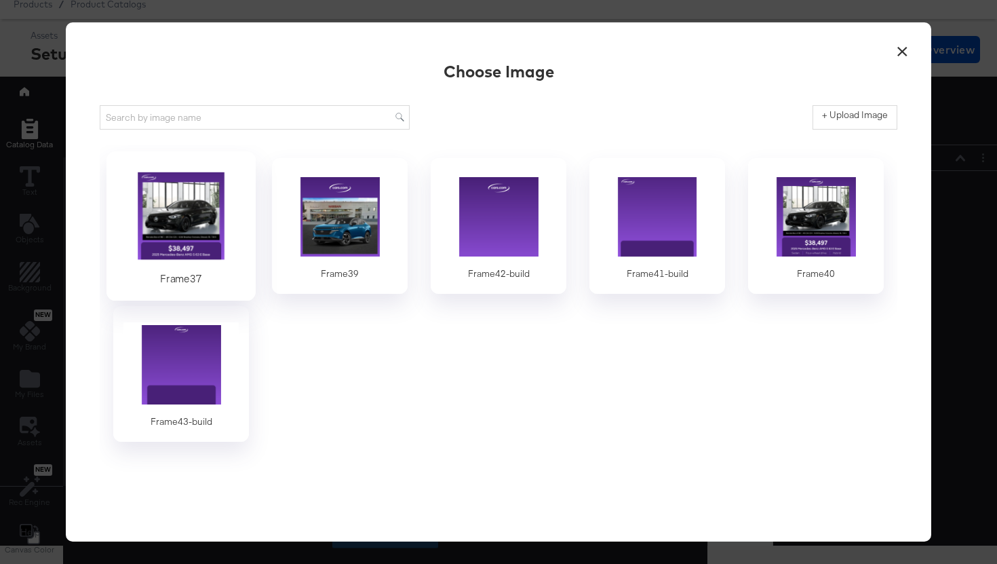
click at [172, 257] on div at bounding box center [181, 217] width 127 height 94
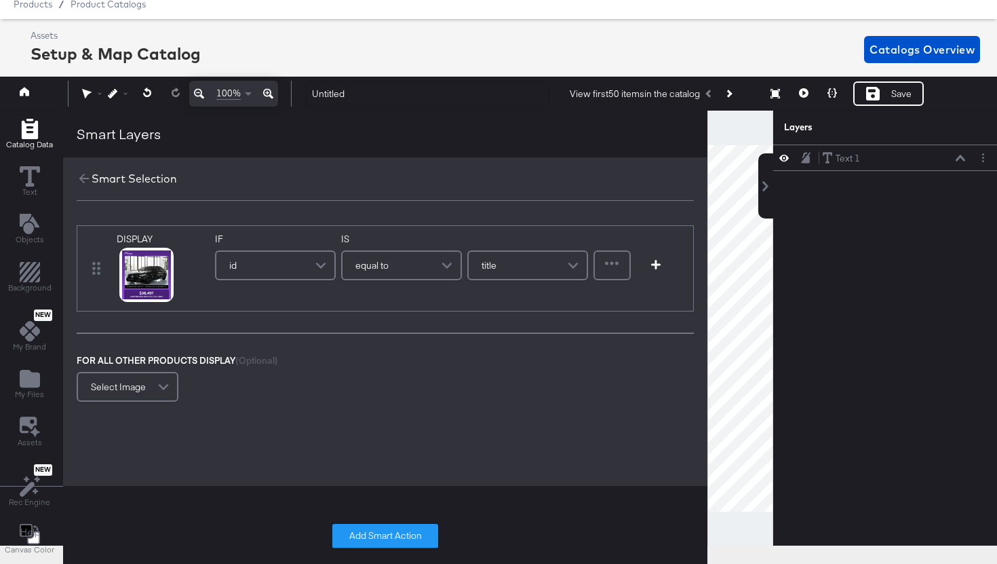
click at [518, 266] on div "title" at bounding box center [528, 265] width 118 height 27
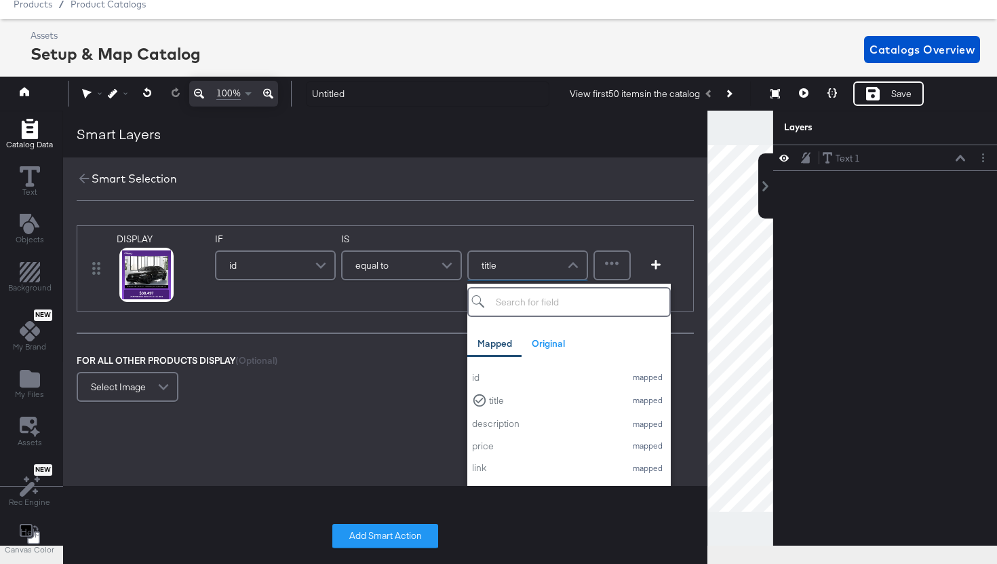
click at [432, 295] on div "IF id IS equal to title Mapped Original id mapped title mapped description mapp…" at bounding box center [401, 268] width 373 height 71
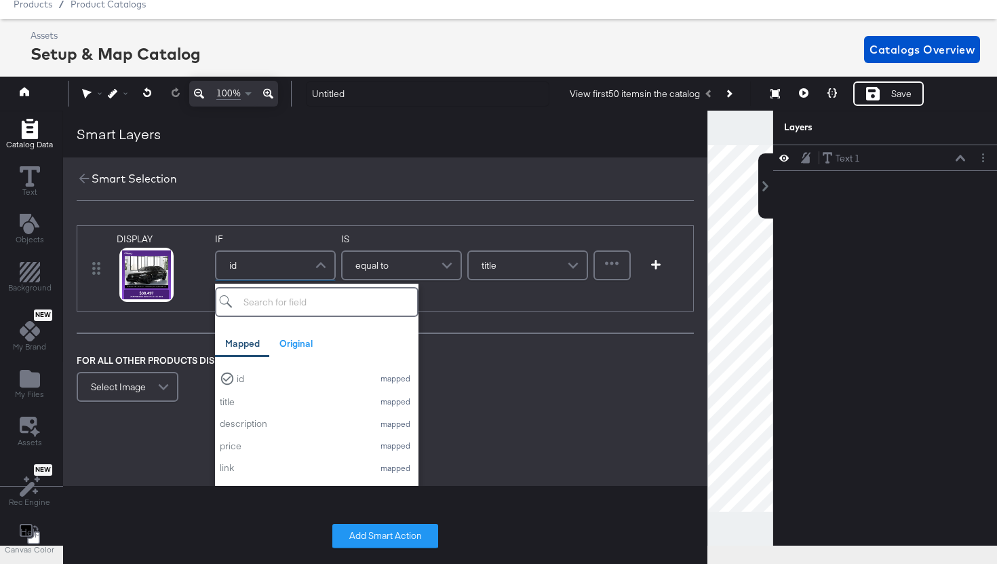
click at [299, 261] on div "id" at bounding box center [275, 265] width 118 height 27
click at [316, 399] on div "image_0_tag" at bounding box center [293, 399] width 147 height 13
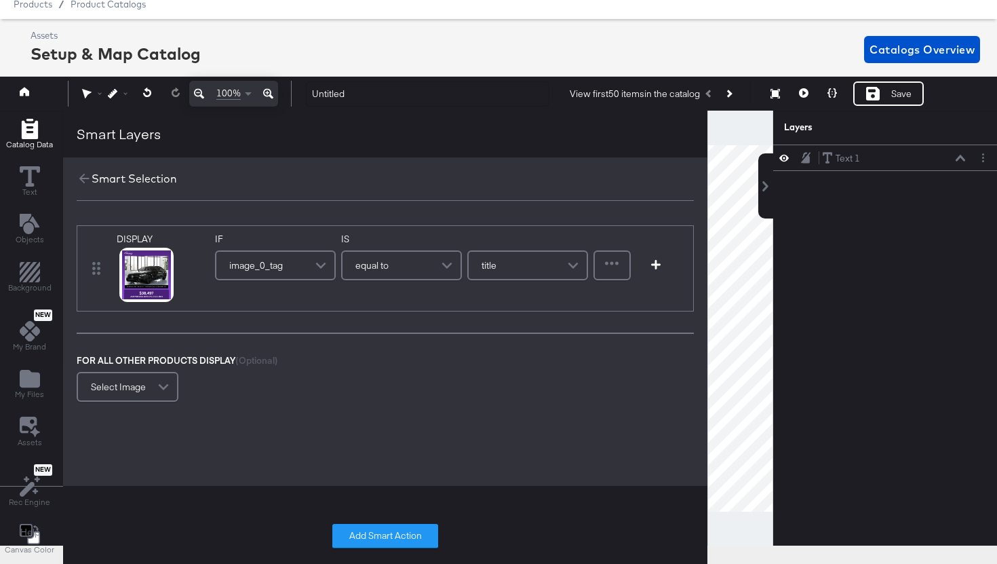
click at [429, 267] on div "equal to" at bounding box center [402, 265] width 118 height 27
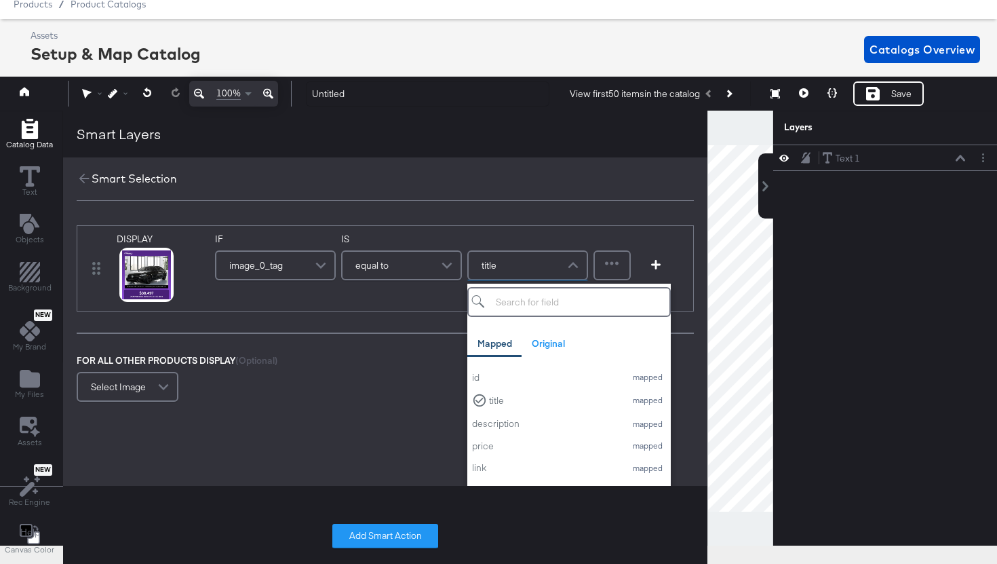
click at [533, 261] on div "title" at bounding box center [528, 265] width 118 height 27
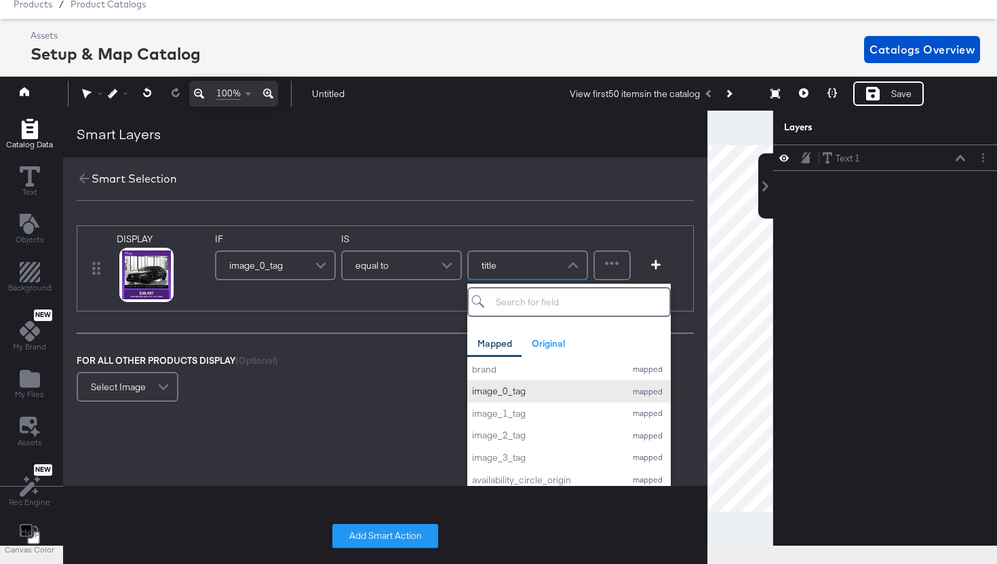
click at [541, 392] on div "image_0_tag" at bounding box center [545, 391] width 147 height 13
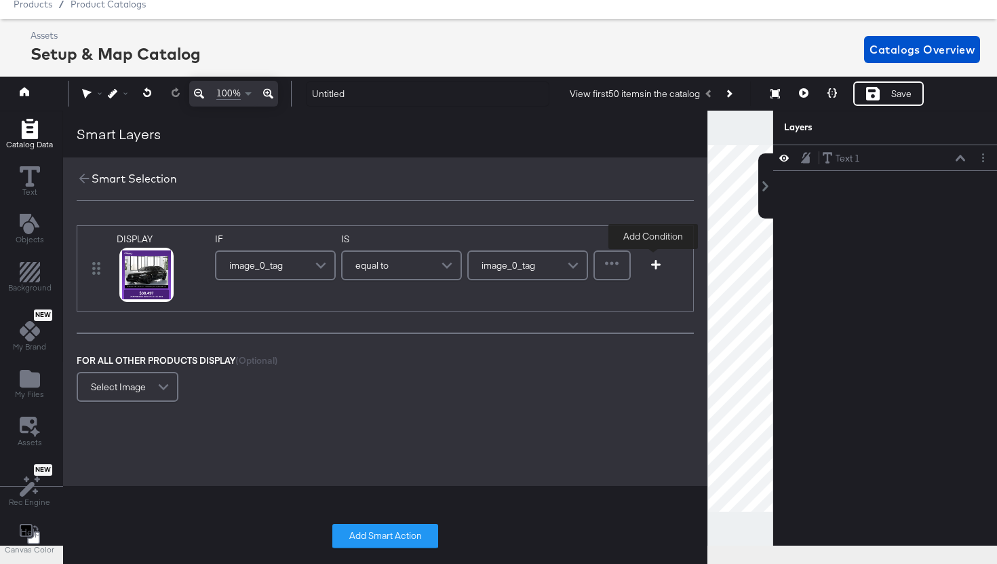
click at [655, 268] on icon "button" at bounding box center [655, 264] width 9 height 9
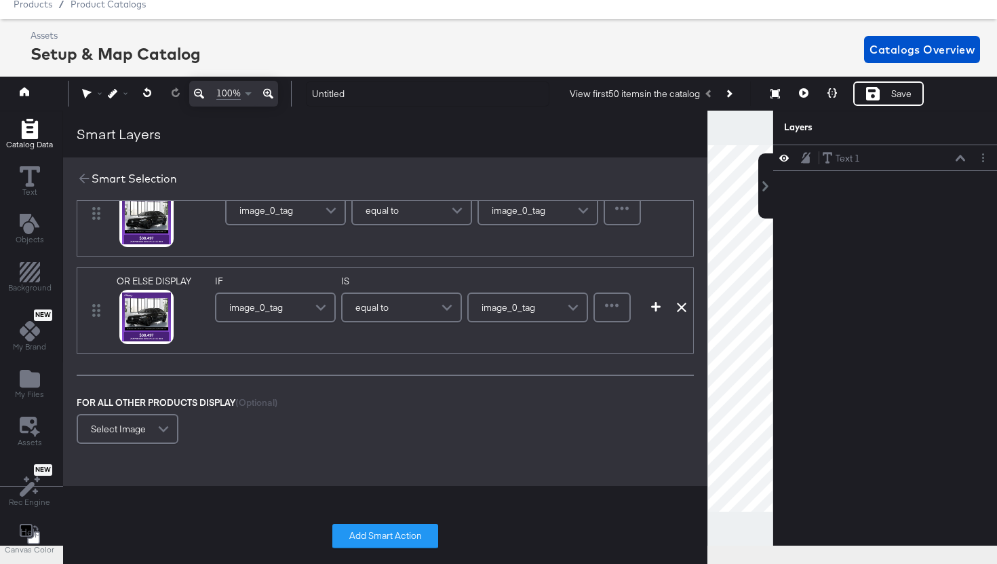
scroll to position [56, 0]
click at [312, 313] on span at bounding box center [323, 305] width 24 height 27
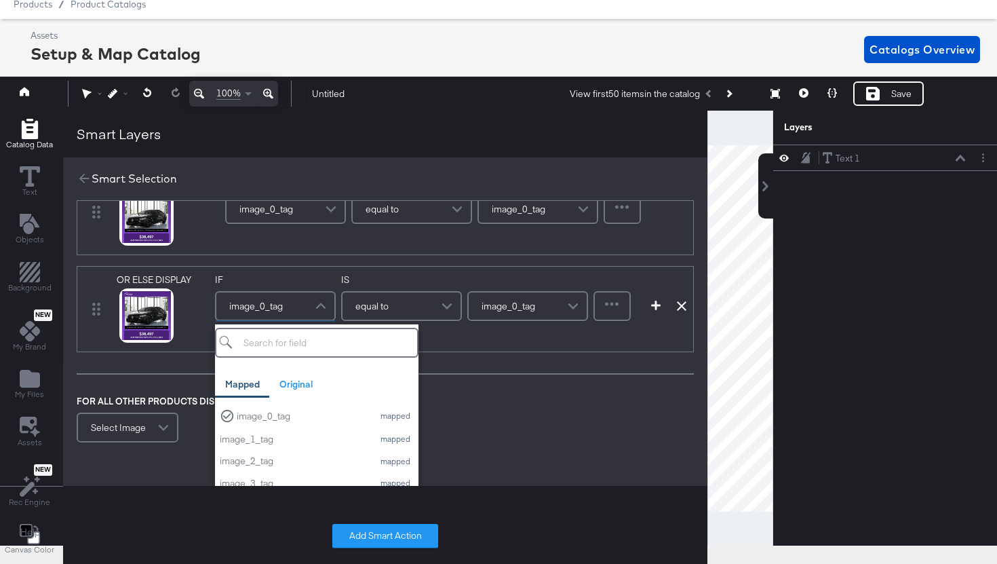
scroll to position [204, 0]
click at [280, 441] on div "image_1_tag" at bounding box center [293, 437] width 147 height 13
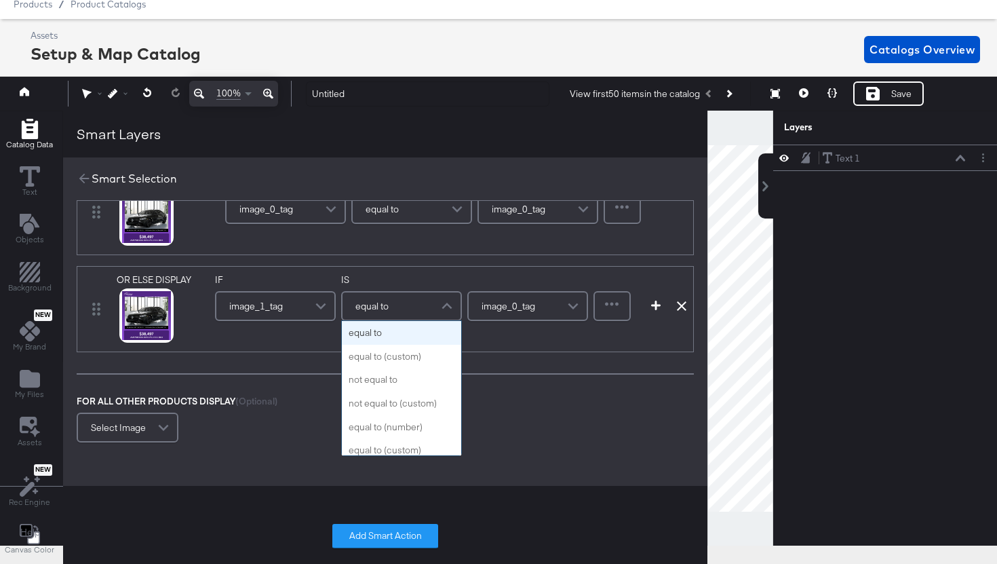
click at [404, 307] on div "equal to" at bounding box center [402, 305] width 118 height 27
click at [534, 311] on div "image_0_tag" at bounding box center [528, 305] width 118 height 27
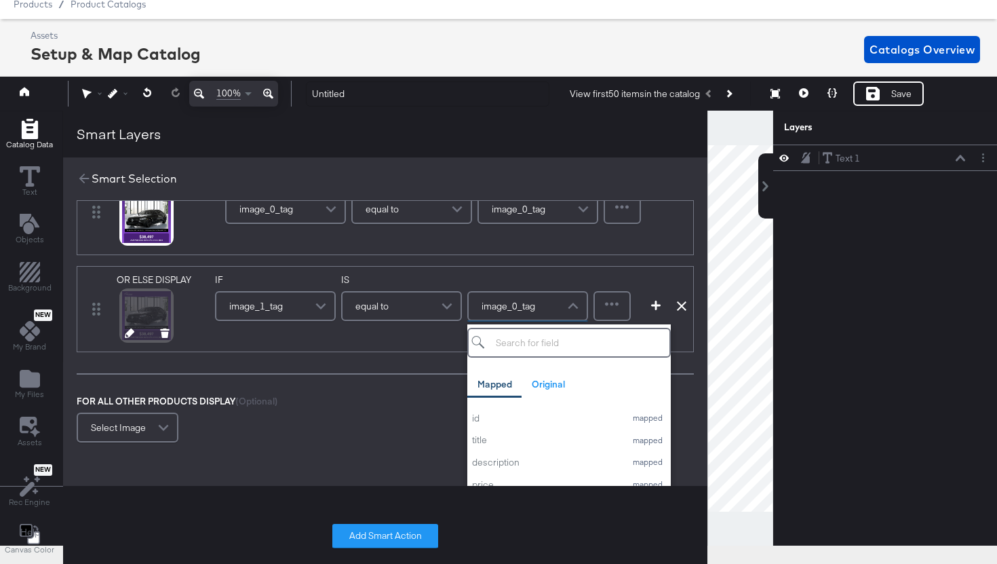
click at [150, 305] on div at bounding box center [146, 315] width 49 height 49
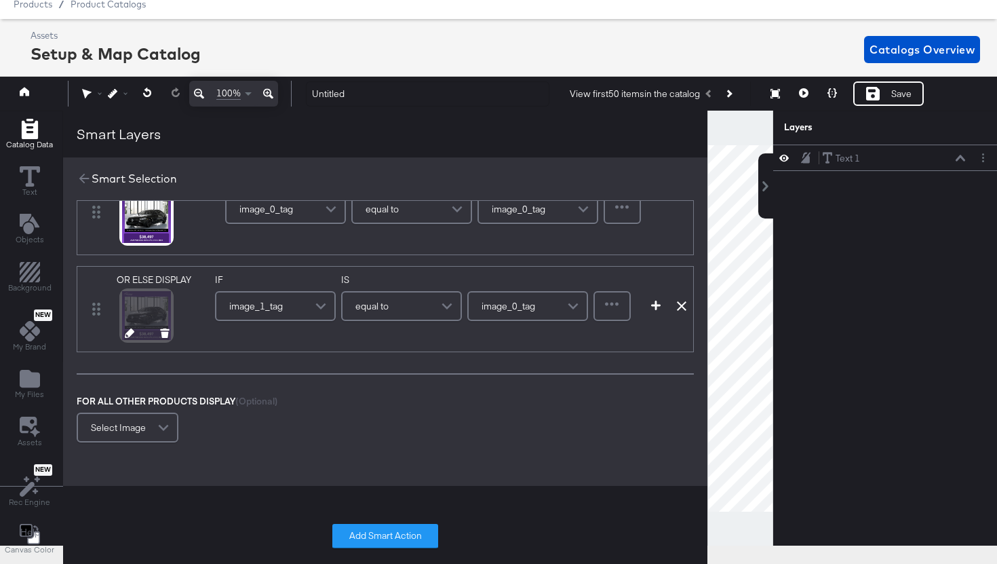
click at [125, 336] on icon at bounding box center [129, 332] width 9 height 9
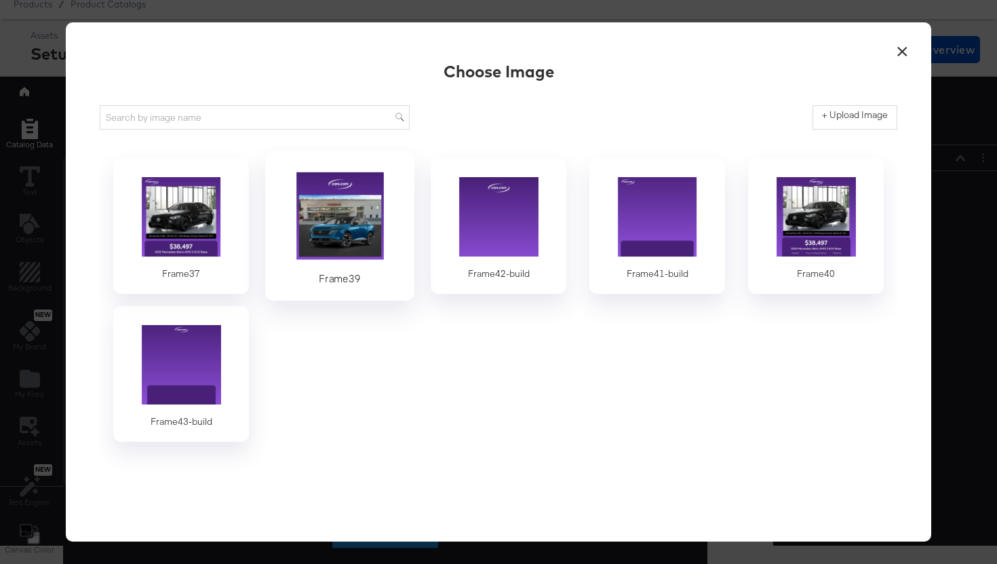
click at [346, 241] on div at bounding box center [340, 217] width 127 height 94
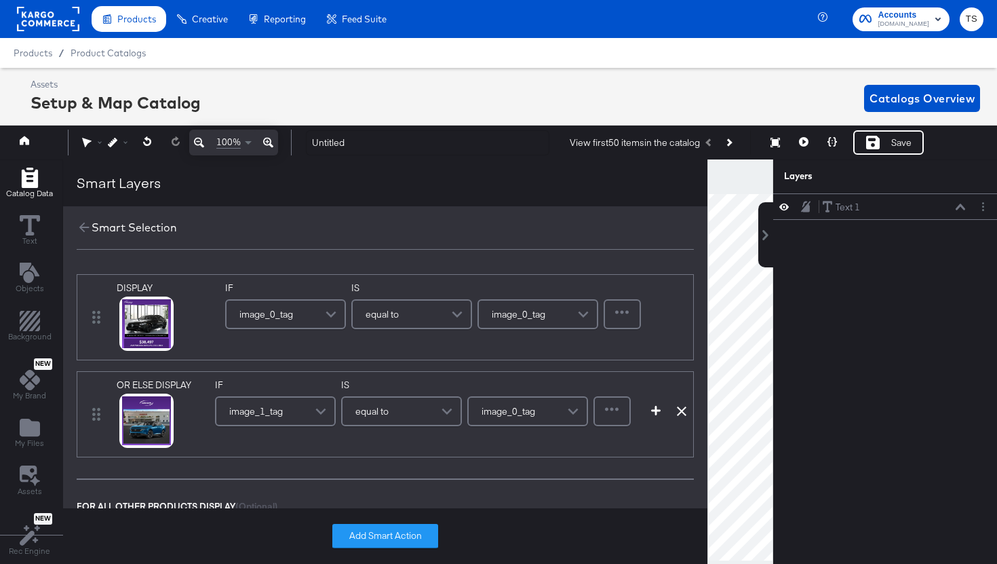
click at [43, 20] on rect at bounding box center [48, 19] width 62 height 24
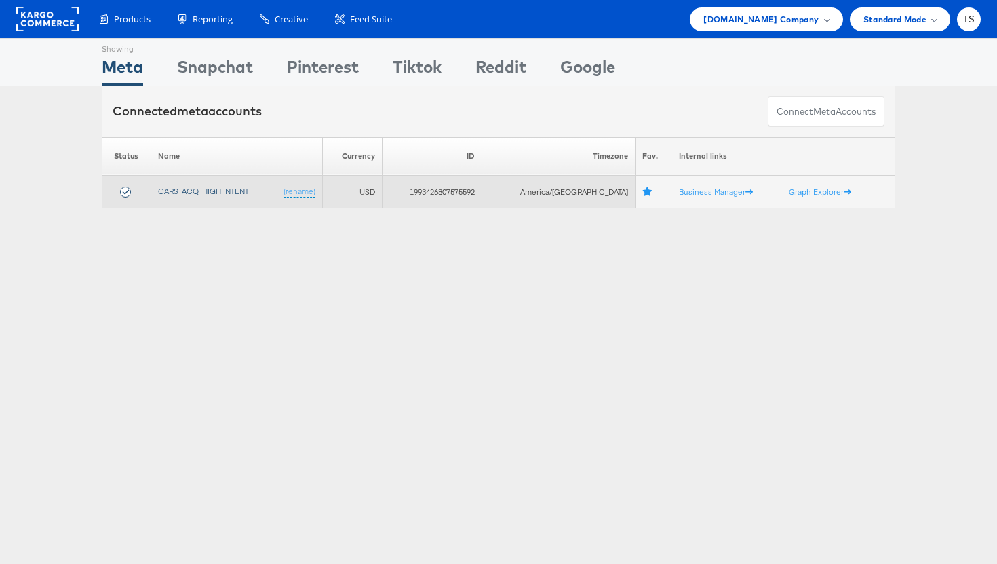
click at [244, 195] on link "CARS_ACQ_HIGH INTENT" at bounding box center [203, 191] width 91 height 10
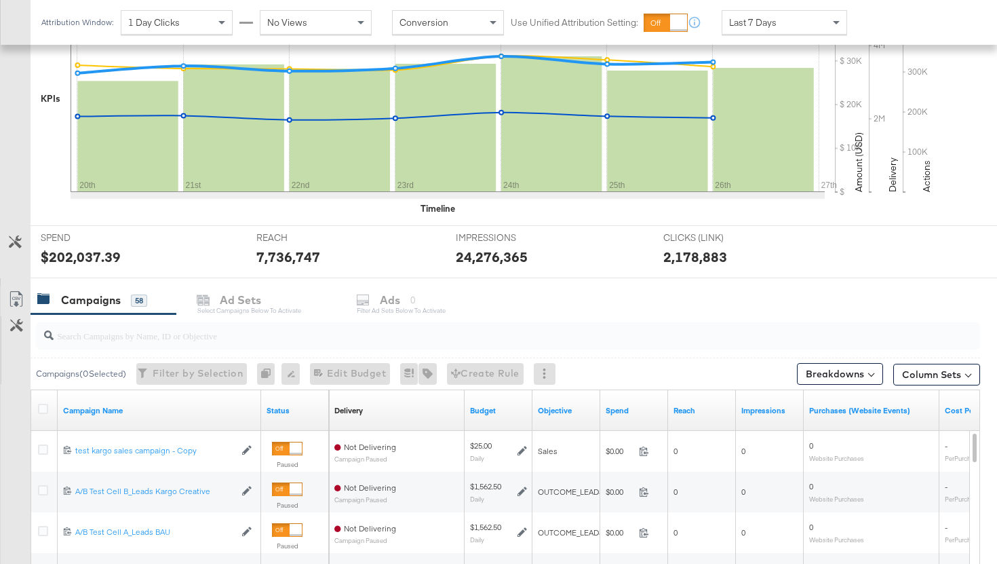
scroll to position [628, 0]
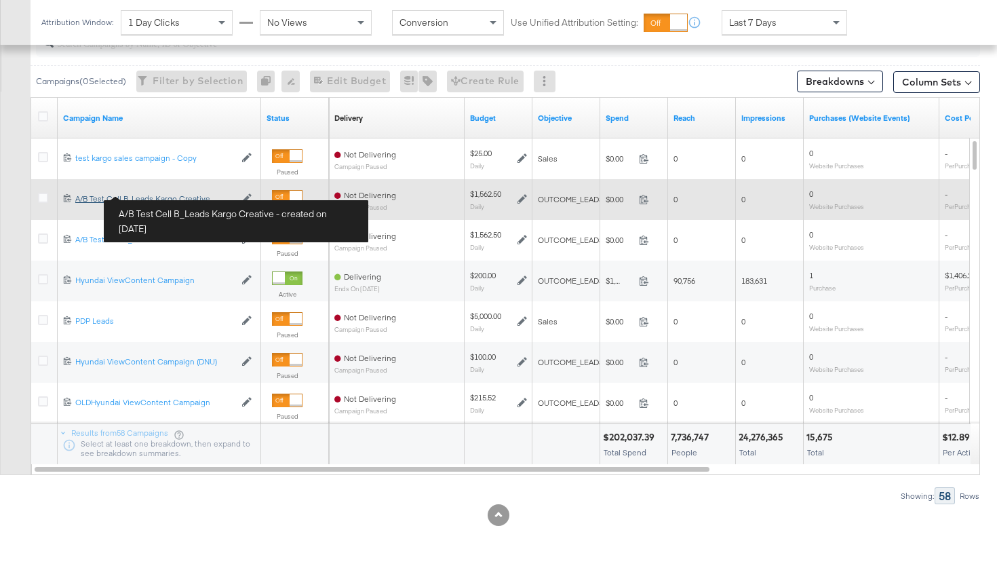
click at [148, 202] on div "A/B Test Cell B_Leads Kargo Creative A/B Test Cell B_Leads Kargo Creative" at bounding box center [154, 198] width 159 height 11
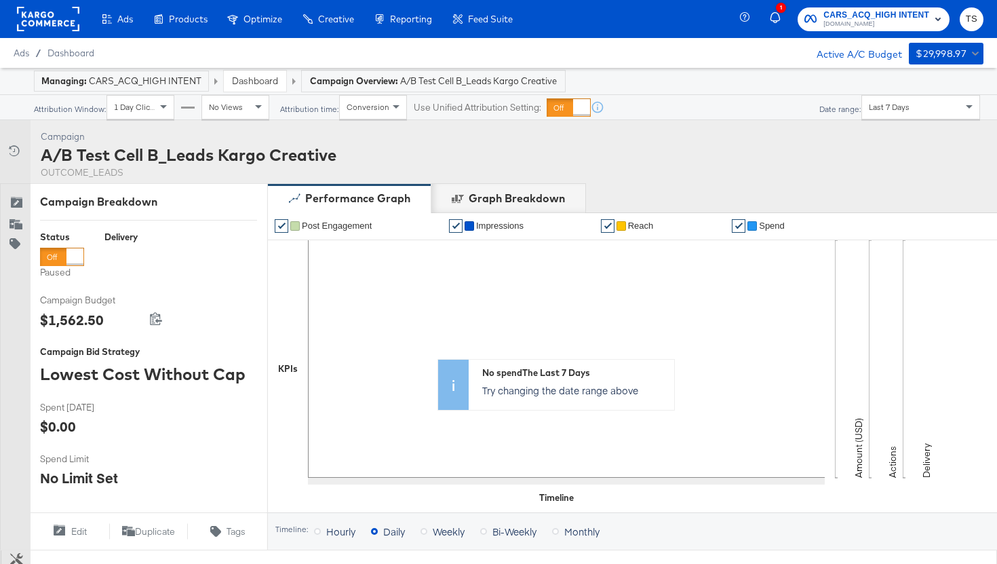
scroll to position [472, 0]
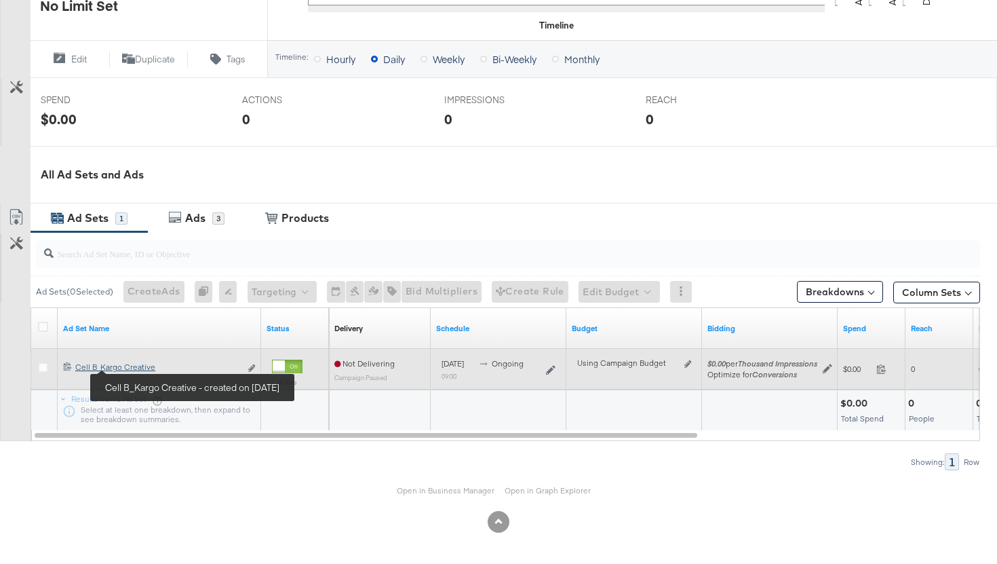
click at [133, 368] on div "Cell B_Kargo Creative Cell B_Kargo Creative" at bounding box center [157, 367] width 165 height 11
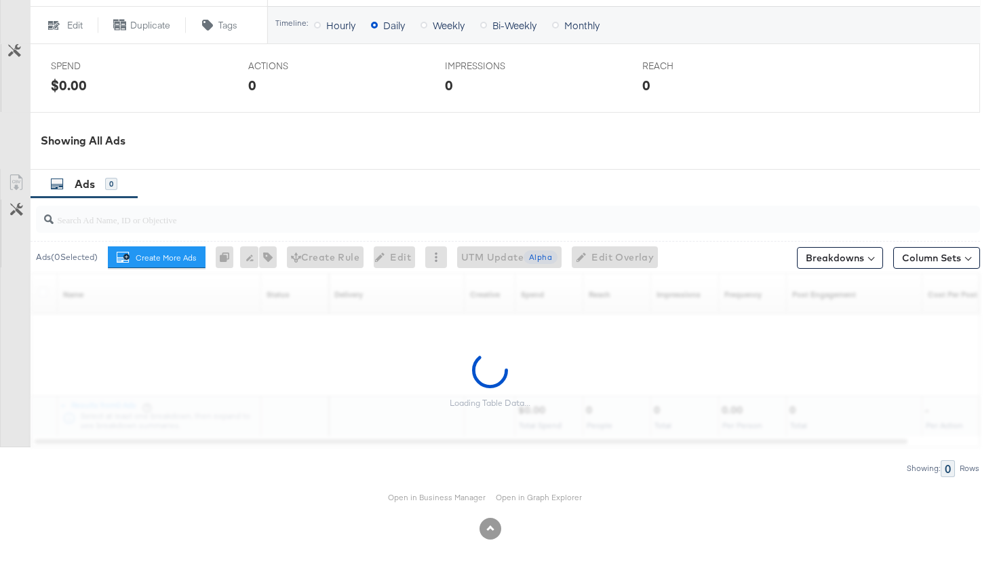
scroll to position [590, 0]
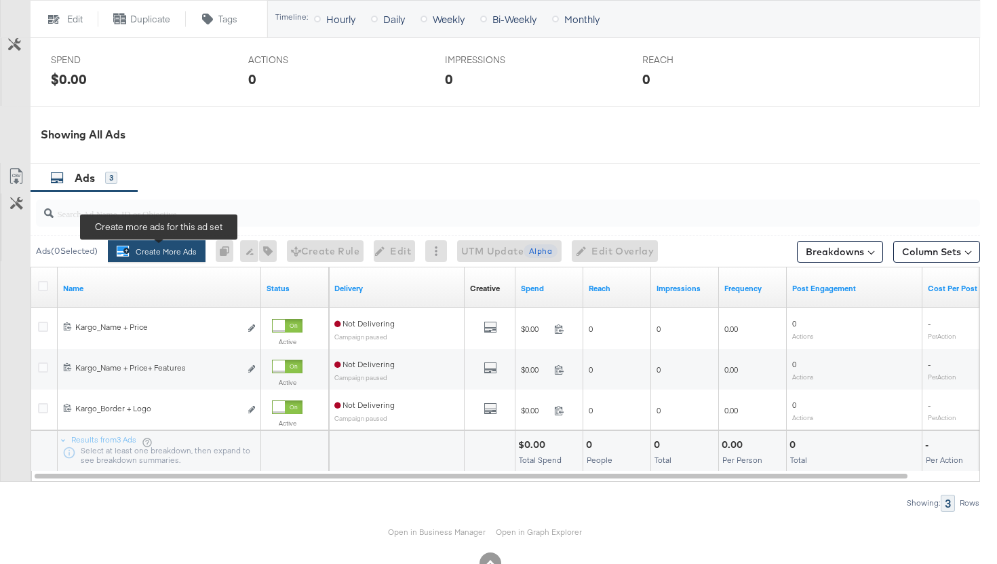
click at [176, 256] on button "Create More Ads Create more ads for this ad set" at bounding box center [157, 251] width 98 height 22
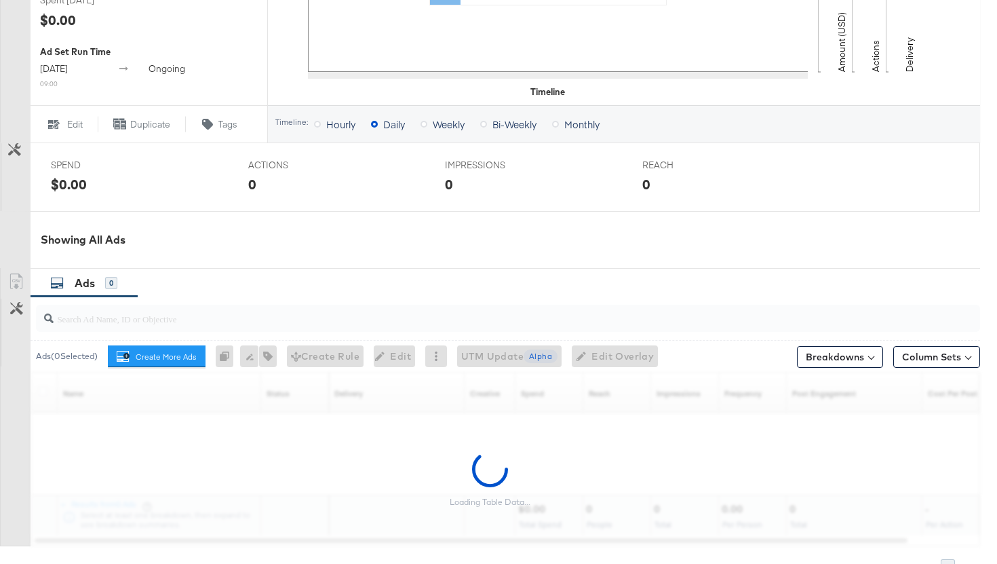
scroll to position [631, 0]
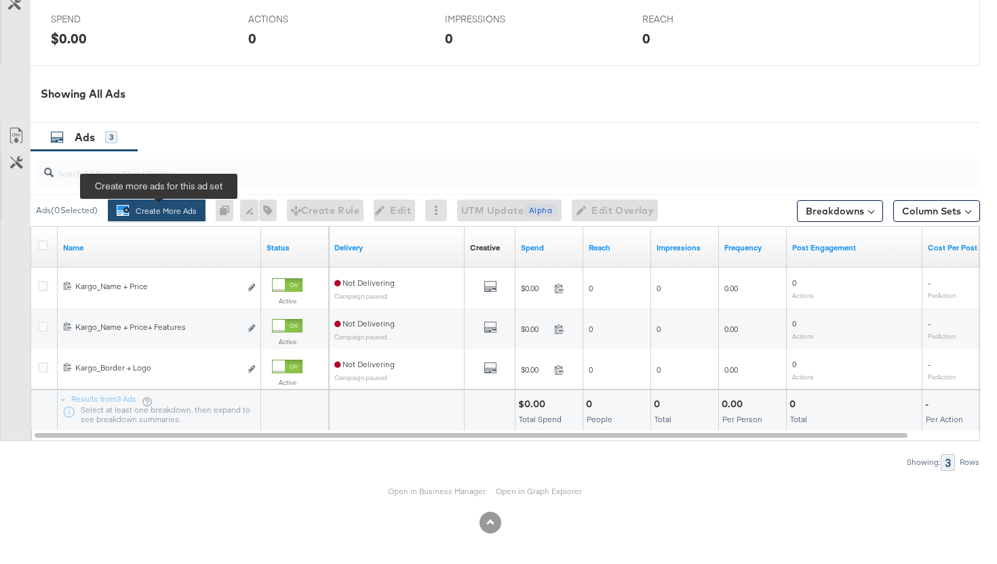
click at [170, 208] on button "Create More Ads Create more ads for this ad set" at bounding box center [157, 210] width 98 height 22
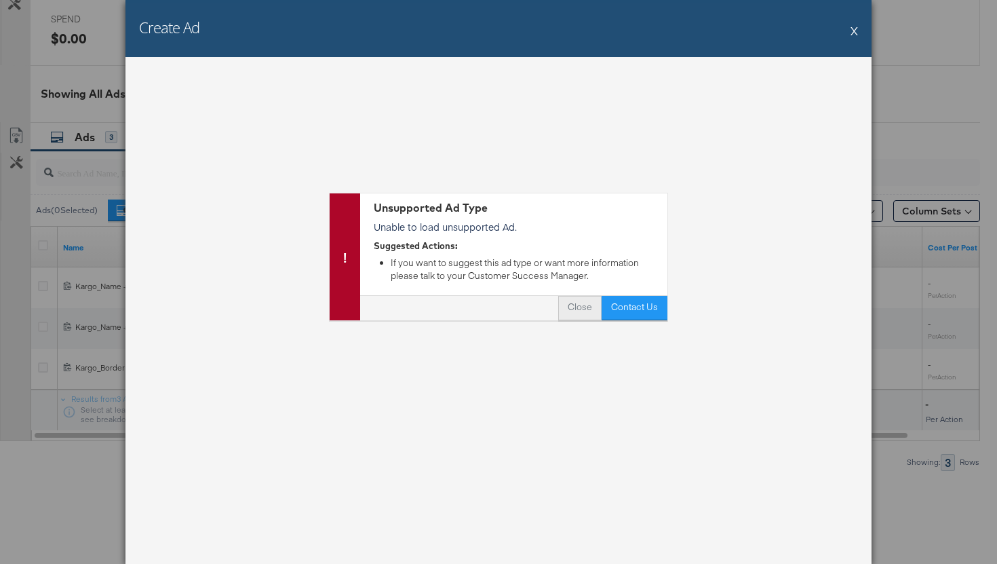
click at [565, 307] on button "Close" at bounding box center [579, 308] width 43 height 24
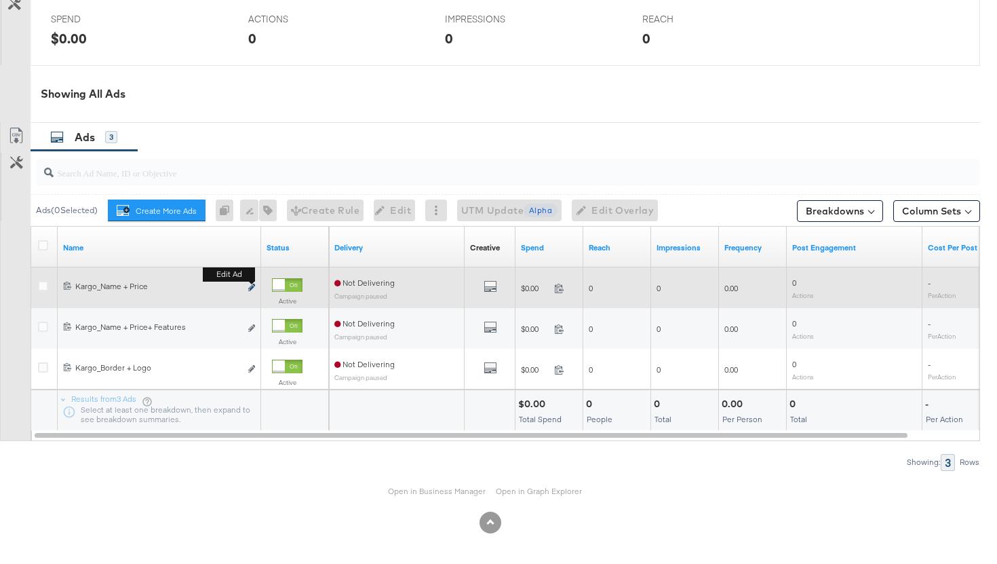
click at [251, 291] on button "Edit ad" at bounding box center [252, 288] width 8 height 14
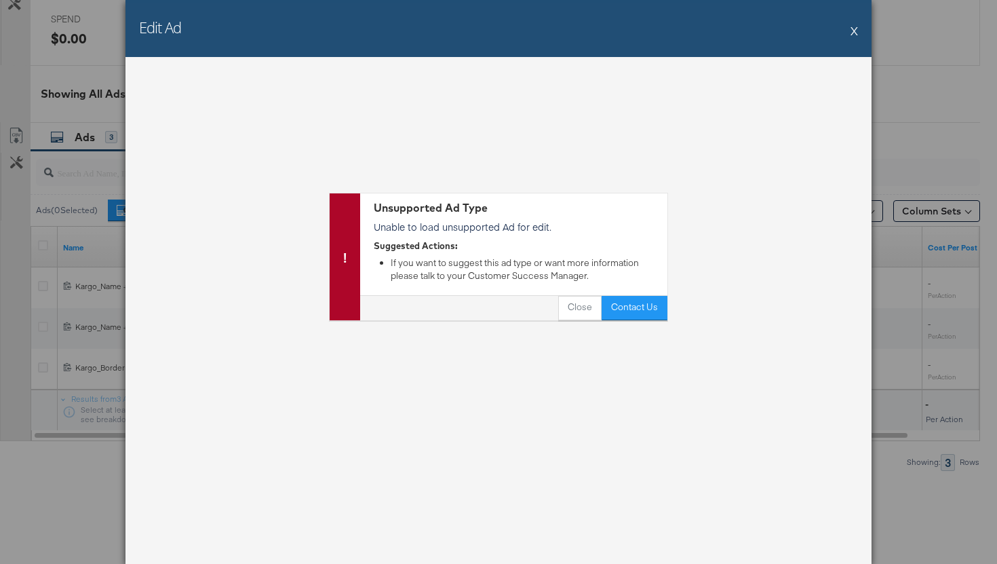
click at [858, 28] on div "Edit Ad X" at bounding box center [499, 28] width 746 height 57
click at [854, 31] on button "X" at bounding box center [854, 30] width 7 height 27
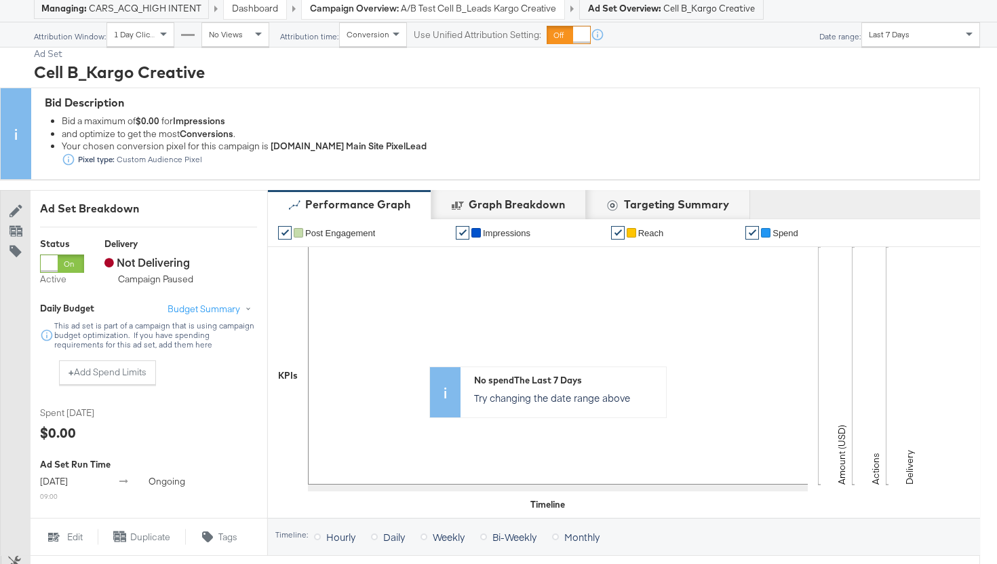
scroll to position [0, 0]
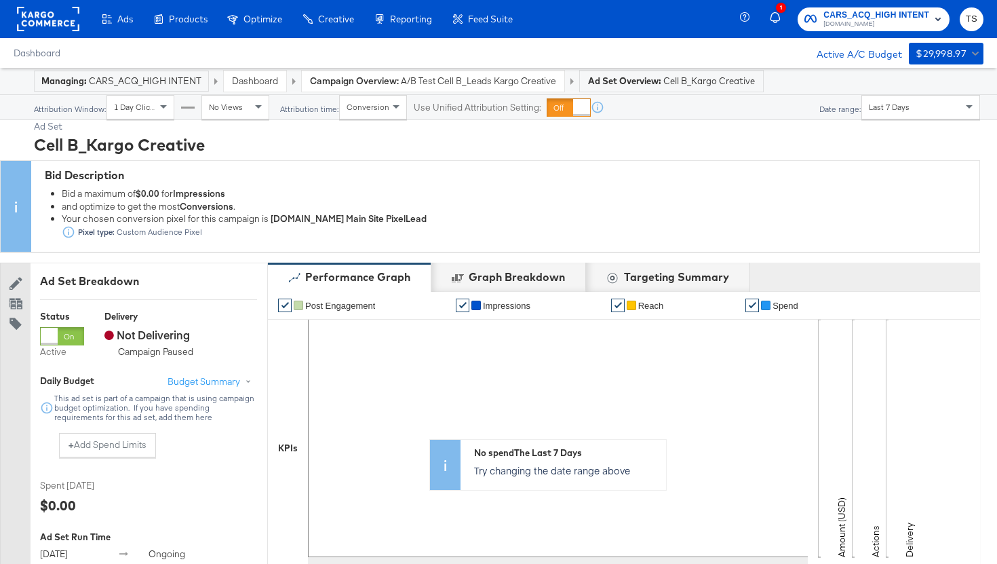
click at [261, 81] on link "Dashboard" at bounding box center [255, 81] width 46 height 12
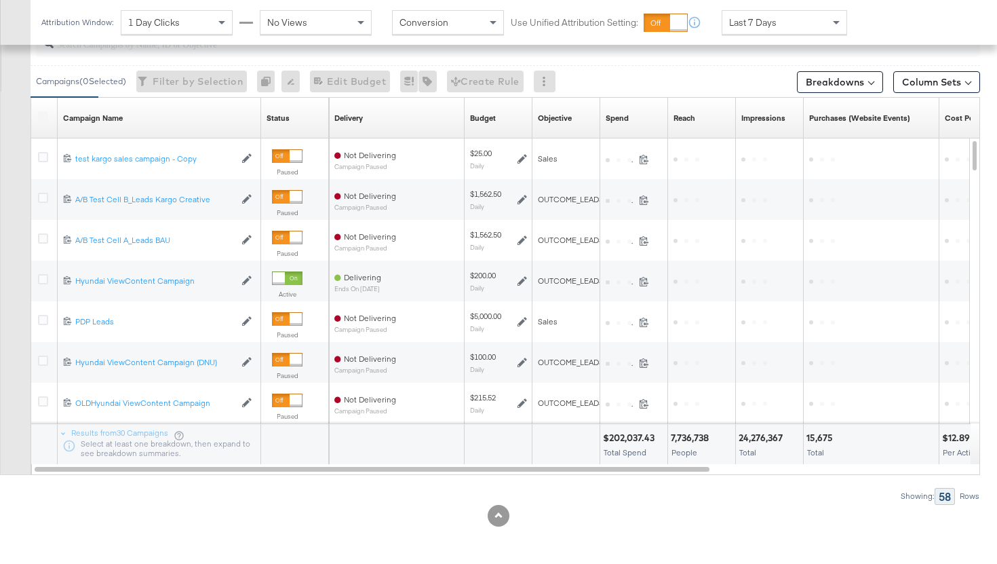
scroll to position [628, 0]
